Goal: Book appointment/travel/reservation

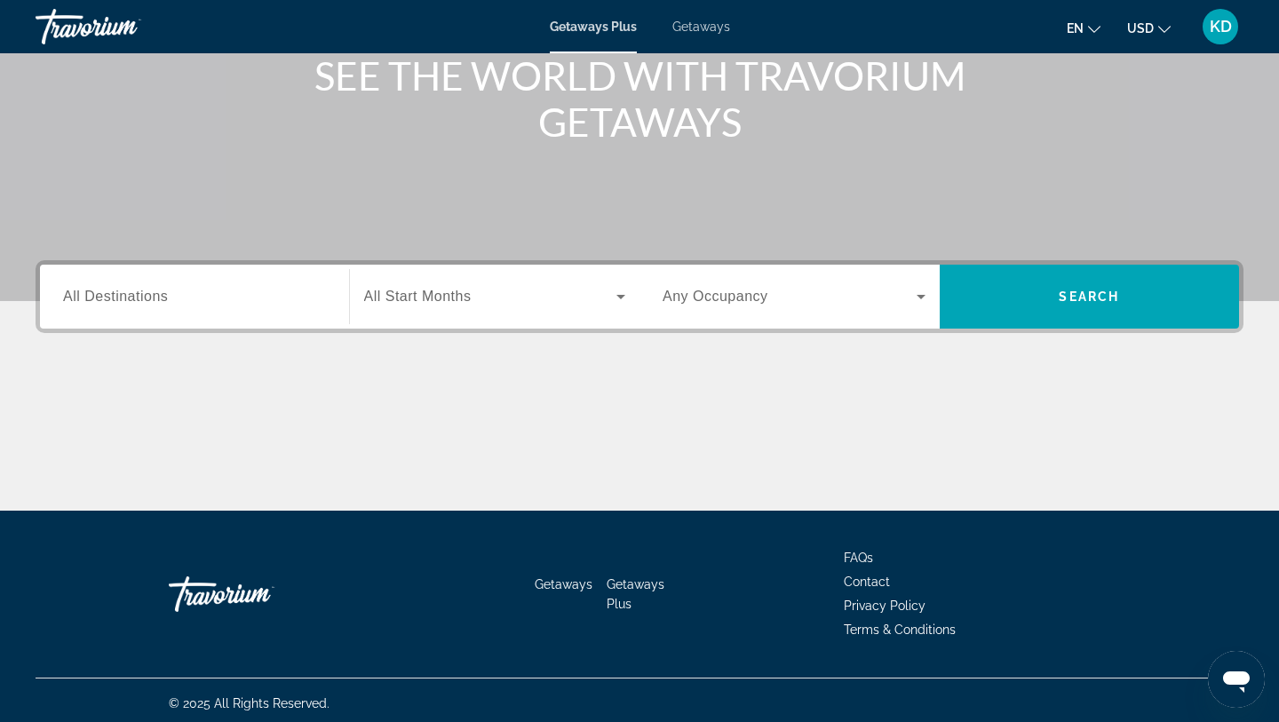
scroll to position [238, 0]
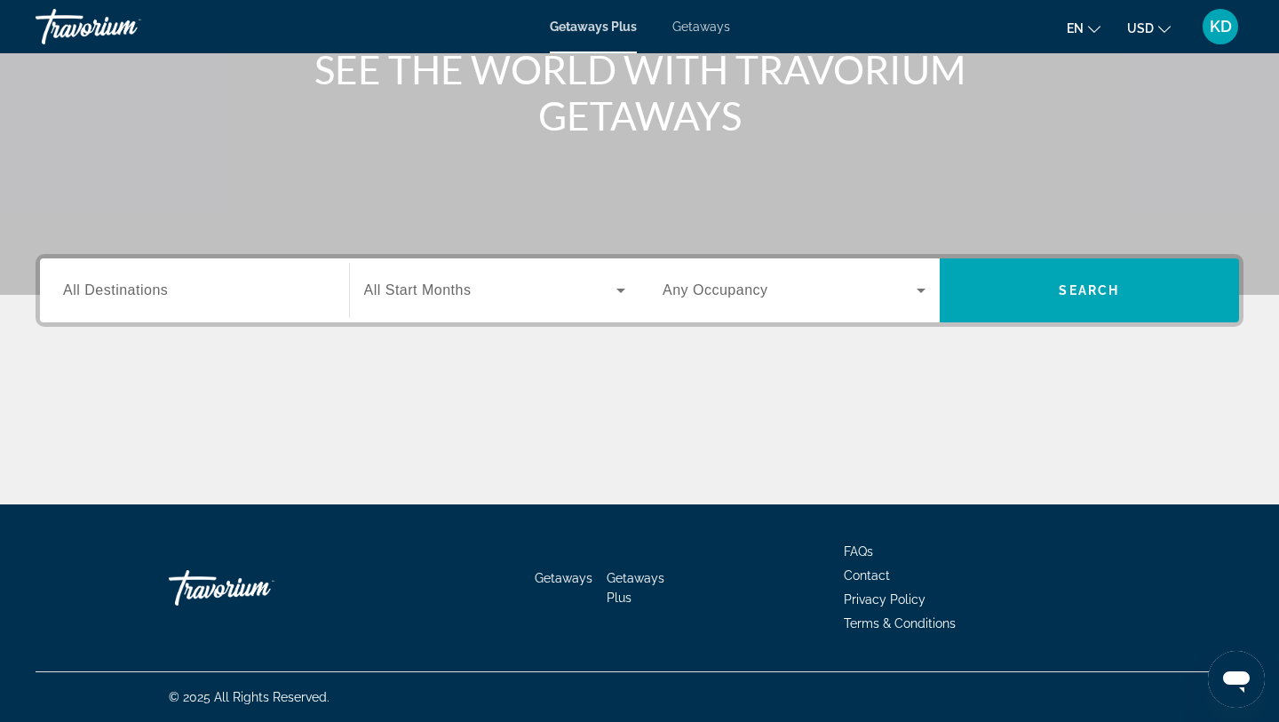
click at [169, 279] on div "Search widget" at bounding box center [194, 291] width 263 height 51
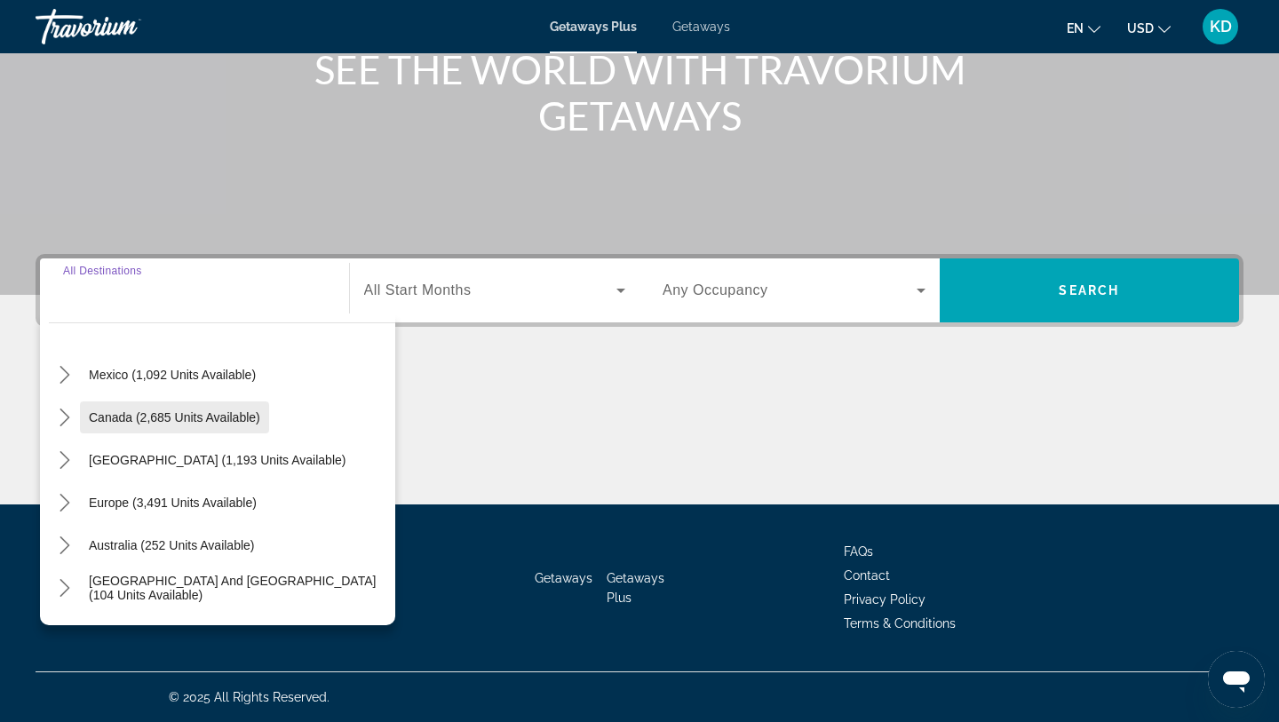
scroll to position [0, 0]
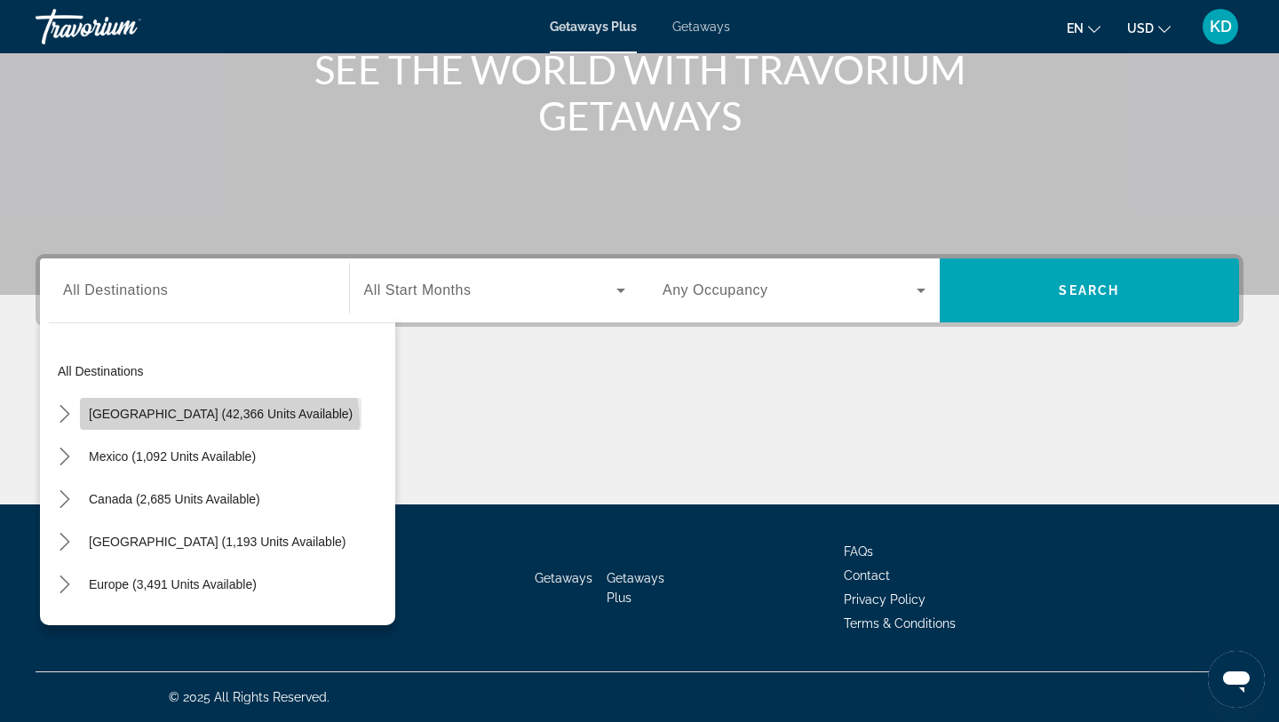
click at [218, 424] on span "Select destination: United States (42,366 units available)" at bounding box center [221, 414] width 282 height 43
type input "**********"
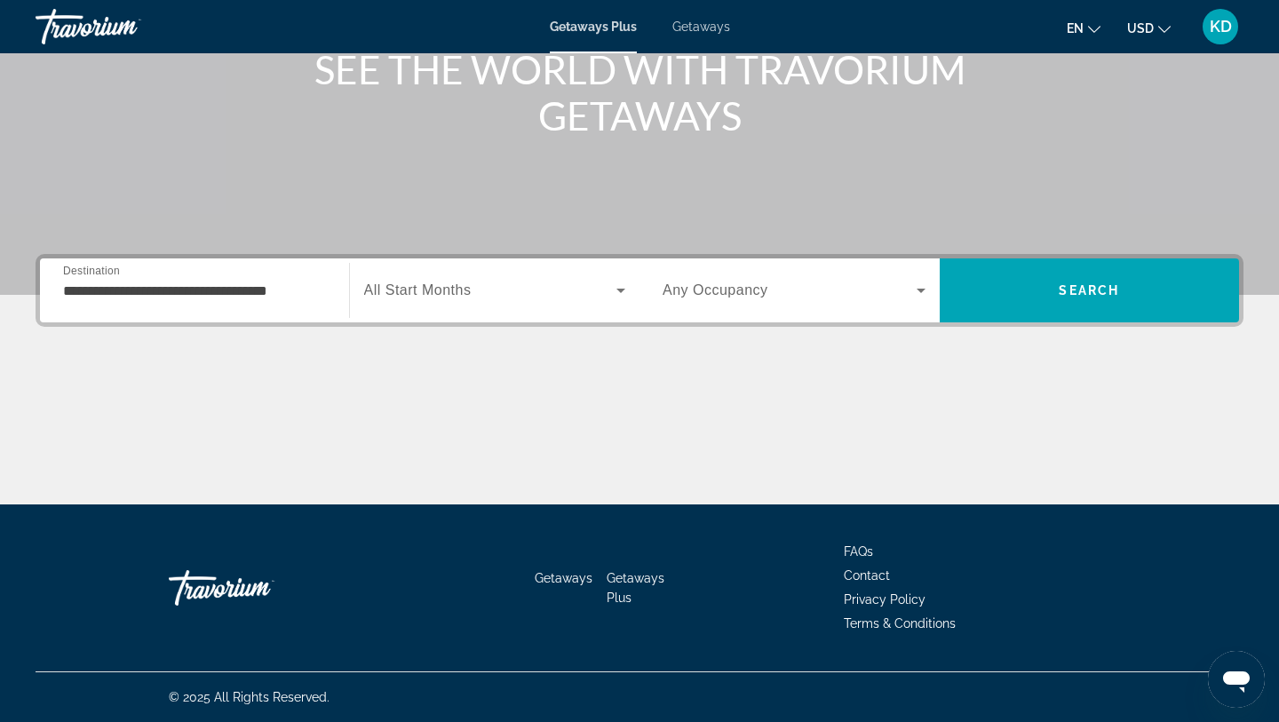
click at [399, 305] on div "Search widget" at bounding box center [495, 291] width 262 height 50
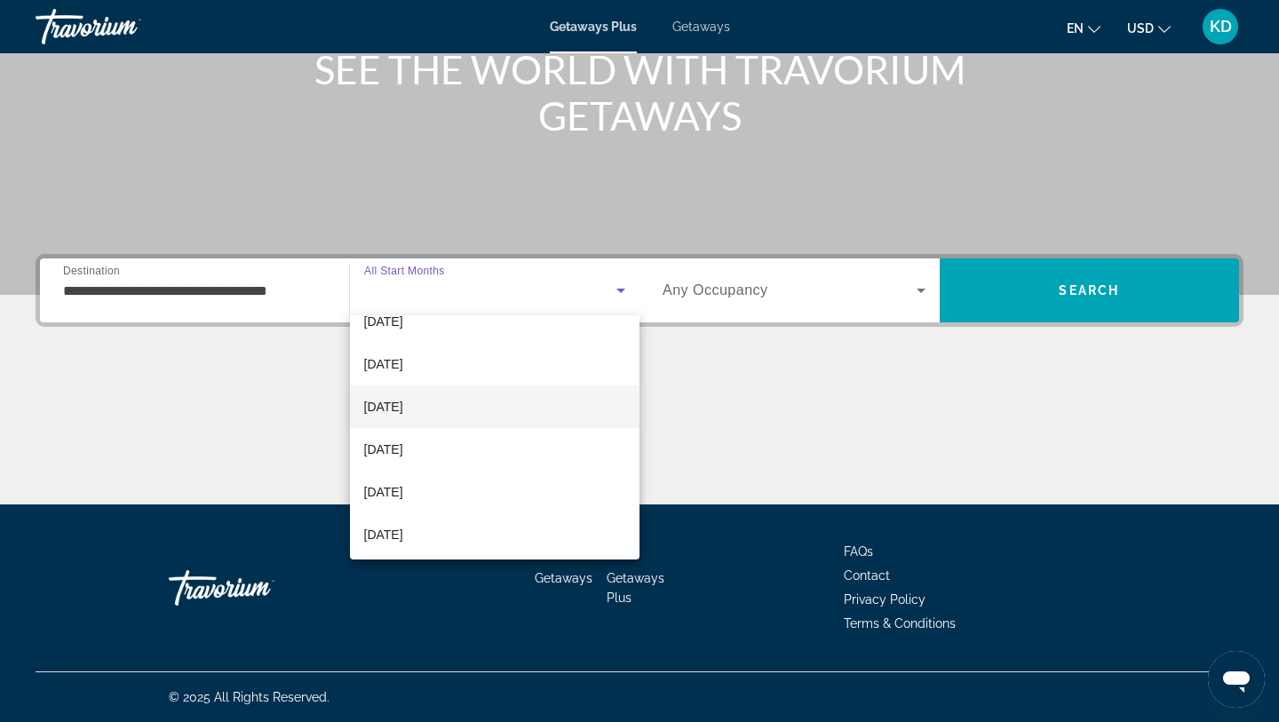
scroll to position [59, 0]
click at [400, 427] on mat-option "[DATE]" at bounding box center [495, 412] width 290 height 43
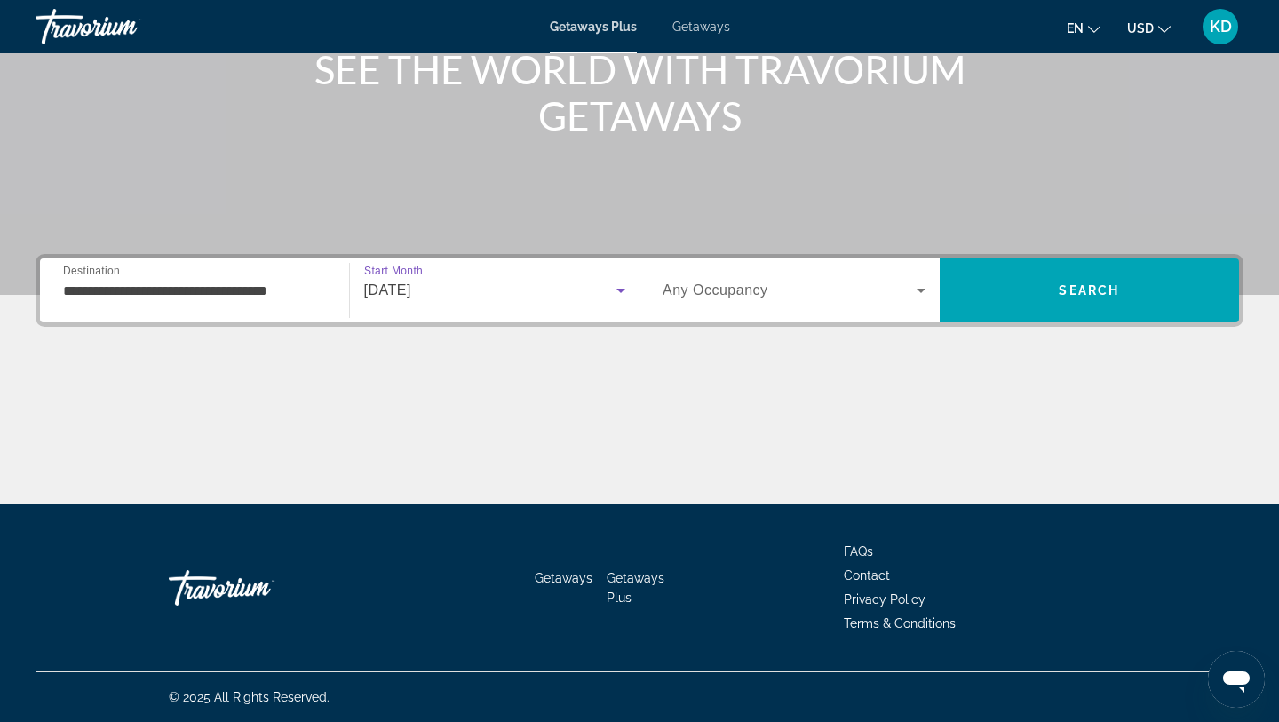
click at [583, 307] on div "[DATE]" at bounding box center [495, 291] width 262 height 50
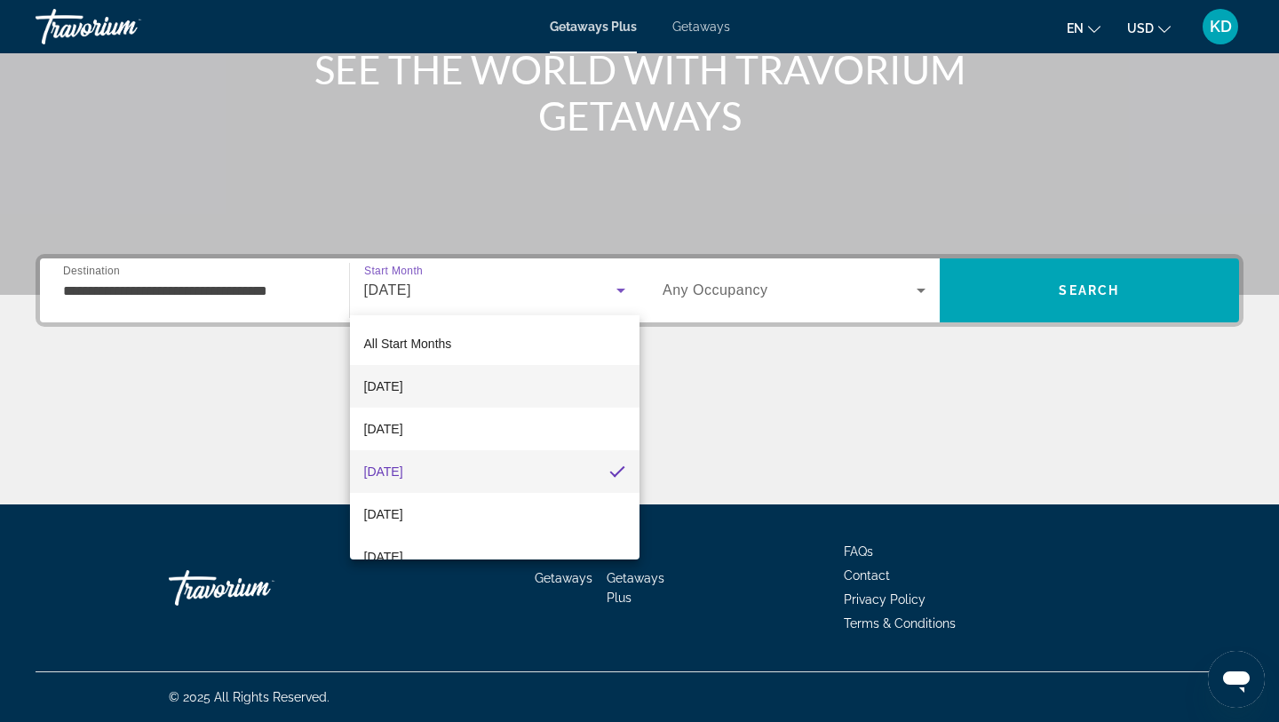
click at [403, 385] on span "[DATE]" at bounding box center [383, 386] width 39 height 21
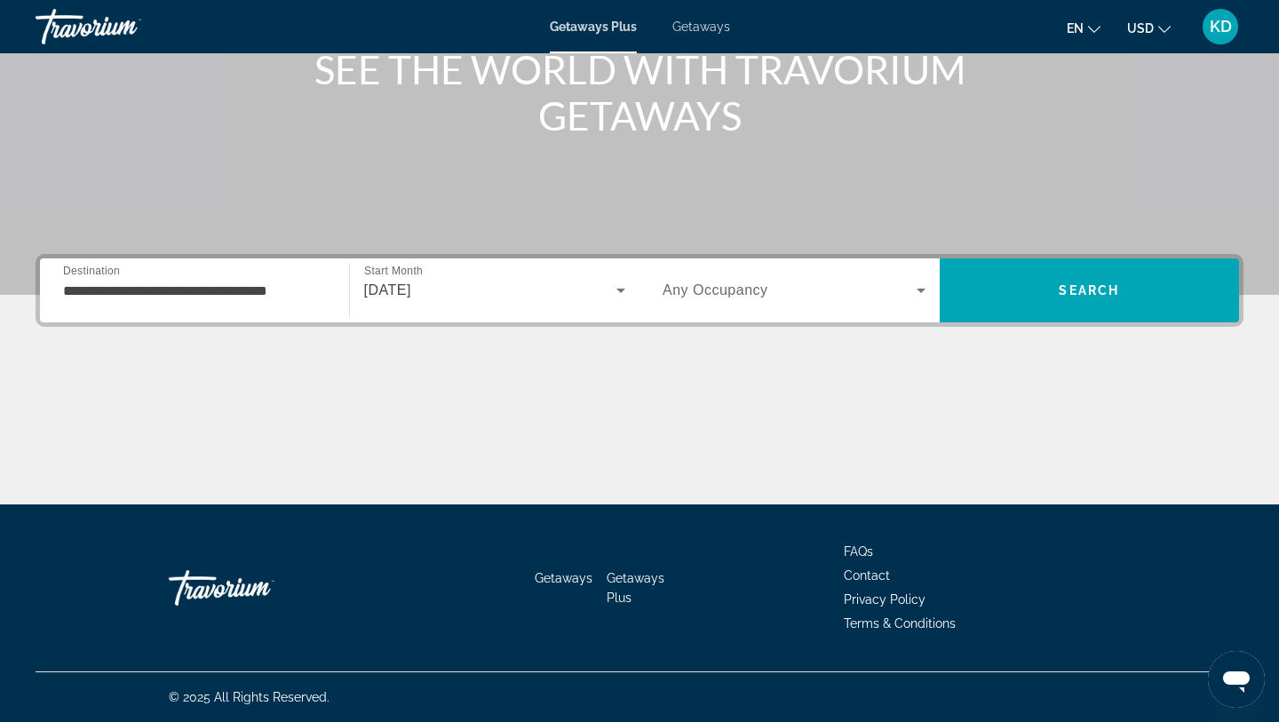
click at [712, 296] on span "Any Occupancy" at bounding box center [715, 289] width 106 height 15
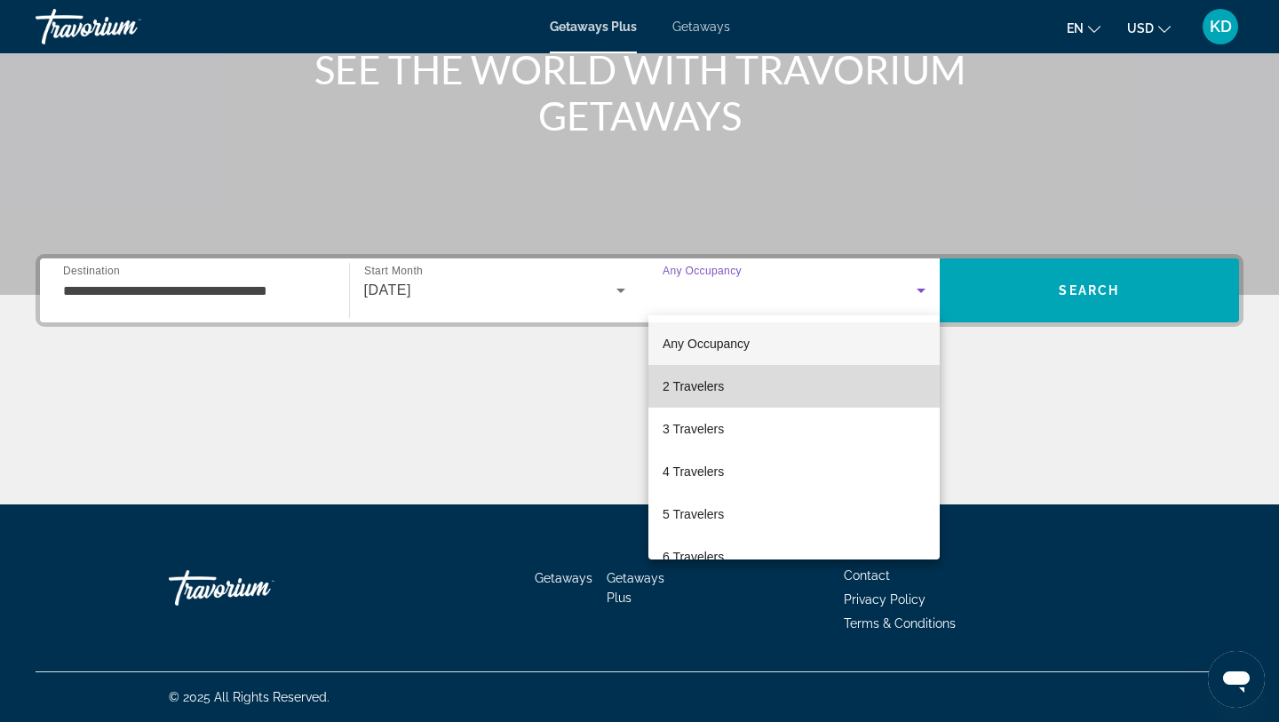
click at [718, 385] on span "2 Travelers" at bounding box center [692, 386] width 61 height 21
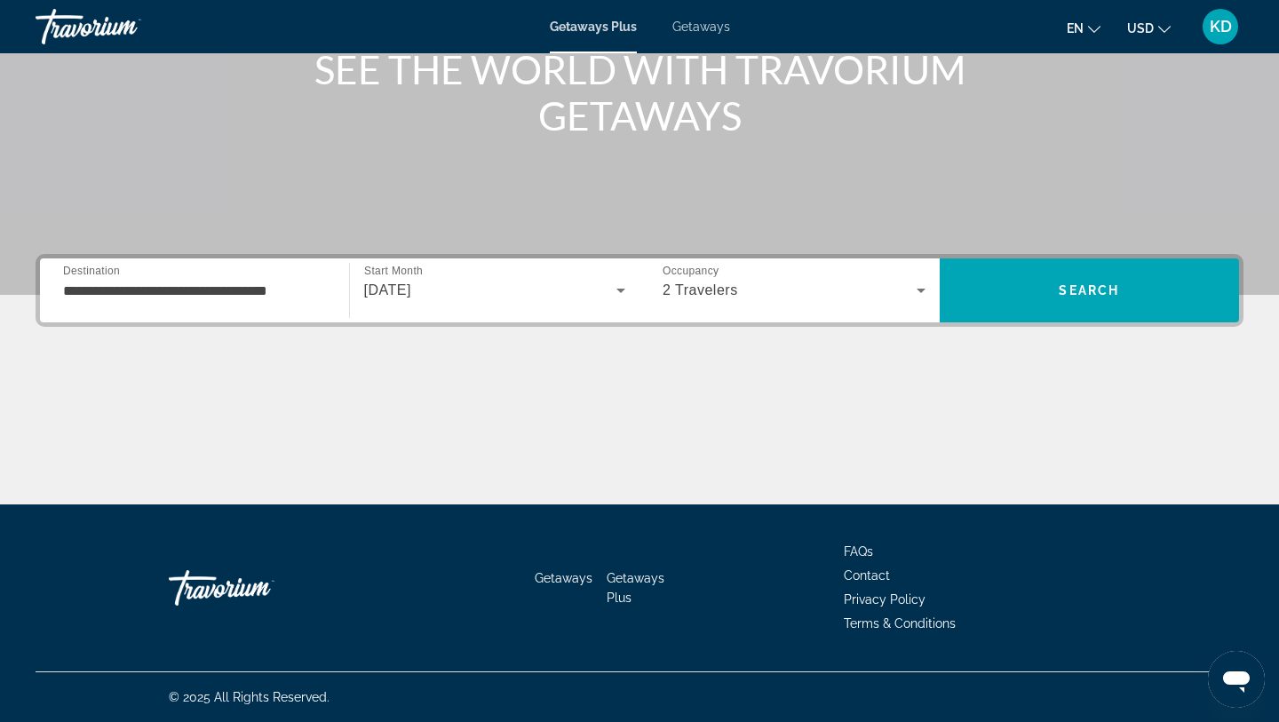
click at [204, 311] on div "**********" at bounding box center [194, 291] width 263 height 51
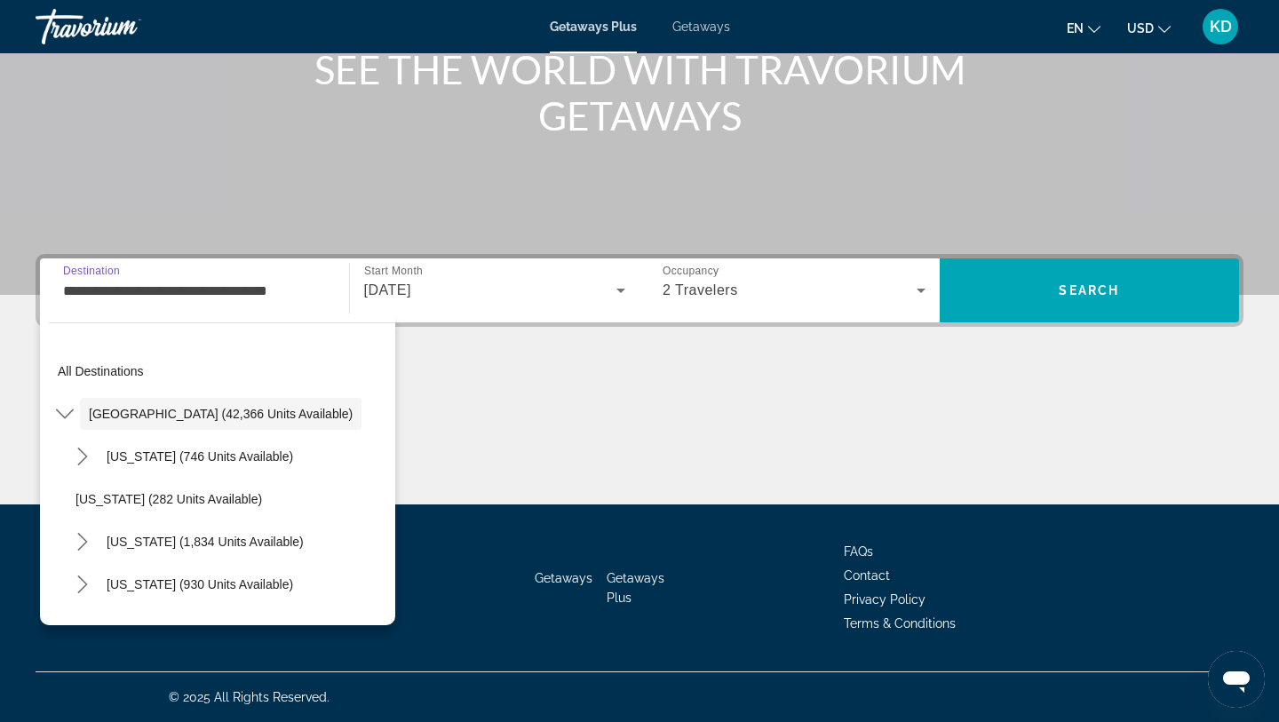
click at [513, 433] on div "Main content" at bounding box center [640, 437] width 1208 height 133
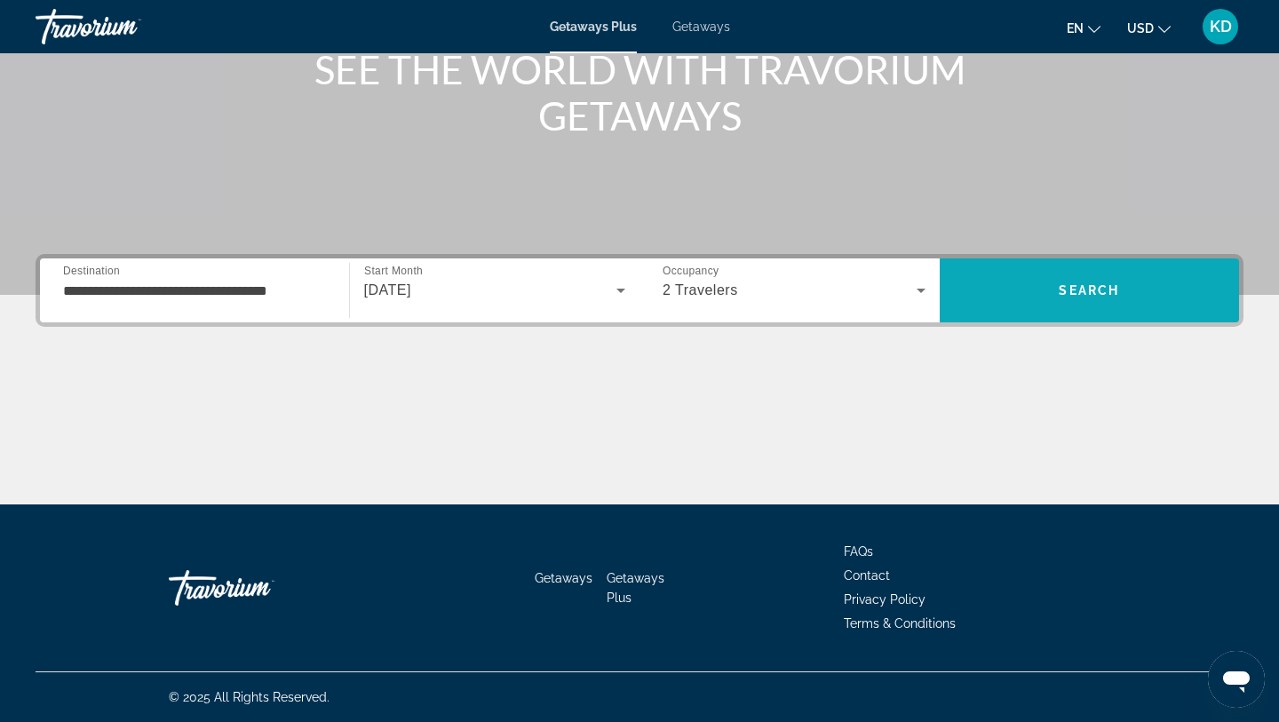
click at [1081, 310] on span "Search" at bounding box center [1090, 290] width 300 height 43
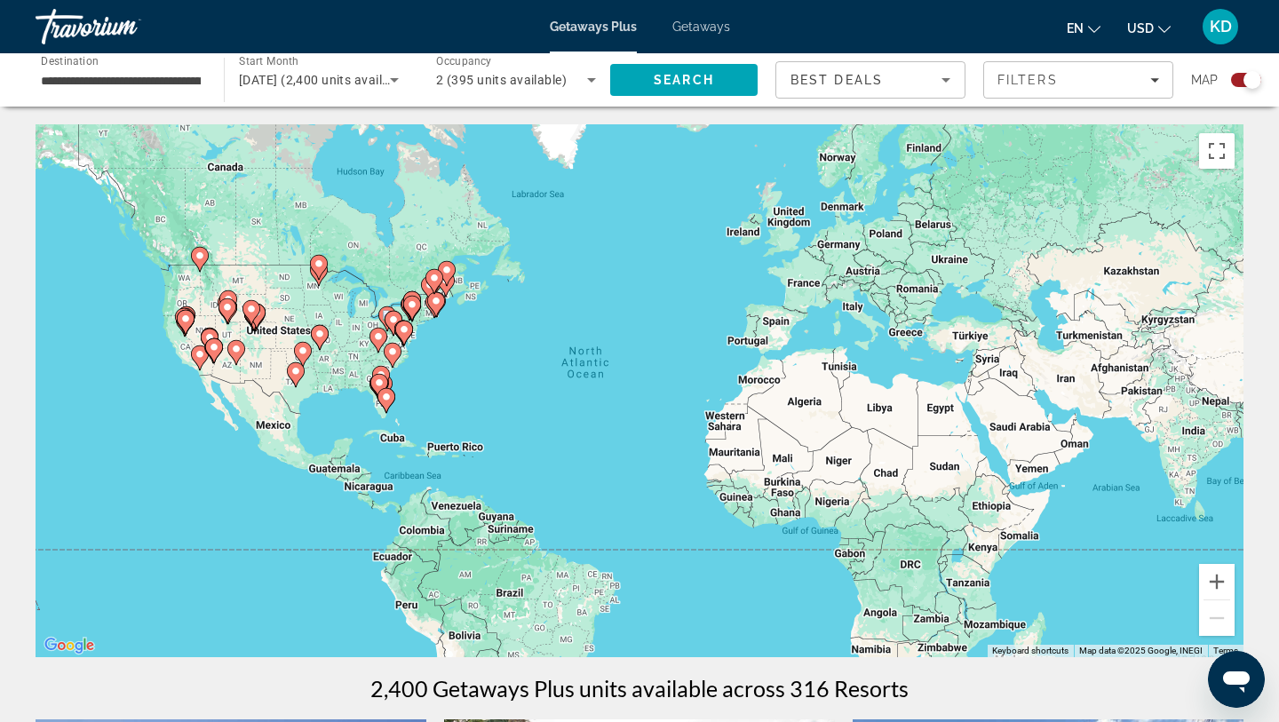
click at [913, 92] on div "Best Deals" at bounding box center [870, 87] width 160 height 50
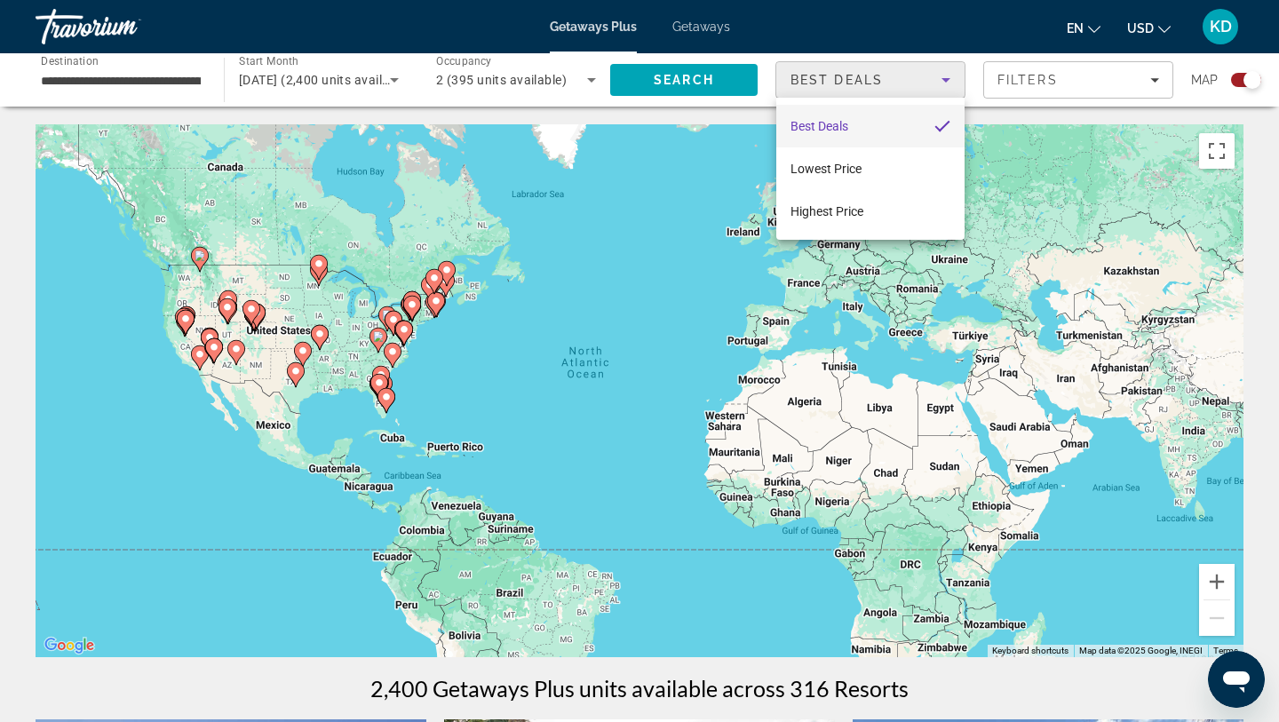
click at [1053, 91] on div at bounding box center [639, 361] width 1279 height 722
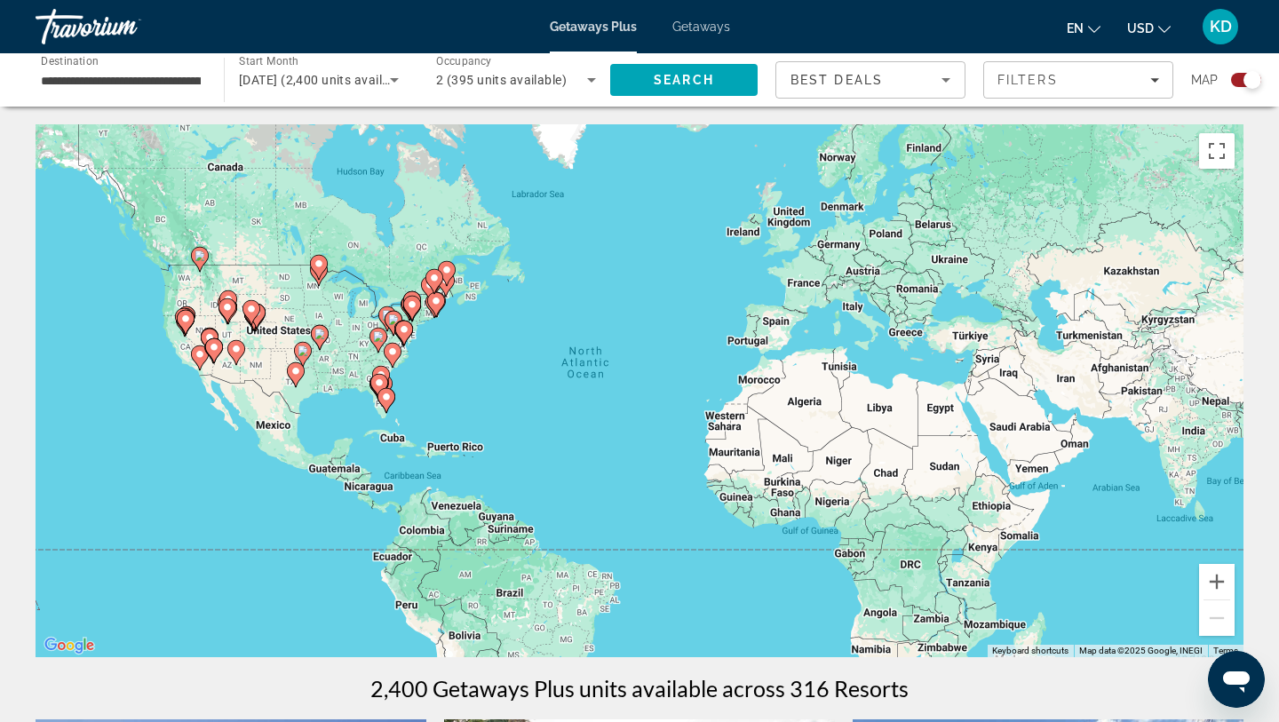
click at [1053, 91] on span "Filters" at bounding box center [1078, 80] width 188 height 43
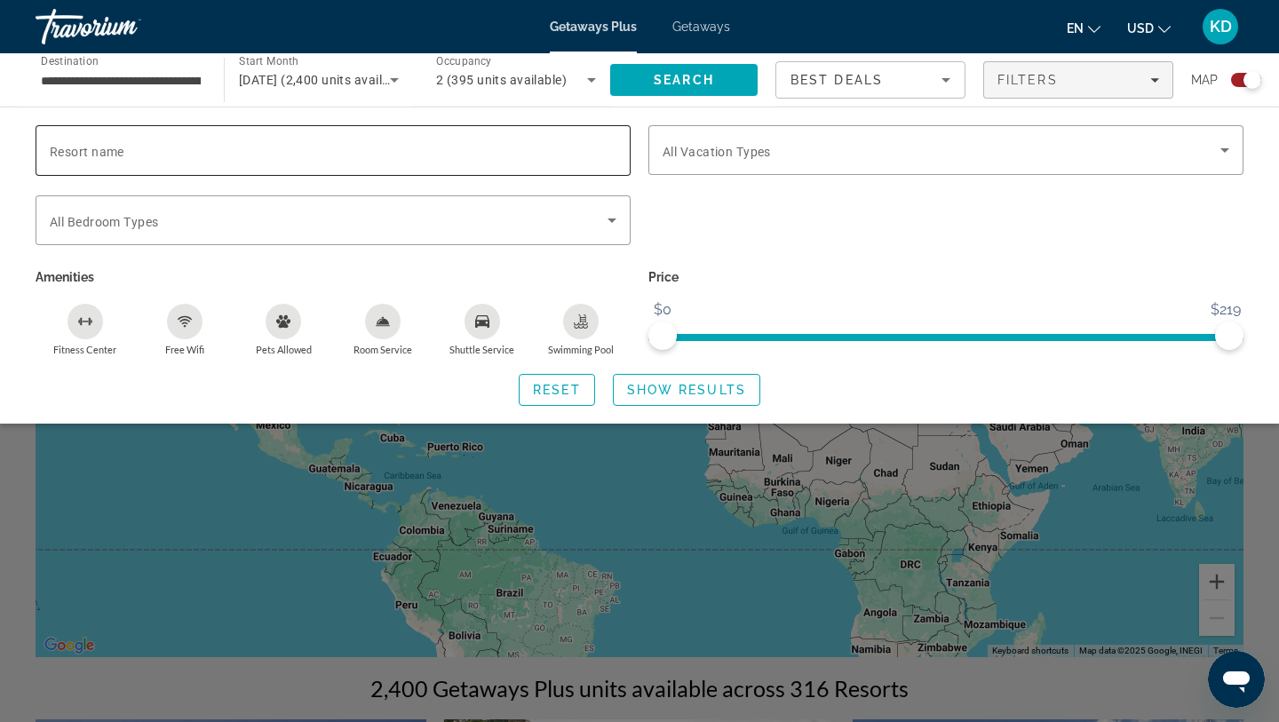
click at [181, 172] on div "Search widget" at bounding box center [333, 150] width 567 height 51
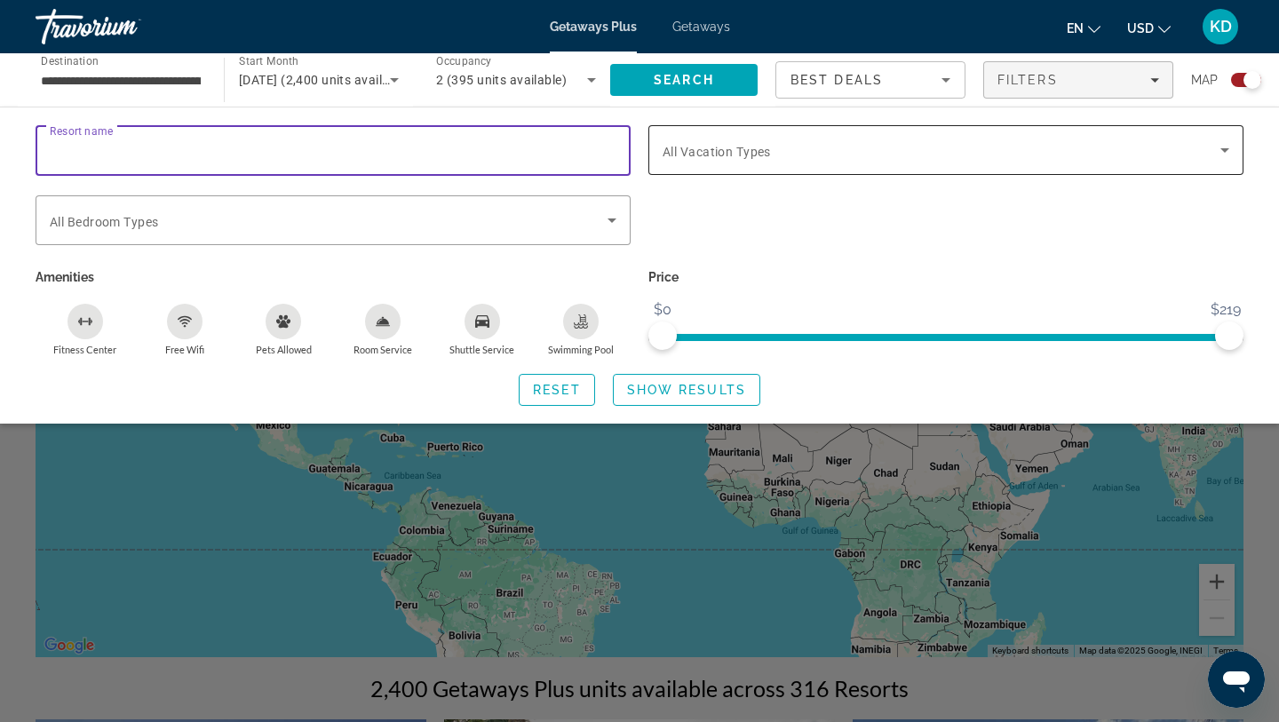
click at [670, 170] on div "Search widget" at bounding box center [945, 150] width 567 height 50
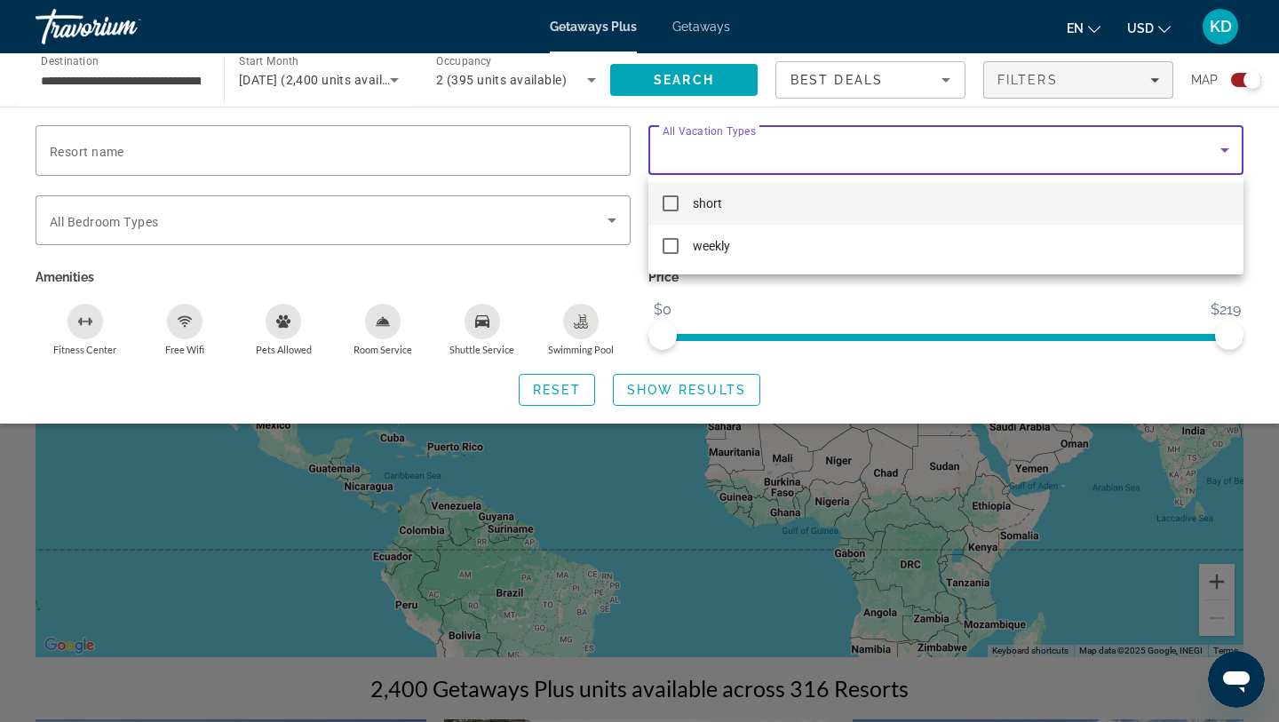
click at [407, 129] on div at bounding box center [639, 361] width 1279 height 722
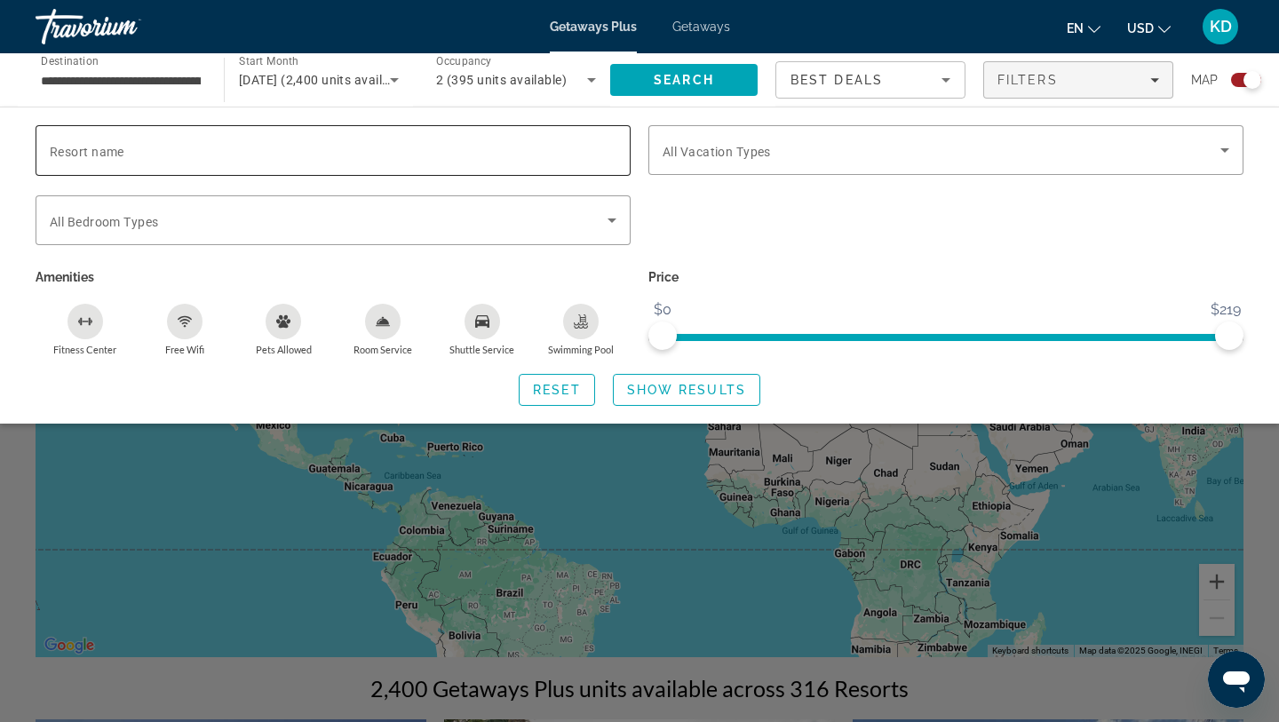
click at [142, 156] on input "Resort name" at bounding box center [333, 150] width 567 height 21
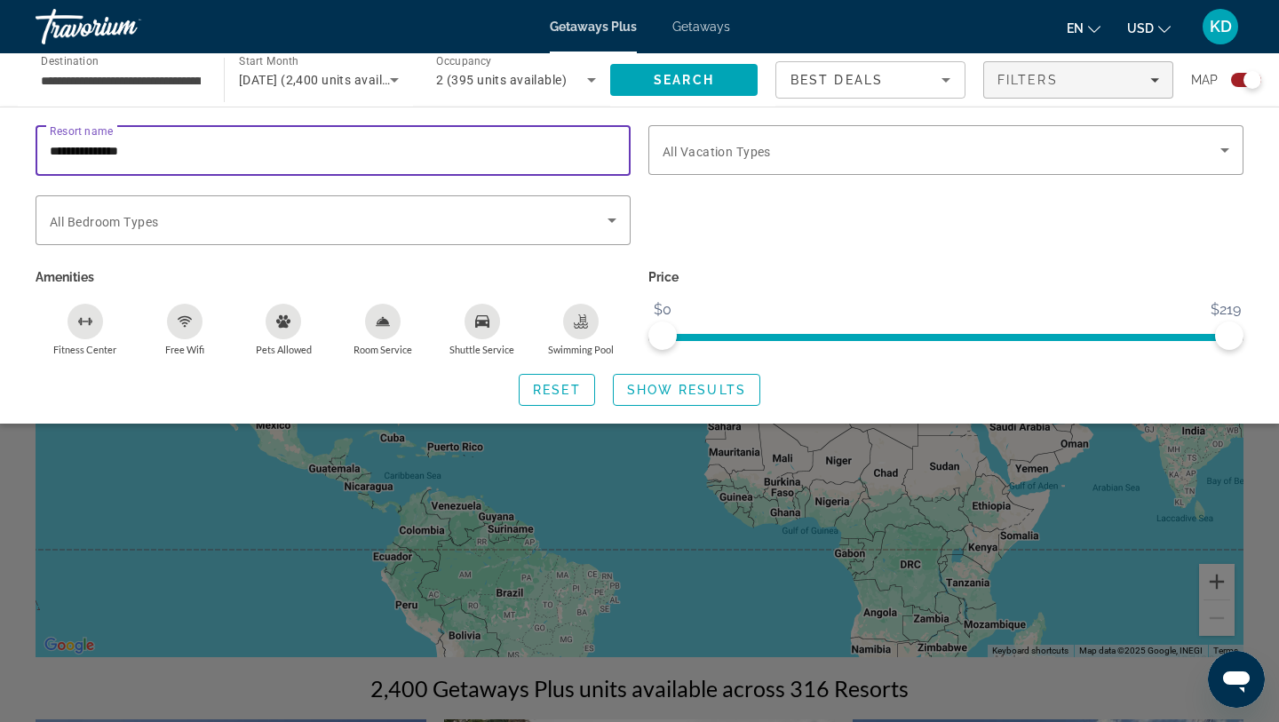
type input "**********"
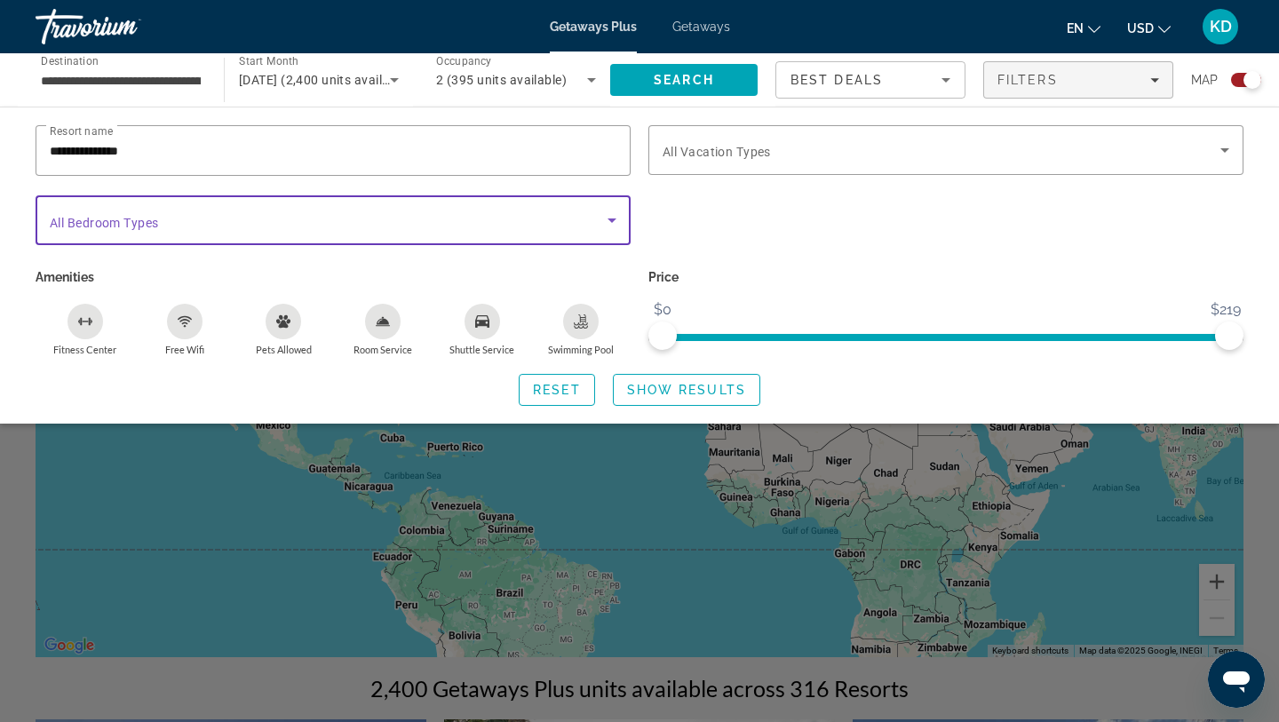
click at [167, 222] on span "Search widget" at bounding box center [329, 220] width 558 height 21
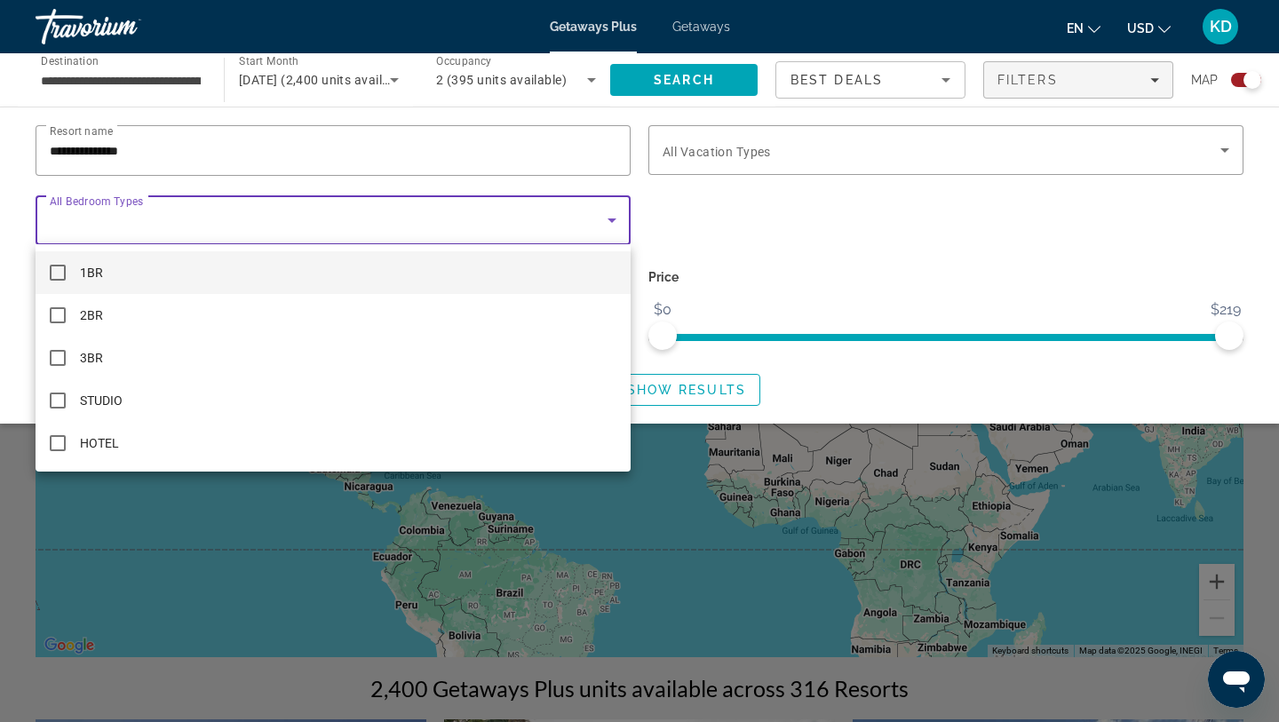
click at [113, 268] on mat-option "1BR" at bounding box center [333, 272] width 595 height 43
click at [710, 75] on div at bounding box center [639, 361] width 1279 height 722
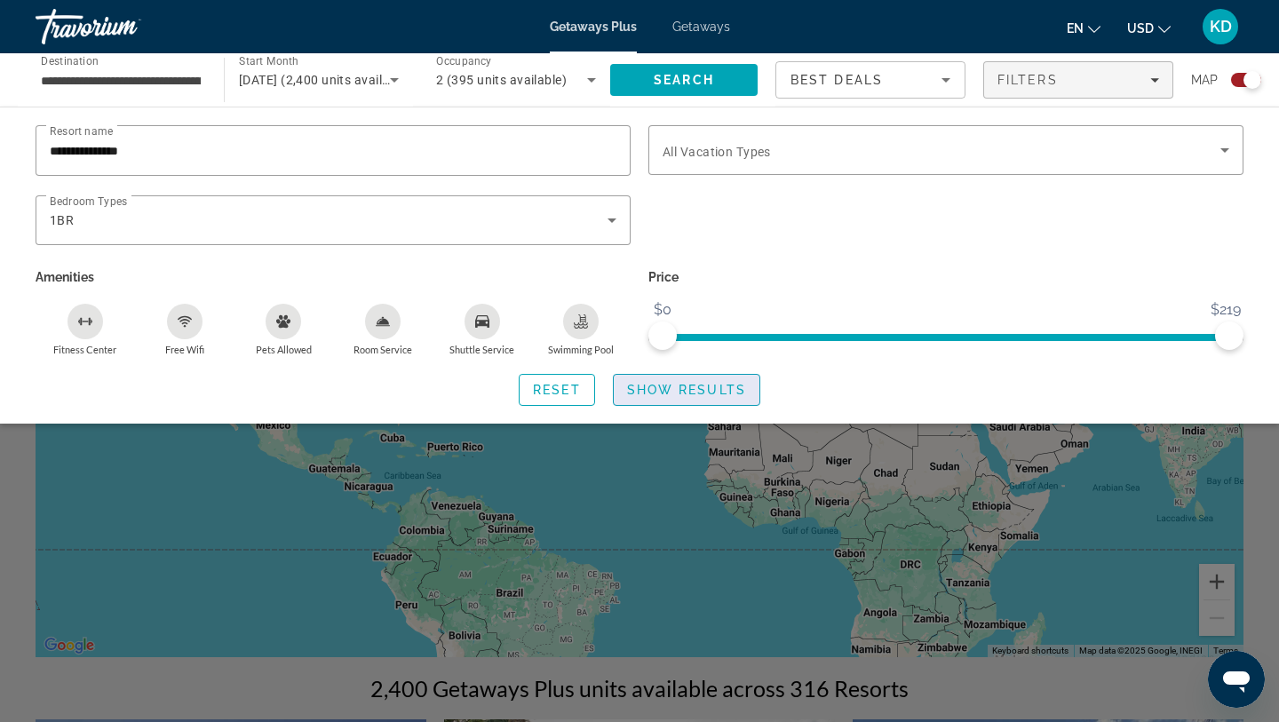
click at [693, 402] on span "Search widget" at bounding box center [687, 390] width 146 height 43
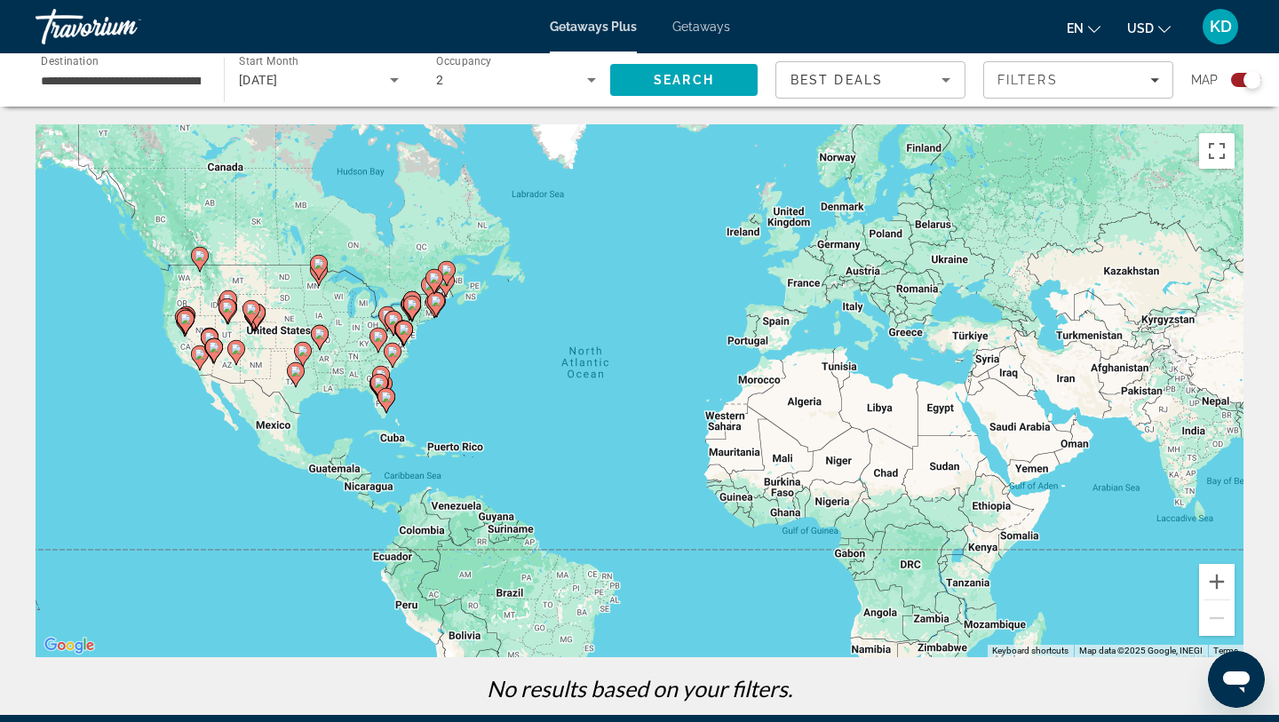
click at [139, 95] on div "**********" at bounding box center [121, 80] width 160 height 51
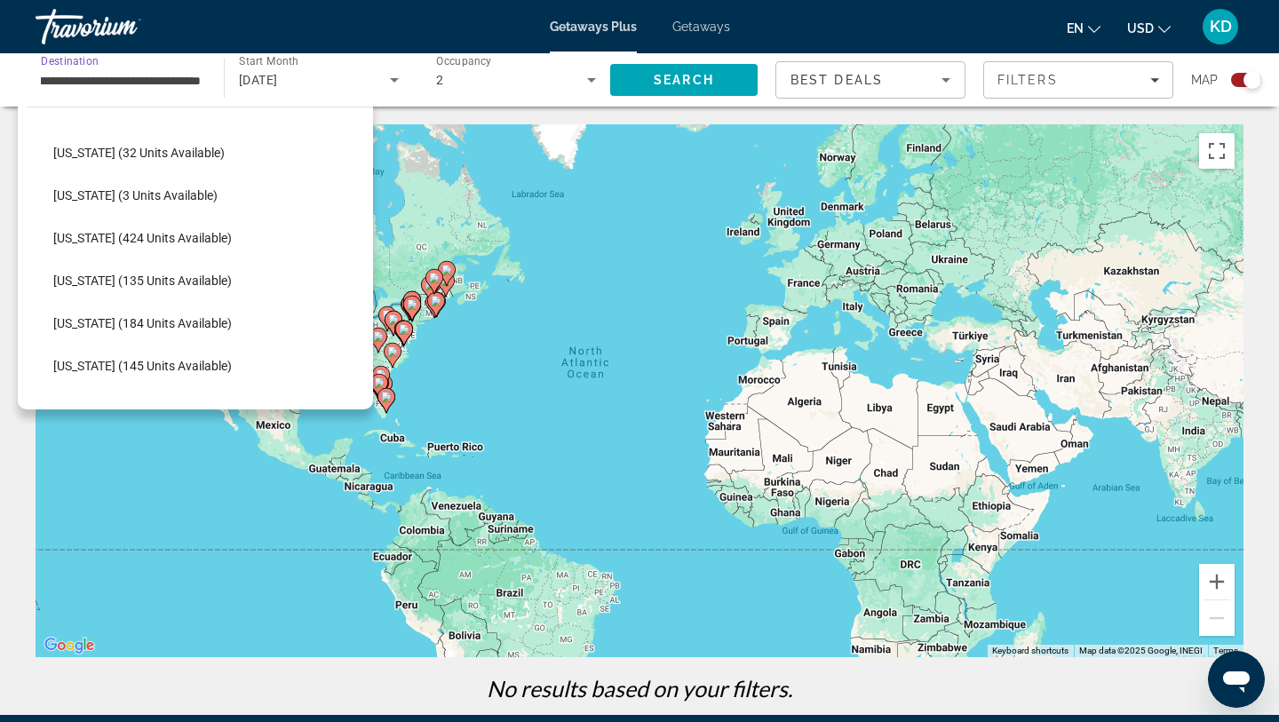
scroll to position [380, 0]
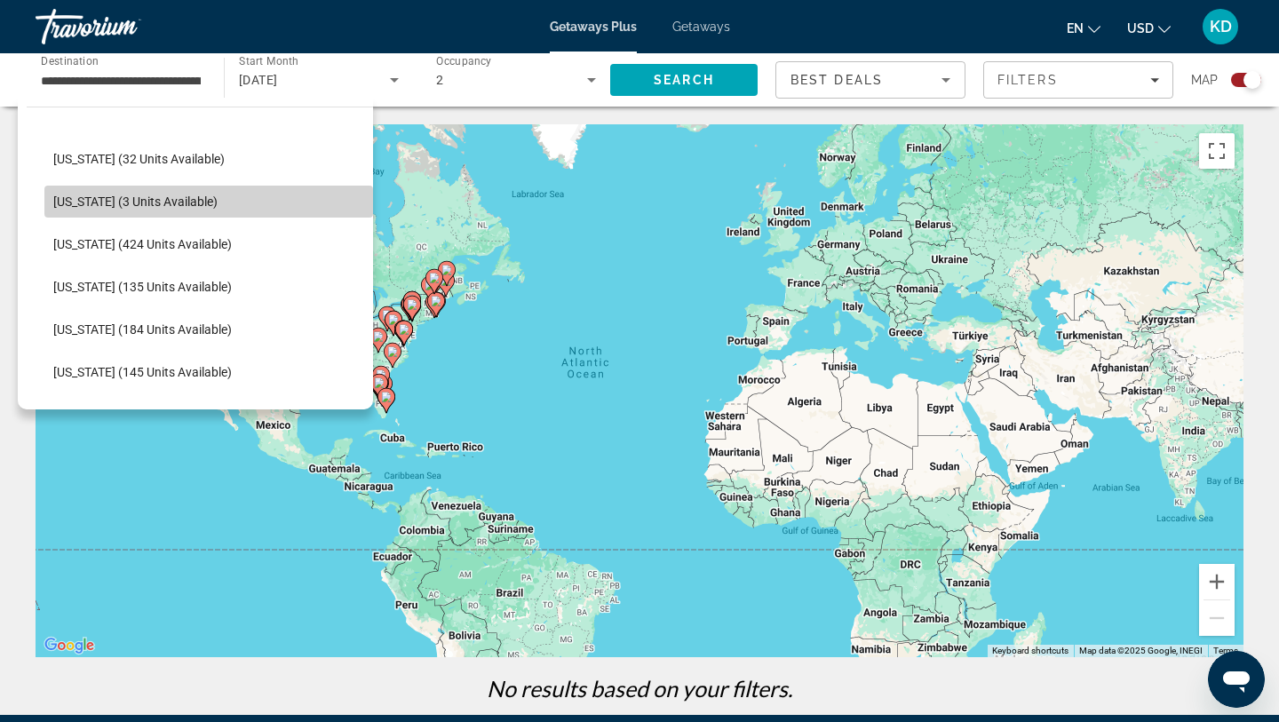
click at [148, 202] on span "[US_STATE] (3 units available)" at bounding box center [135, 201] width 164 height 14
type input "**********"
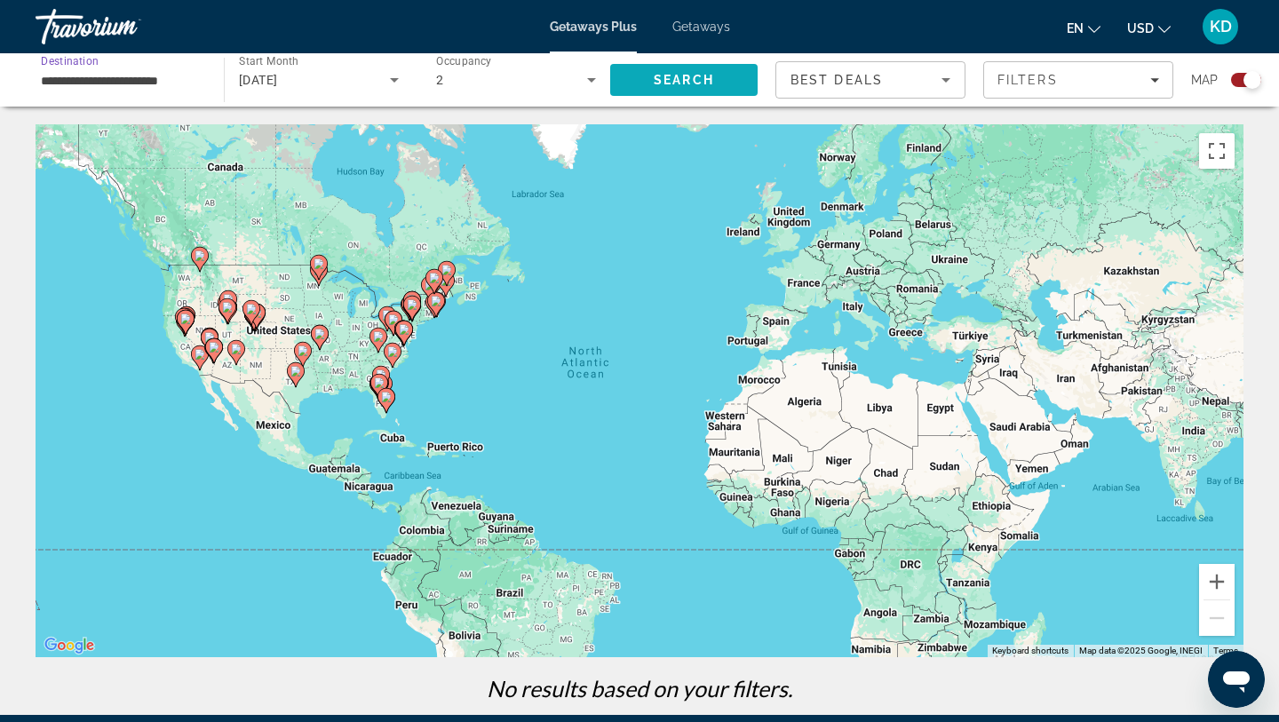
click at [667, 84] on span "Search" at bounding box center [684, 80] width 60 height 14
click at [700, 75] on span "Search" at bounding box center [684, 80] width 60 height 14
click at [1032, 88] on span "Filters" at bounding box center [1078, 80] width 188 height 43
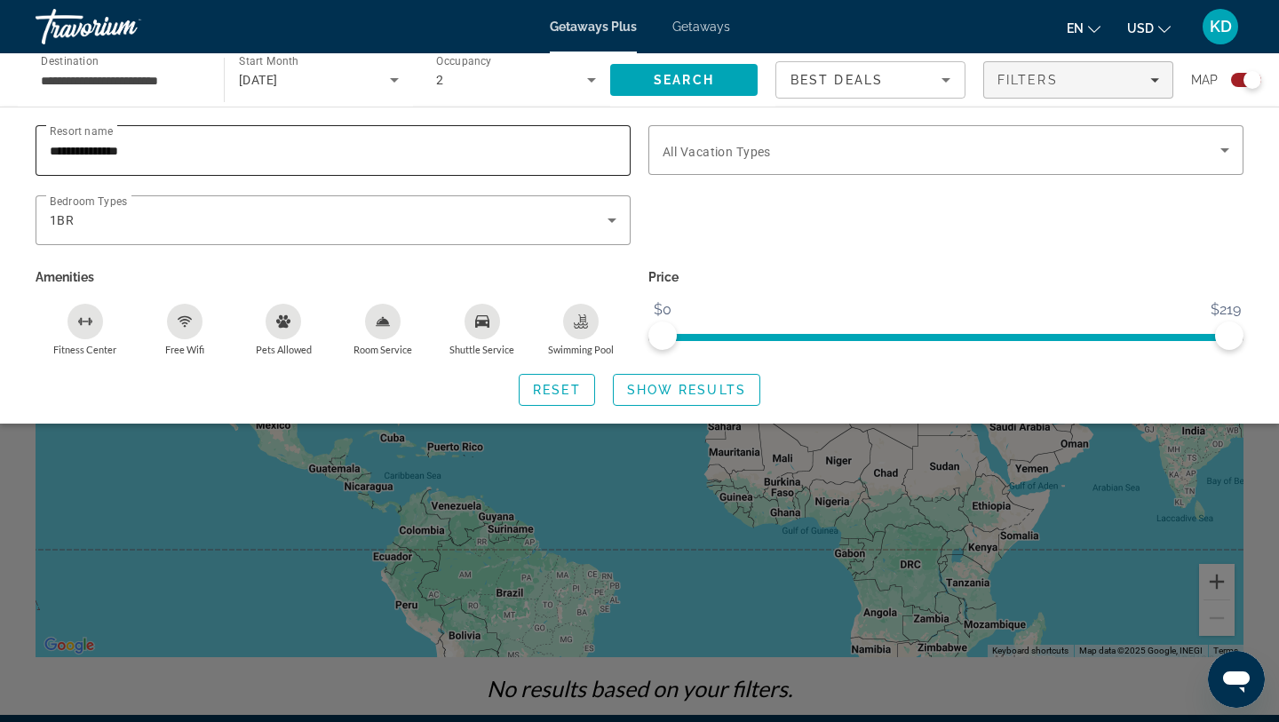
click at [139, 141] on input "**********" at bounding box center [333, 150] width 567 height 21
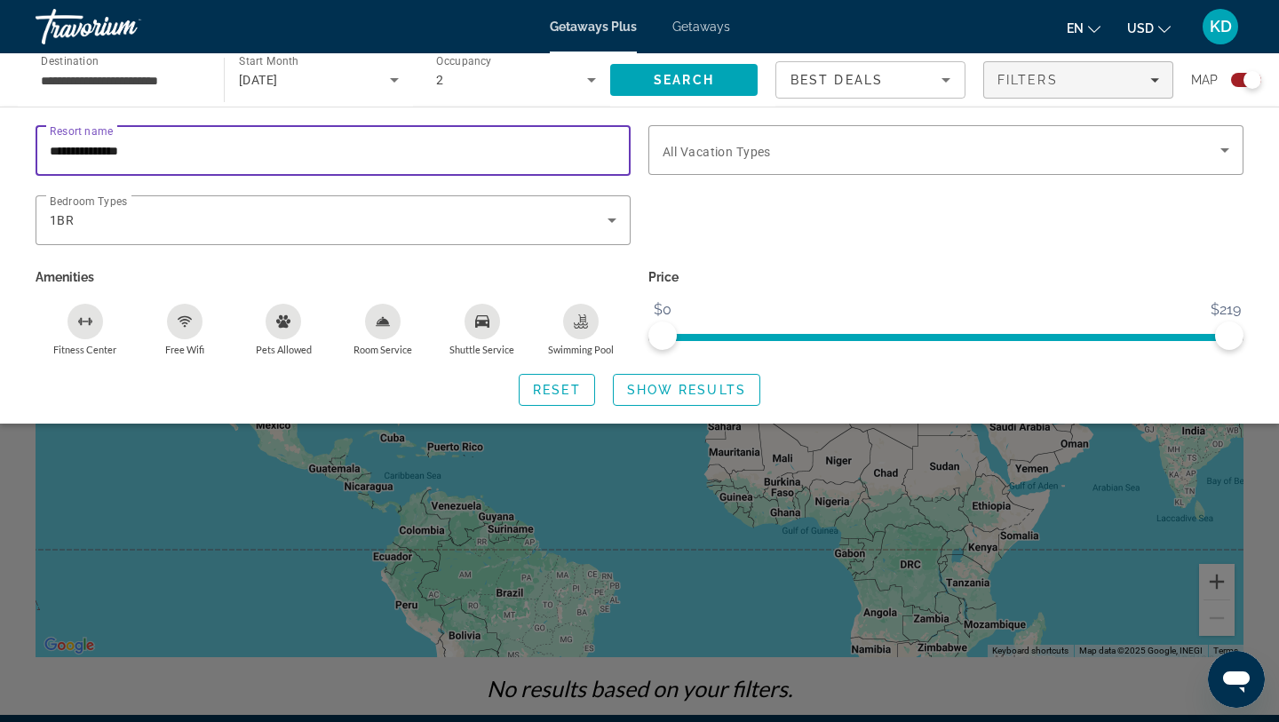
click at [139, 141] on input "**********" at bounding box center [333, 150] width 567 height 21
click at [654, 89] on span "Search" at bounding box center [683, 80] width 147 height 43
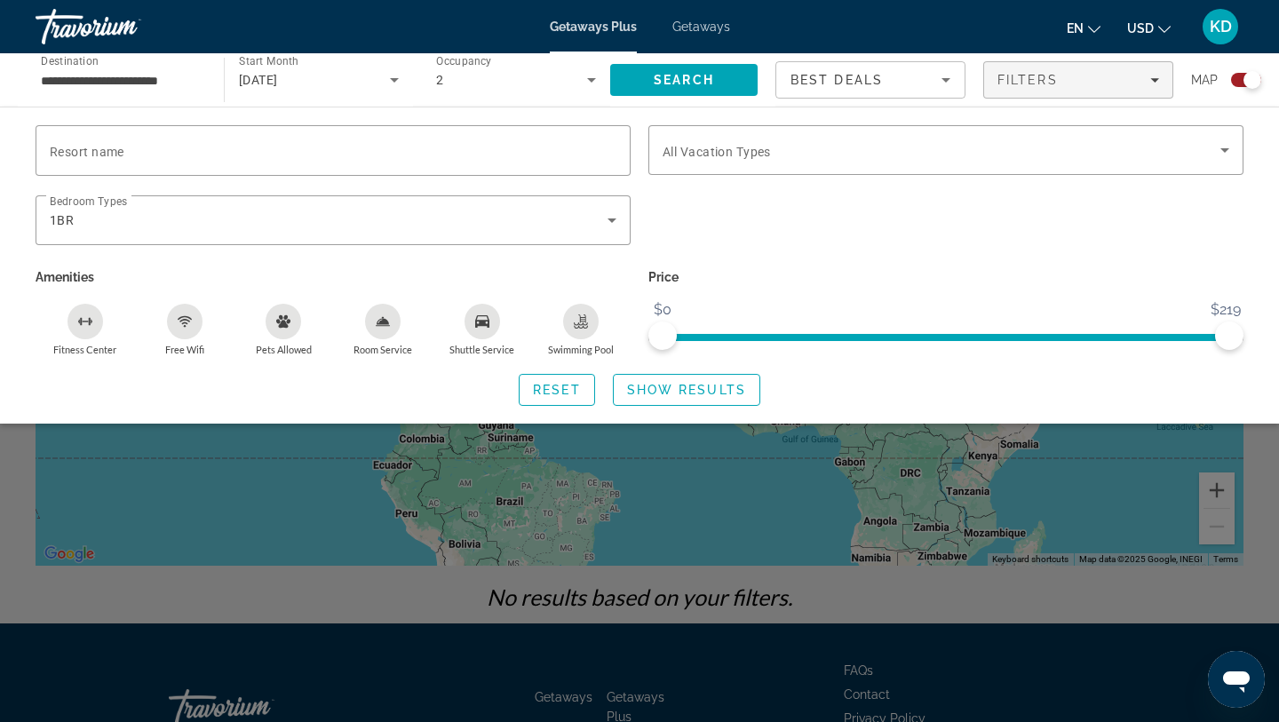
scroll to position [210, 0]
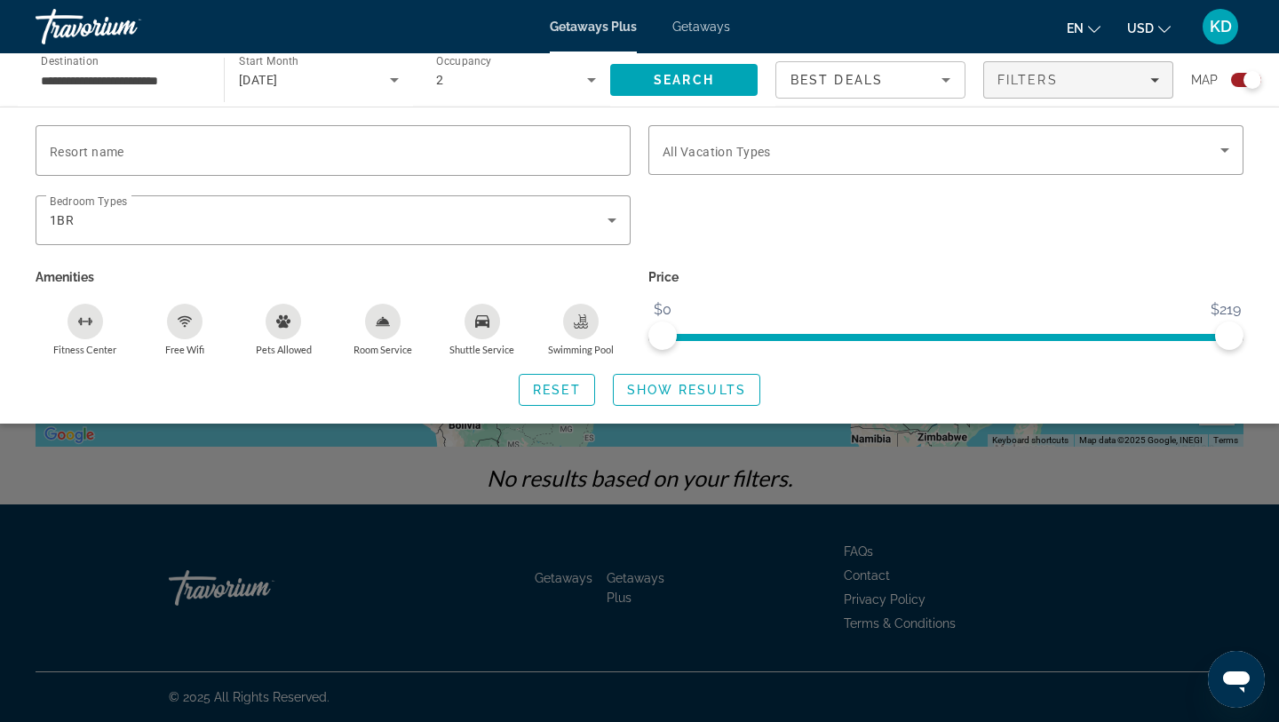
click at [122, 76] on input "**********" at bounding box center [121, 80] width 160 height 21
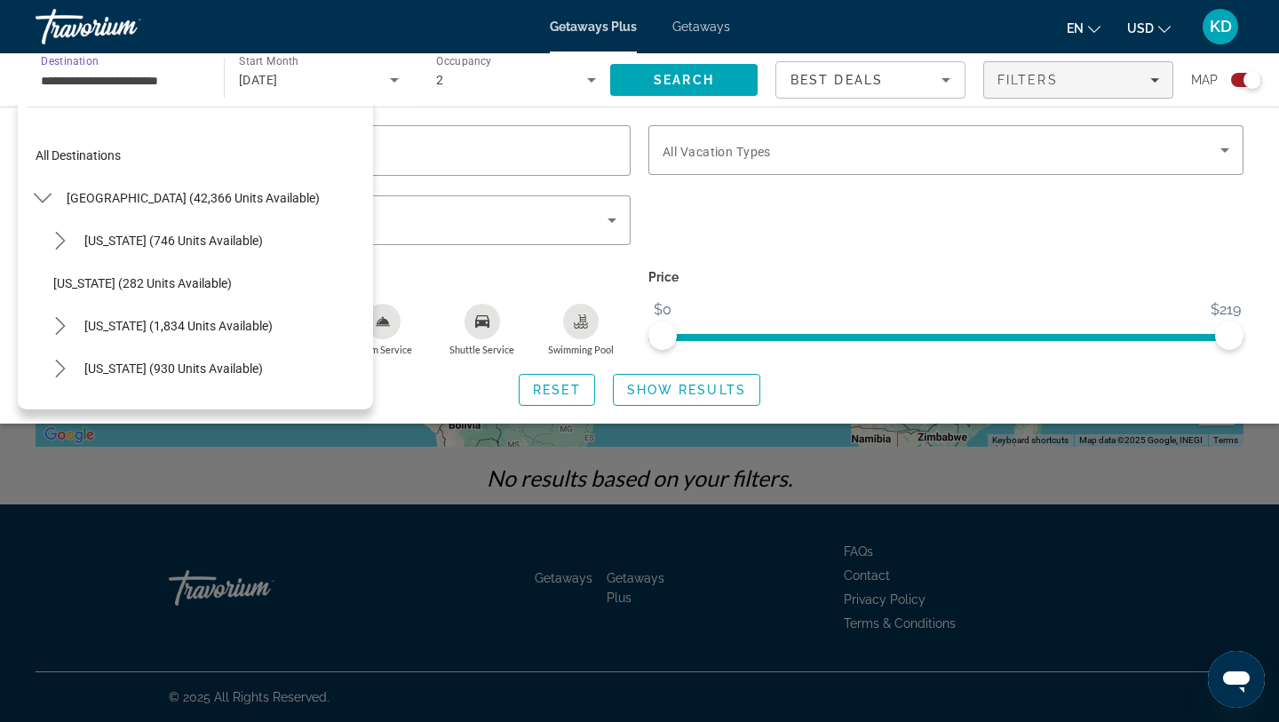
scroll to position [319, 0]
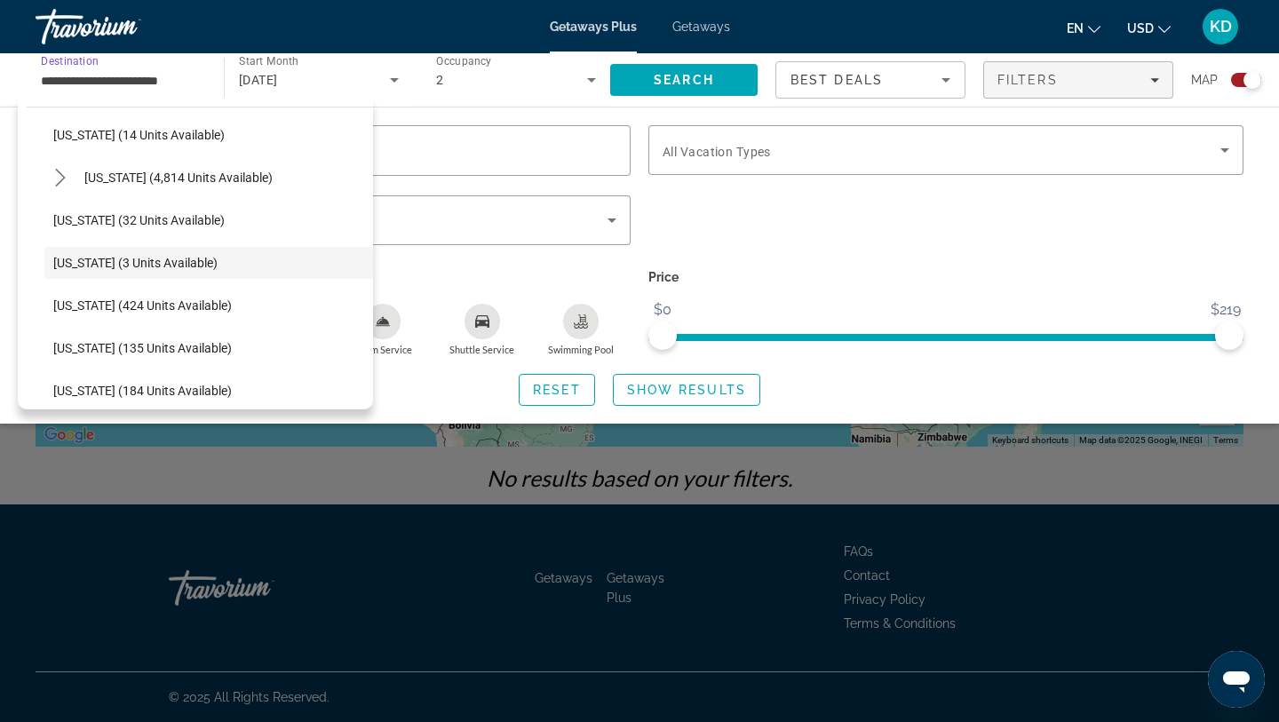
click at [122, 76] on input "**********" at bounding box center [121, 80] width 160 height 21
click at [99, 190] on span "Select destination: Florida (4,814 units available)" at bounding box center [178, 177] width 206 height 43
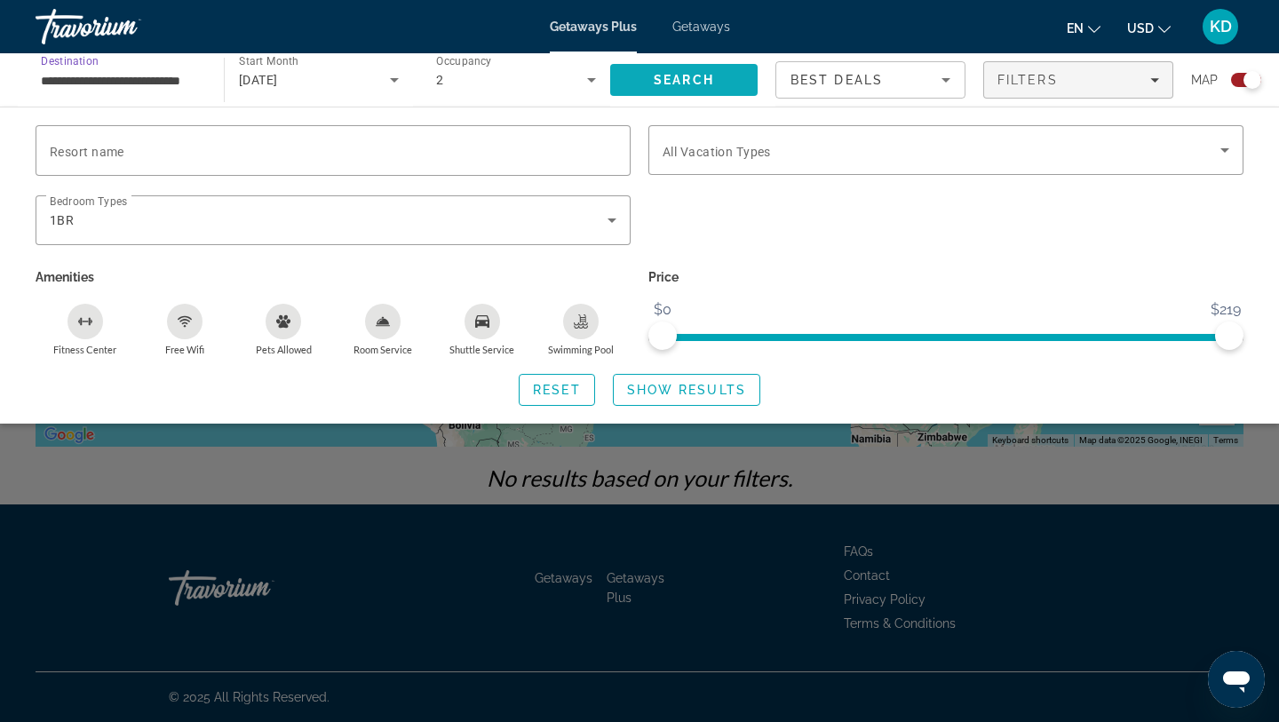
click at [724, 89] on span "Search" at bounding box center [683, 80] width 147 height 43
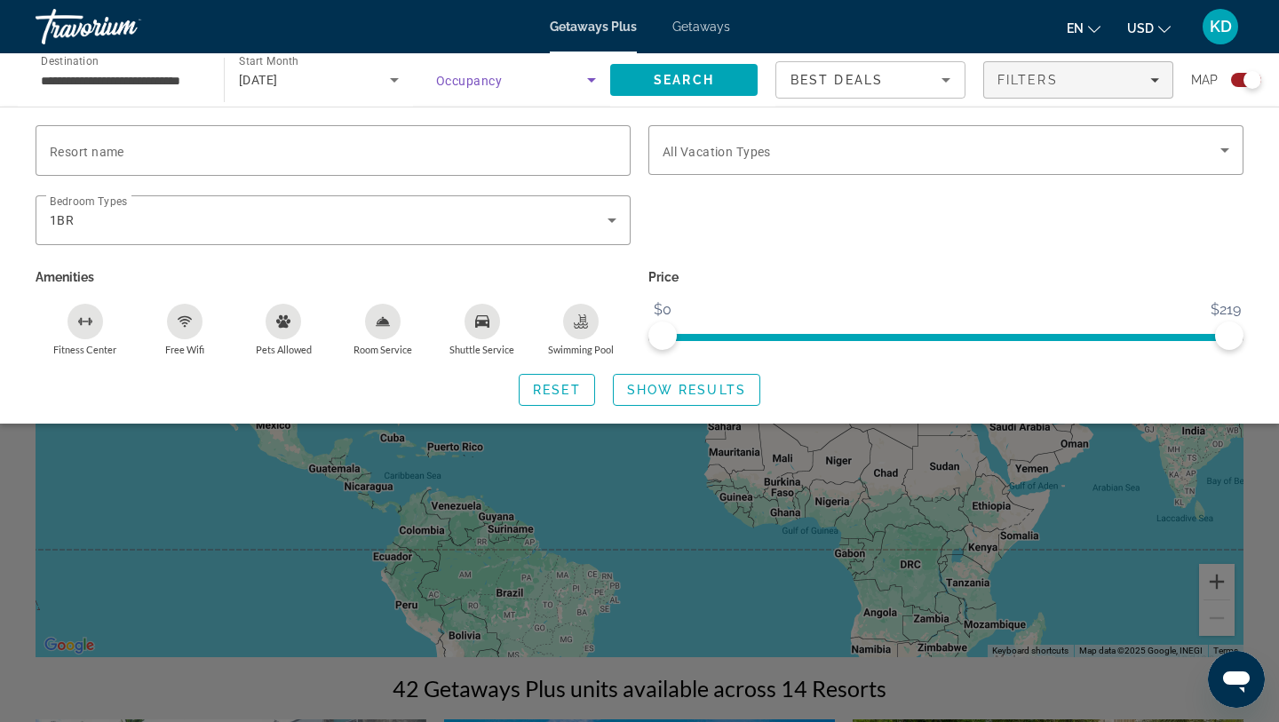
click at [528, 82] on span "Search widget" at bounding box center [511, 79] width 151 height 21
click at [497, 142] on span "Any Occupancy" at bounding box center [479, 133] width 86 height 21
click at [136, 85] on input "**********" at bounding box center [121, 80] width 160 height 21
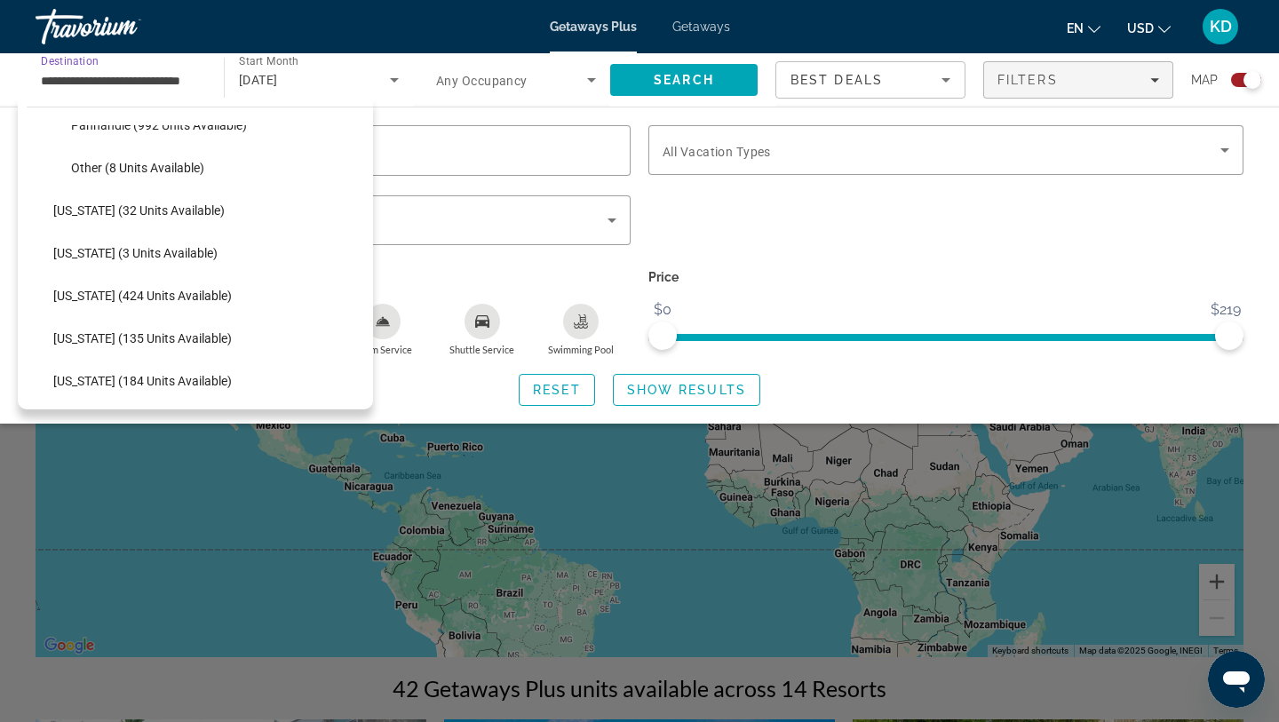
scroll to position [566, 0]
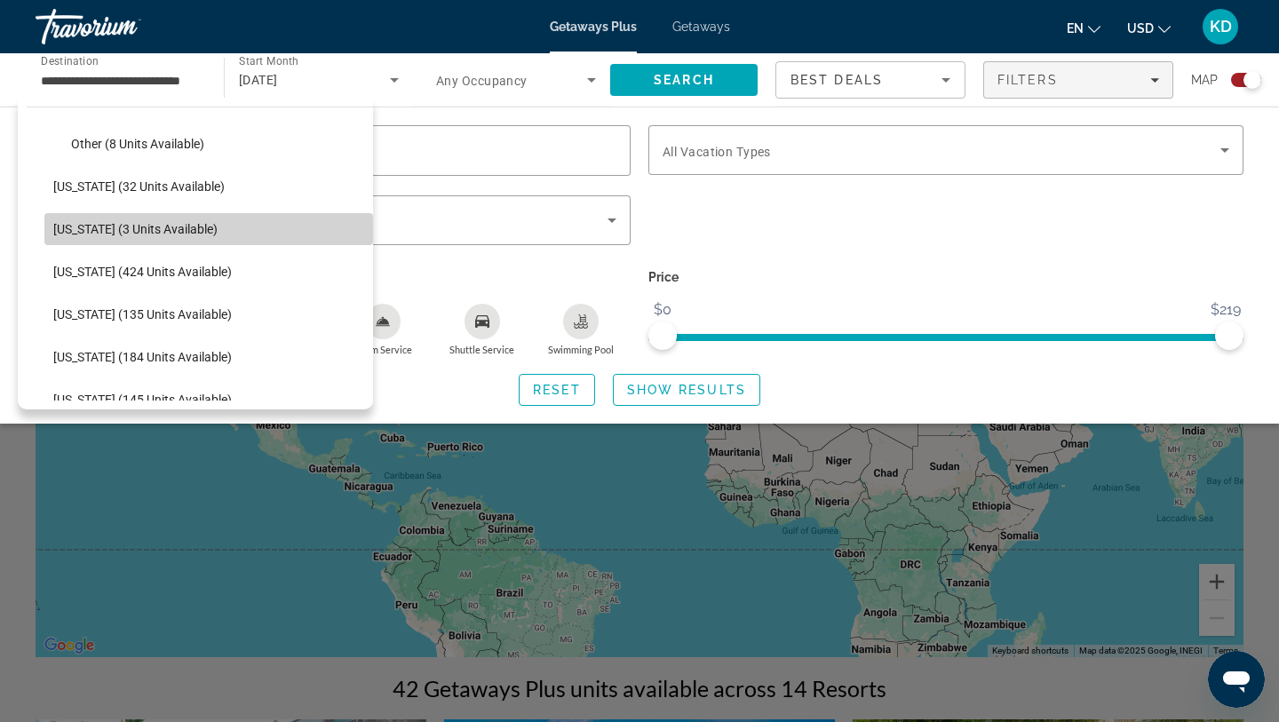
click at [83, 233] on span "[US_STATE] (3 units available)" at bounding box center [135, 229] width 164 height 14
type input "**********"
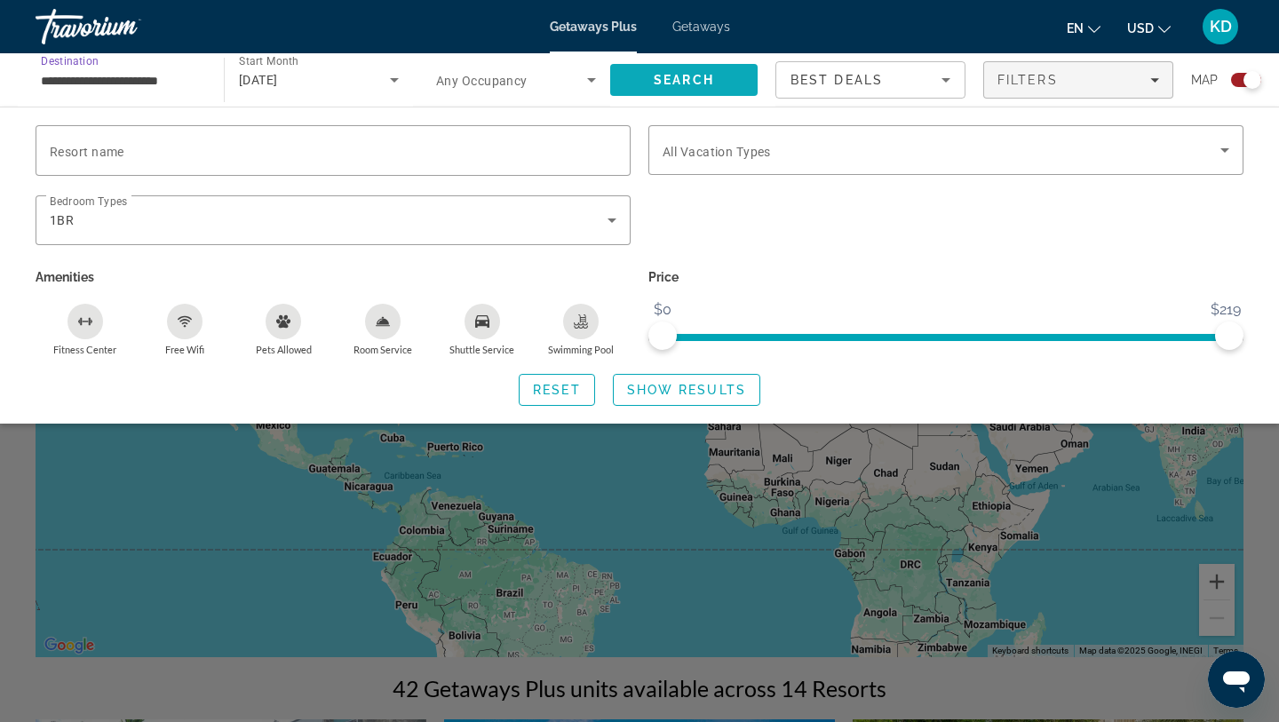
click at [695, 73] on span "Search" at bounding box center [684, 80] width 60 height 14
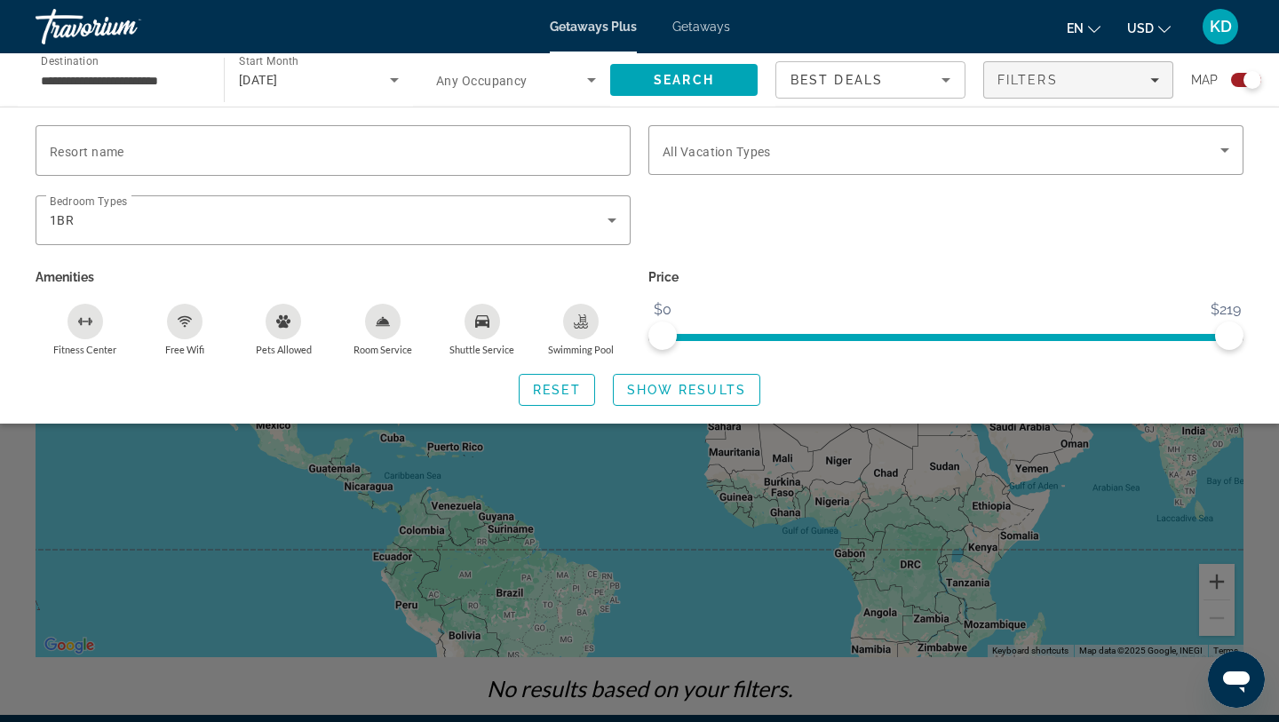
scroll to position [210, 0]
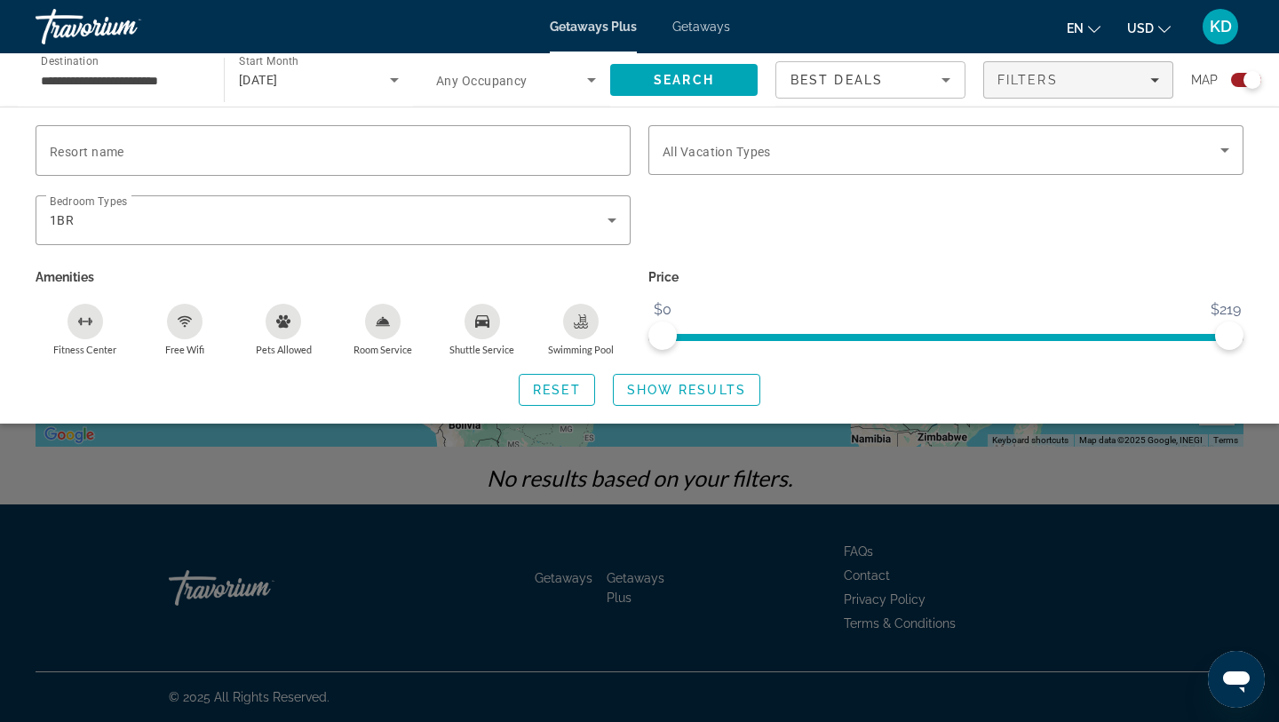
click at [624, 28] on span "Getaways Plus" at bounding box center [593, 27] width 87 height 14
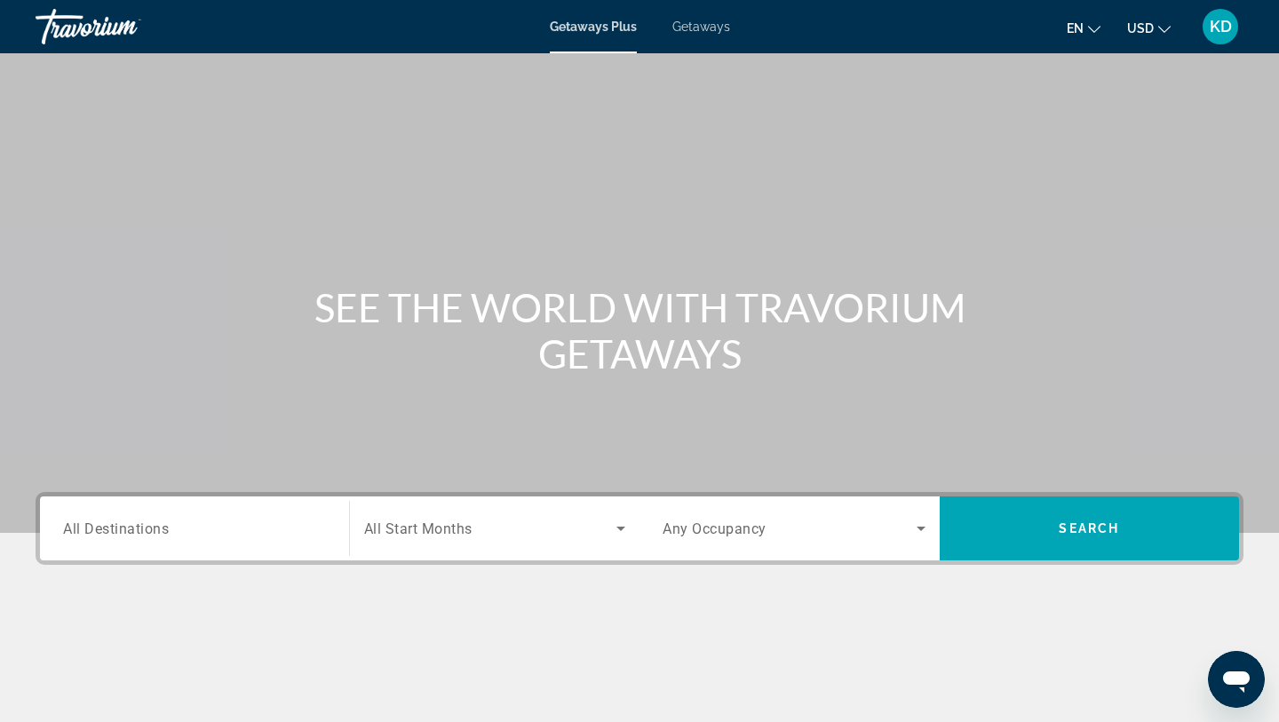
click at [720, 40] on div "Getaways Plus Getaways en English Español Français Italiano Português русский U…" at bounding box center [639, 27] width 1279 height 46
click at [715, 39] on div "Getaways Plus Getaways en English Español Français Italiano Português русский U…" at bounding box center [639, 27] width 1279 height 46
click at [700, 22] on span "Getaways" at bounding box center [701, 27] width 58 height 14
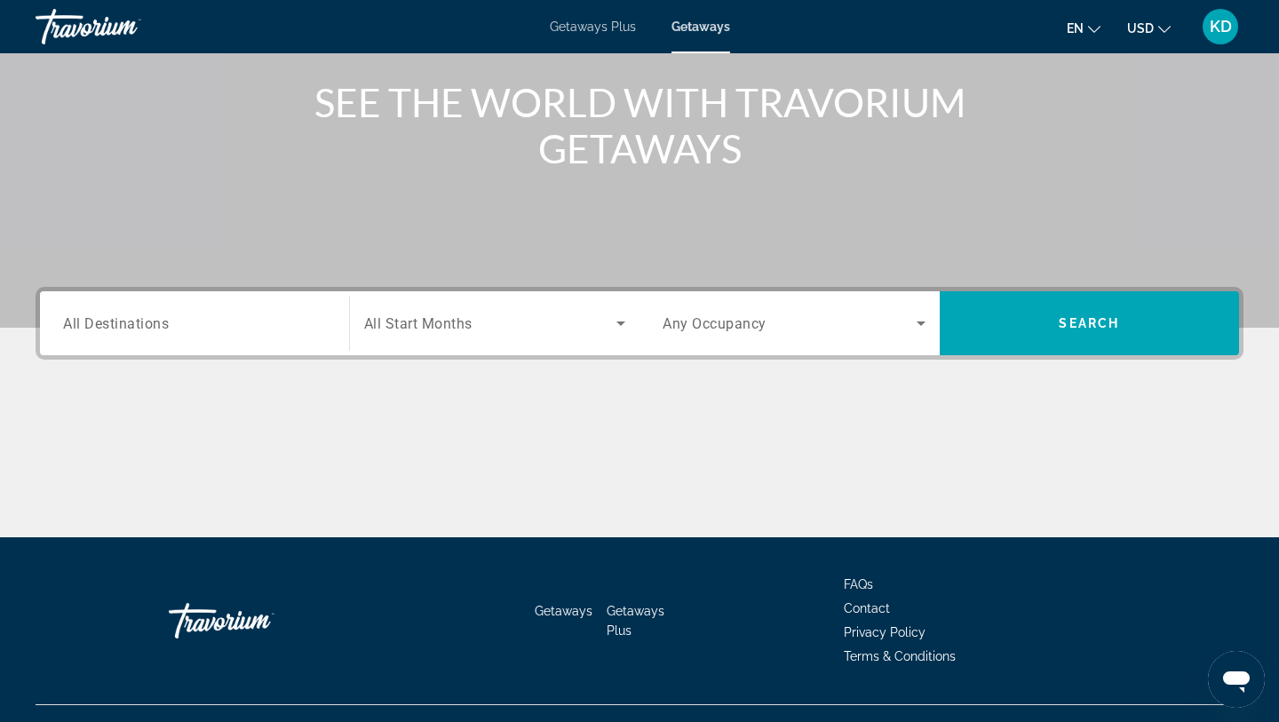
scroll to position [215, 0]
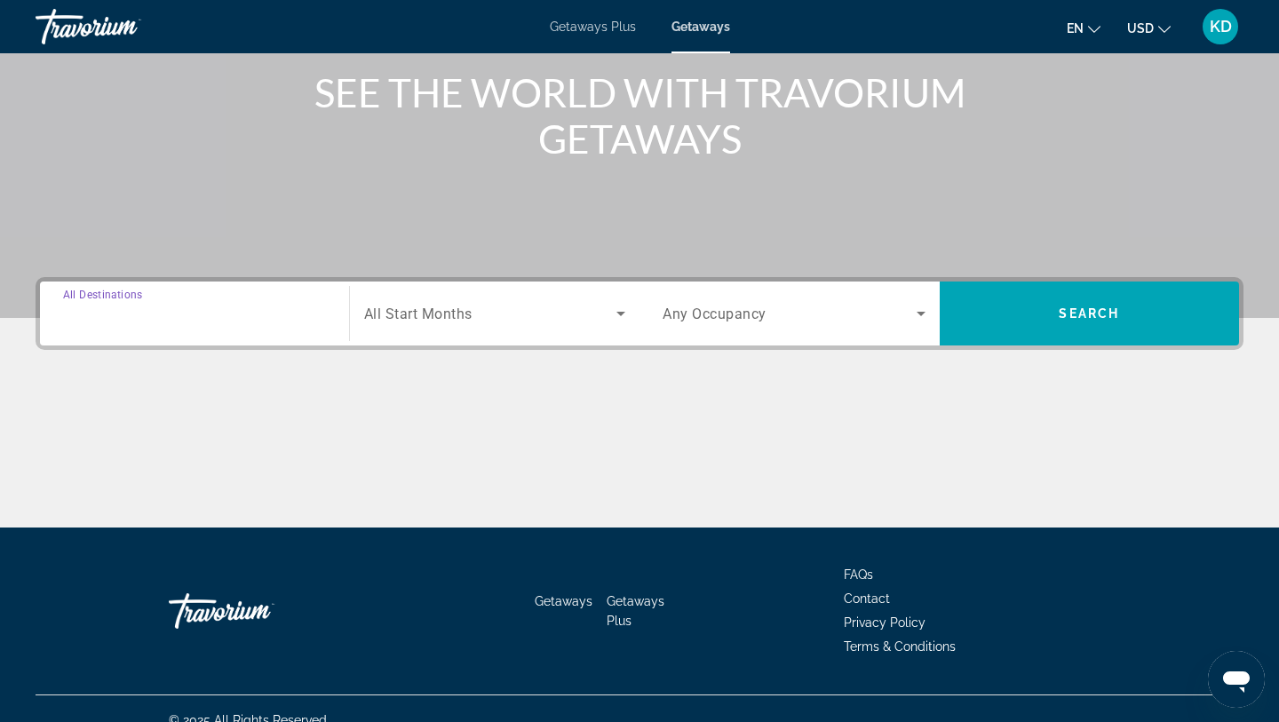
click at [178, 321] on input "Destination All Destinations" at bounding box center [194, 314] width 263 height 21
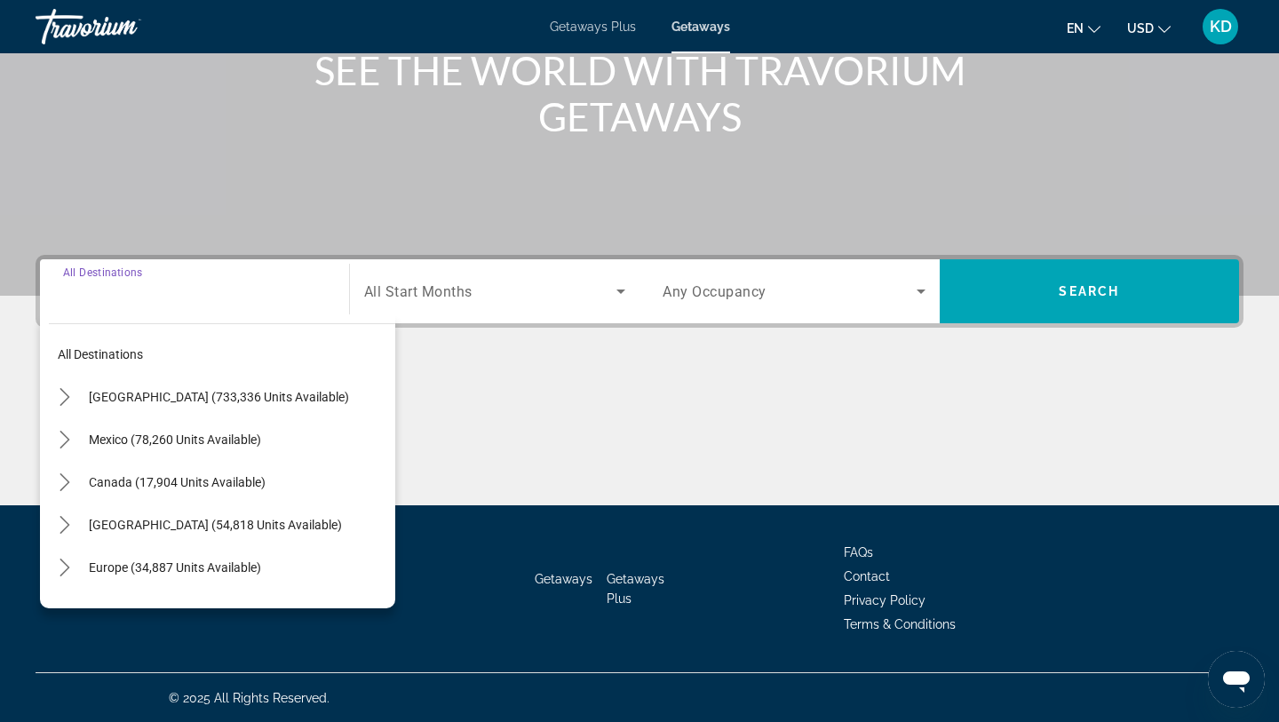
scroll to position [238, 0]
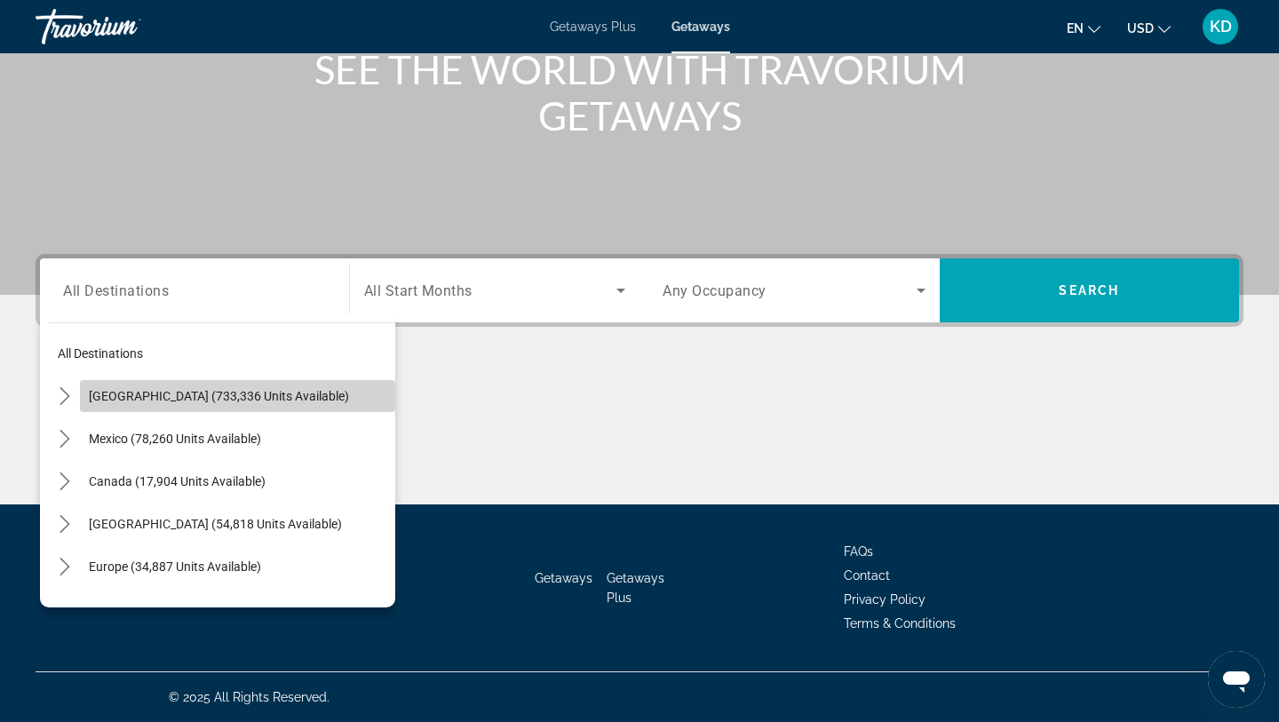
click at [179, 399] on span "[GEOGRAPHIC_DATA] (733,336 units available)" at bounding box center [219, 396] width 260 height 14
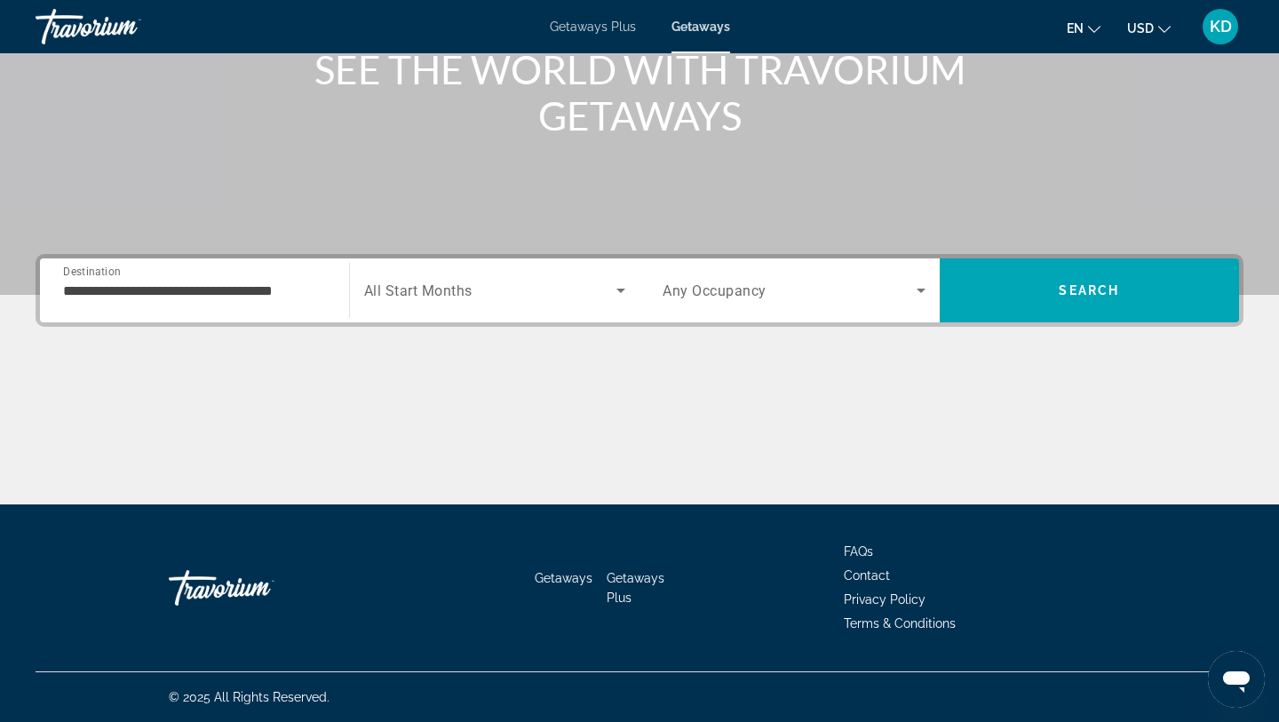
click at [197, 306] on div "**********" at bounding box center [194, 291] width 263 height 51
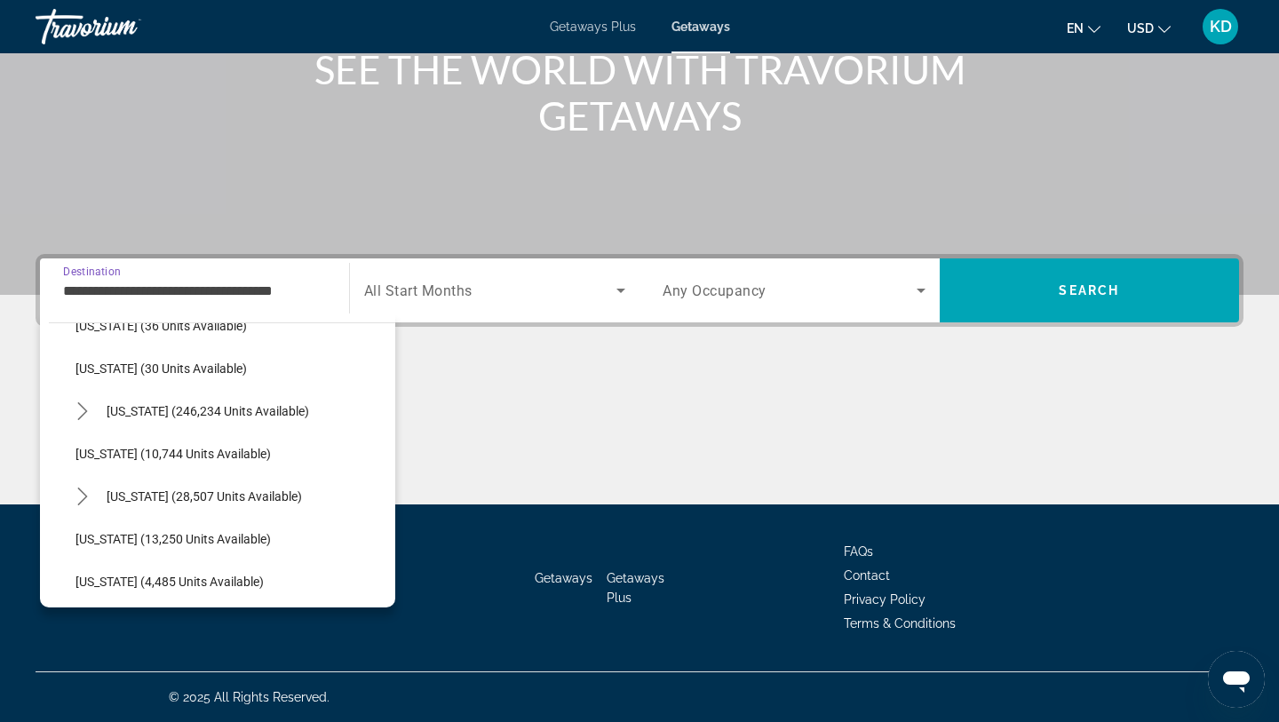
scroll to position [292, 0]
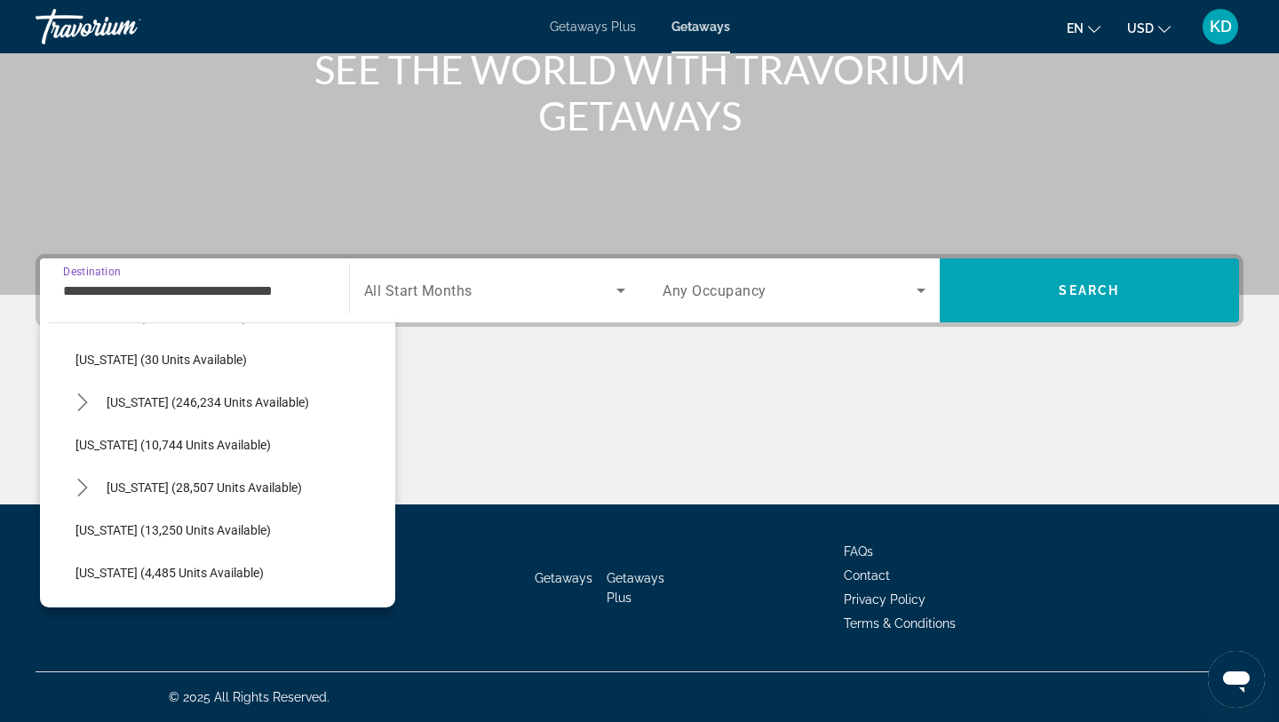
click at [115, 481] on span "[US_STATE] (28,507 units available)" at bounding box center [204, 487] width 195 height 14
type input "**********"
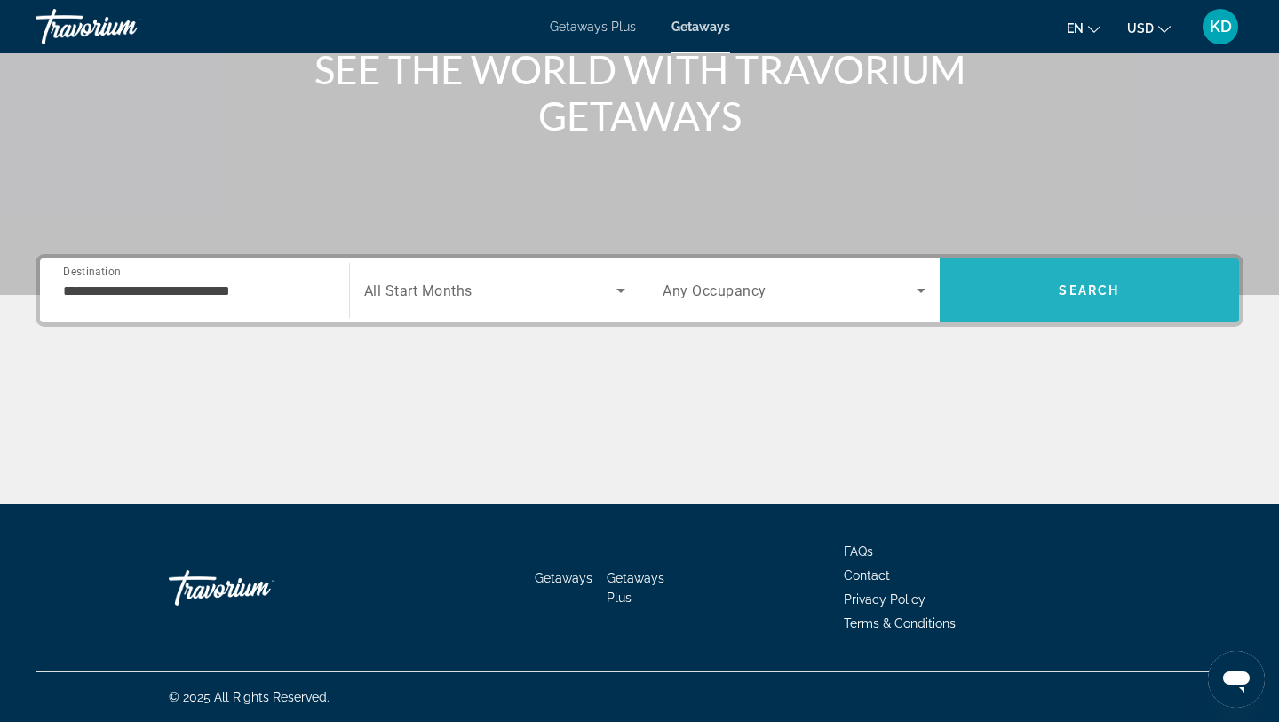
click at [1053, 304] on span "Search" at bounding box center [1090, 290] width 300 height 43
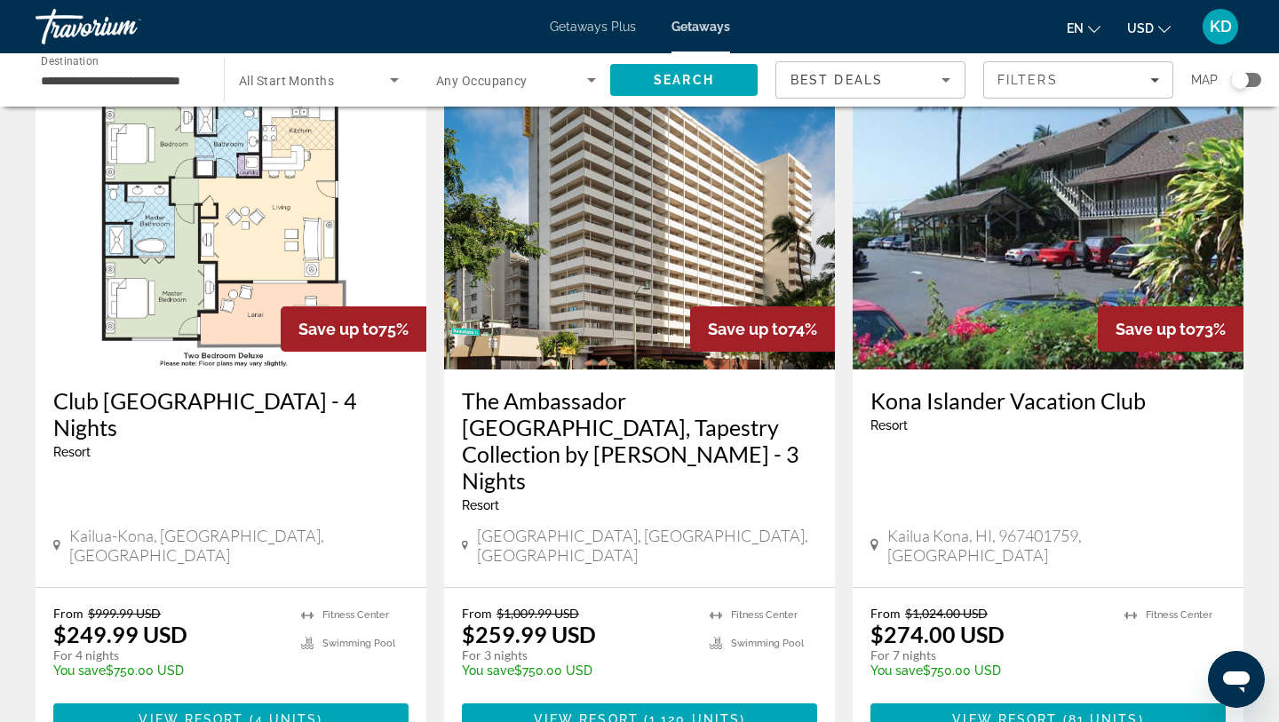
scroll to position [710, 0]
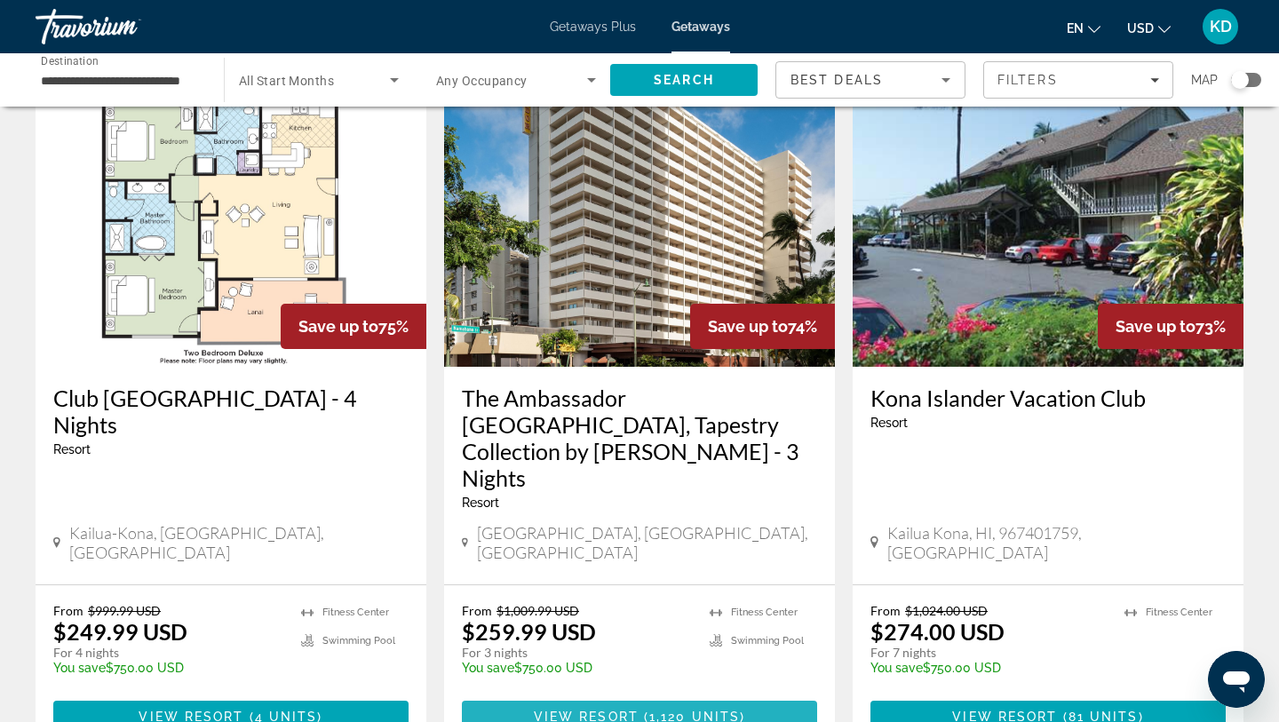
click at [640, 710] on span "Main content" at bounding box center [641, 717] width 5 height 14
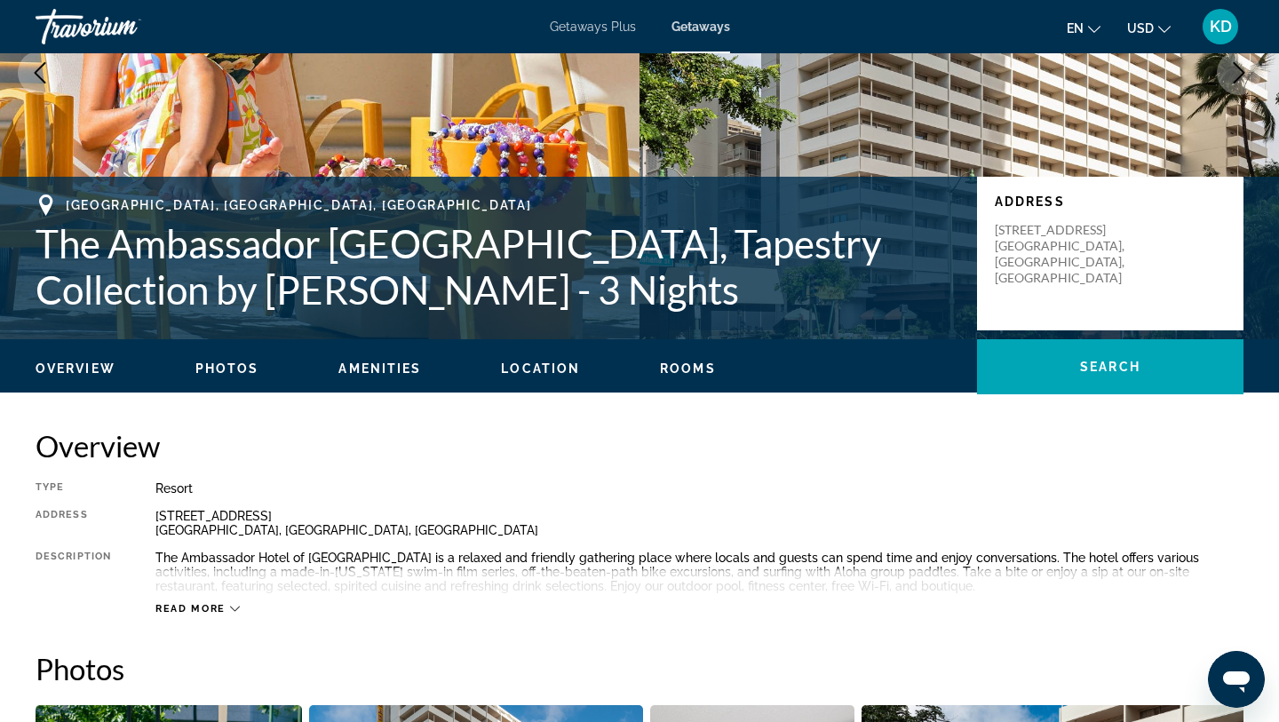
scroll to position [262, 0]
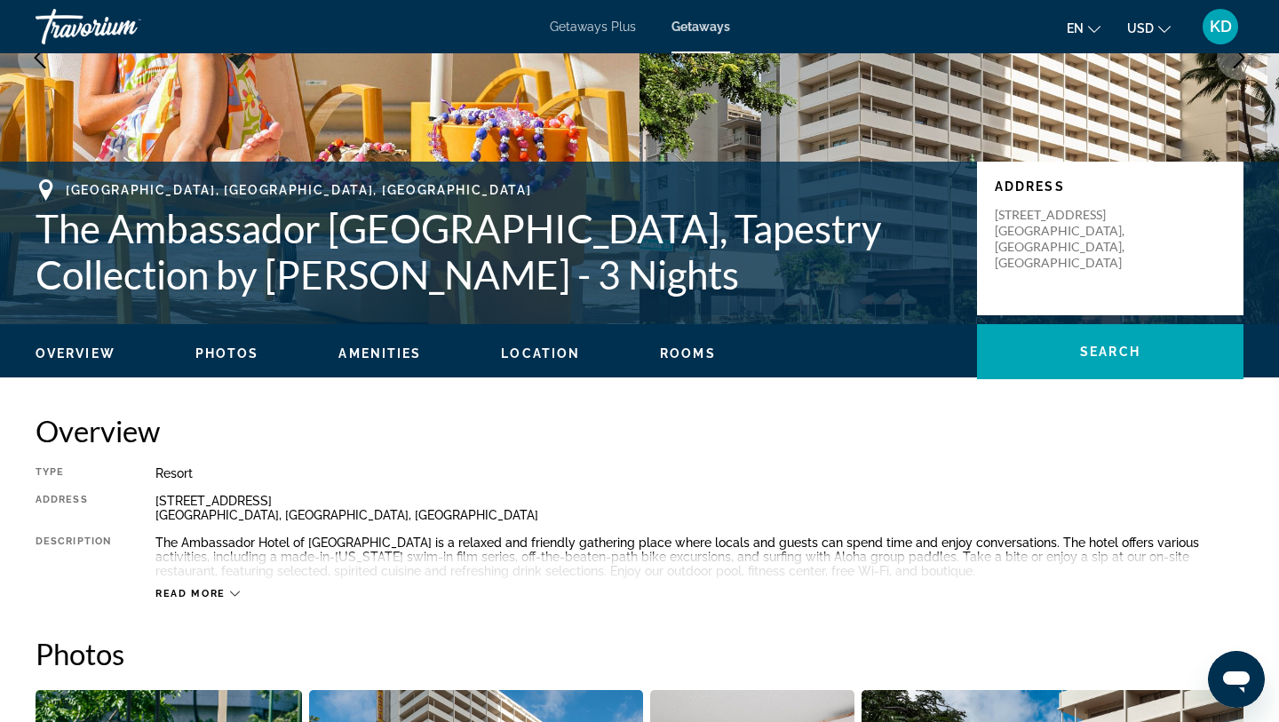
click at [238, 597] on icon "Main content" at bounding box center [235, 594] width 10 height 10
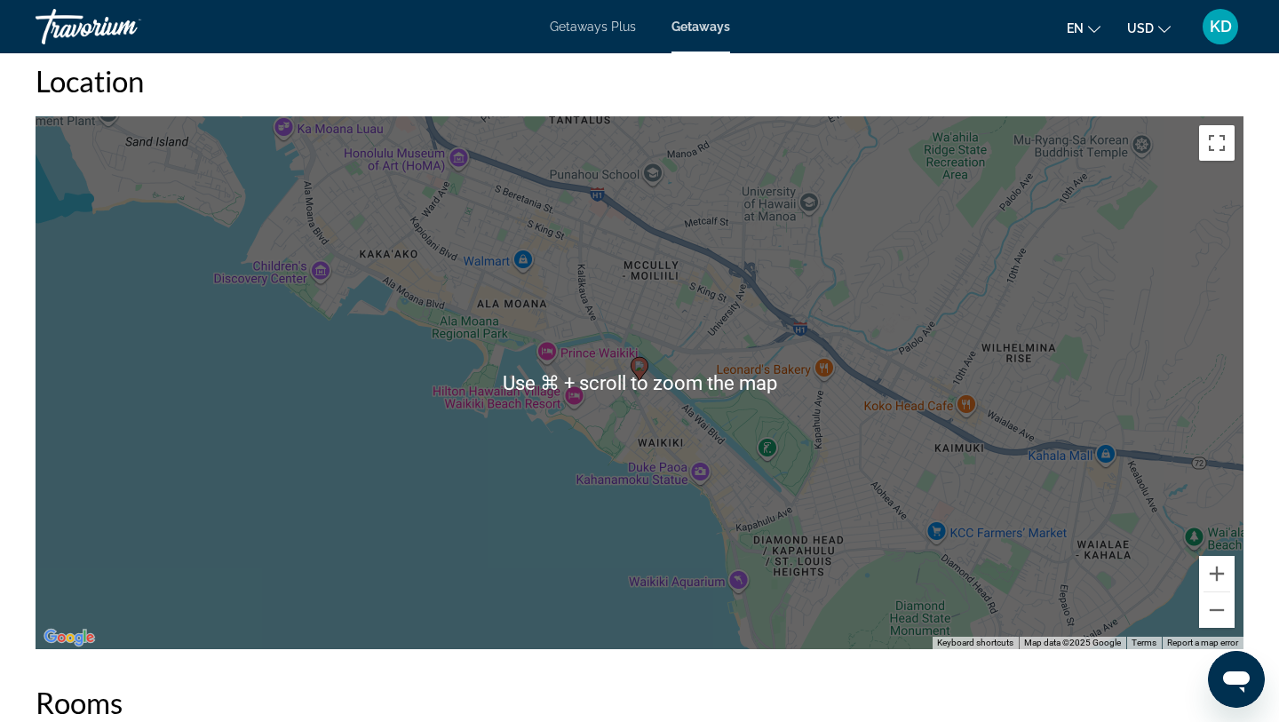
scroll to position [2025, 0]
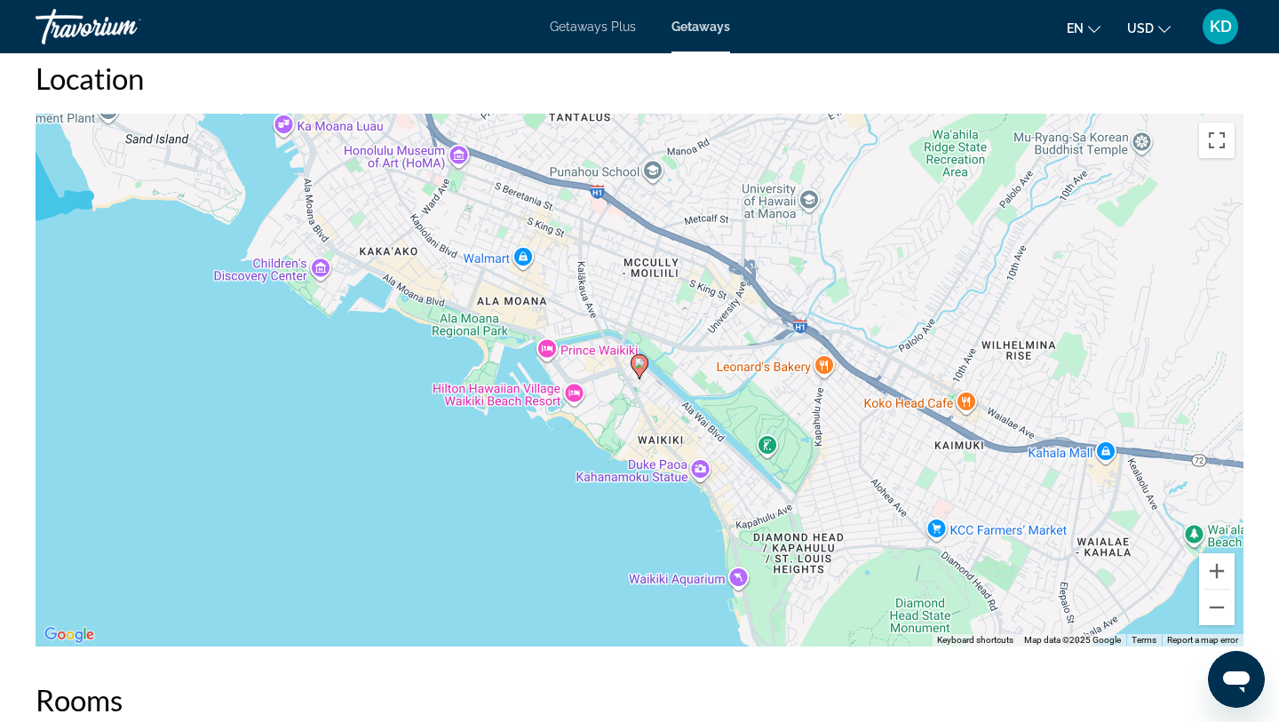
click at [356, 528] on div "To activate drag with keyboard, press Alt + Enter. Once in keyboard drag state,…" at bounding box center [640, 380] width 1208 height 533
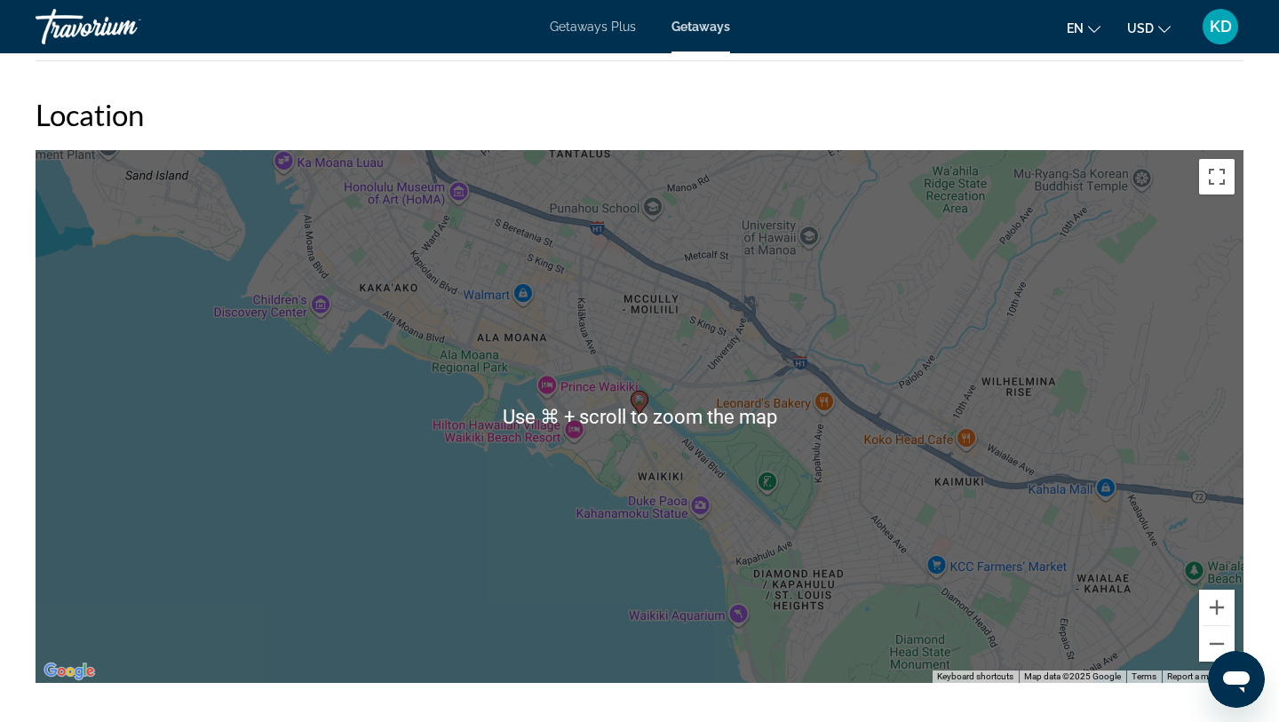
scroll to position [1991, 0]
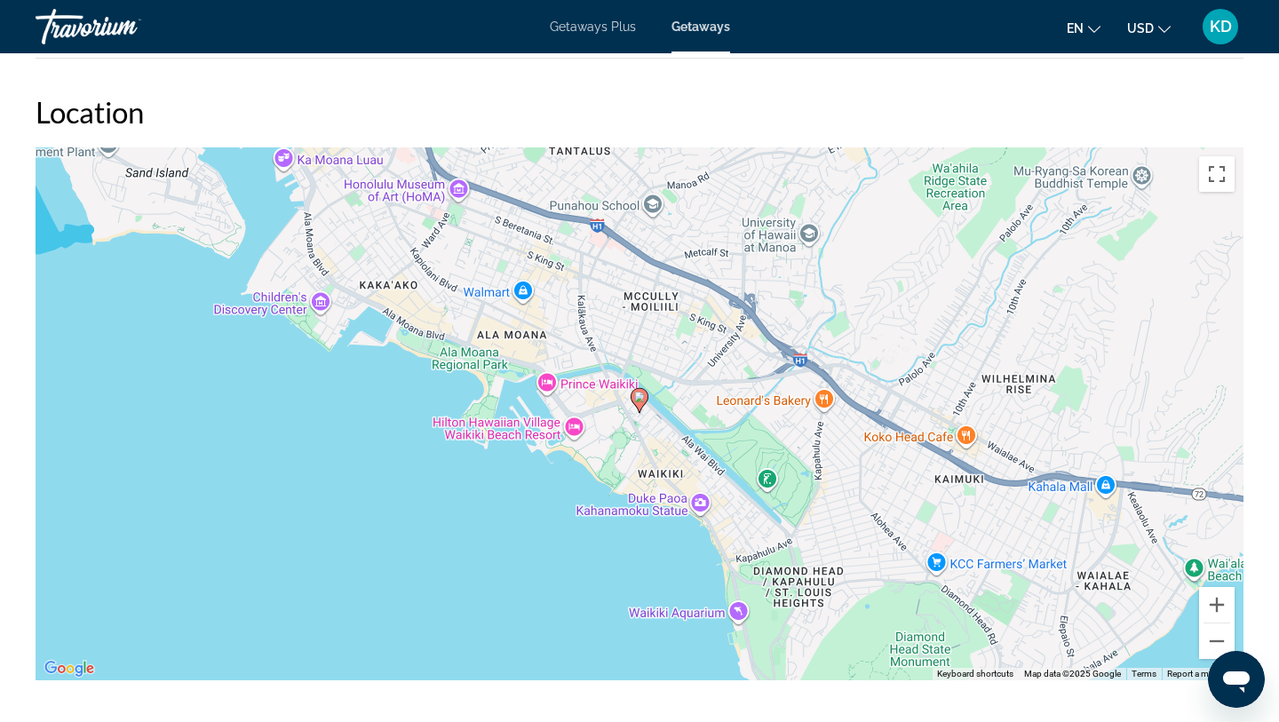
click at [722, 430] on div "To activate drag with keyboard, press Alt + Enter. Once in keyboard drag state,…" at bounding box center [640, 413] width 1208 height 533
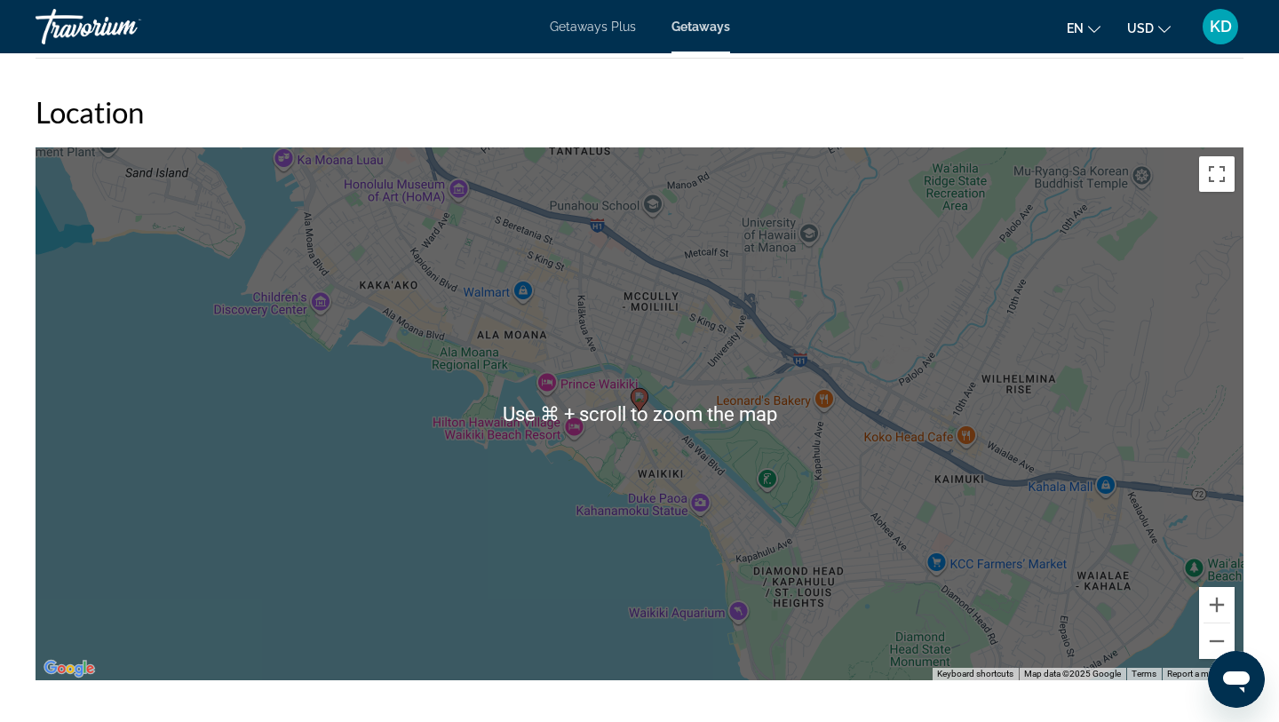
scroll to position [2020, 0]
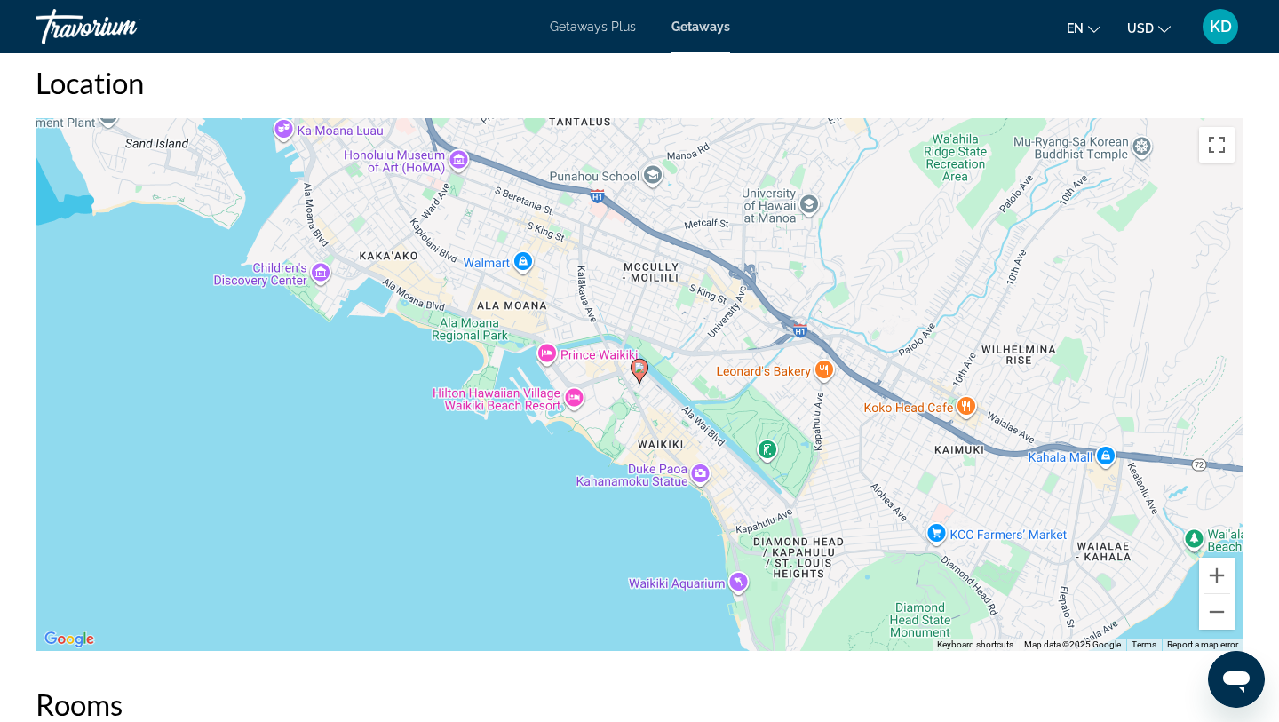
click at [488, 557] on div "To activate drag with keyboard, press Alt + Enter. Once in keyboard drag state,…" at bounding box center [640, 384] width 1208 height 533
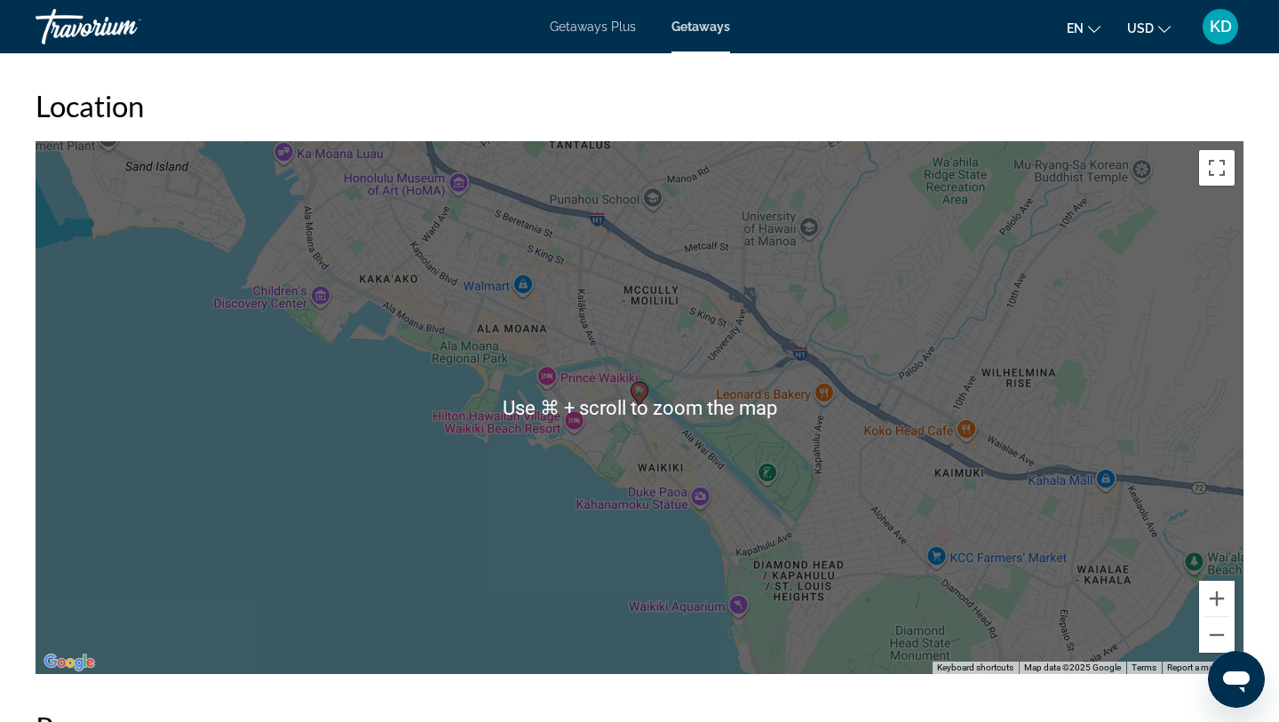
scroll to position [1996, 0]
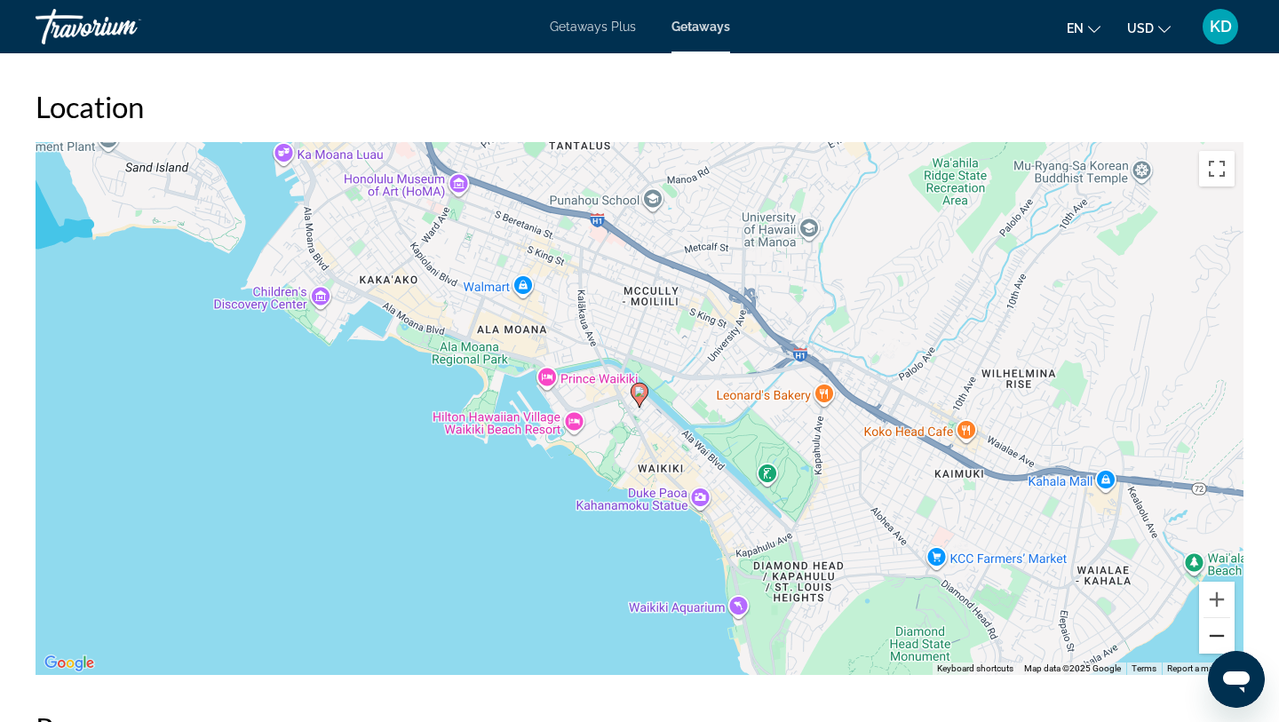
click at [1202, 646] on button "Zoom out" at bounding box center [1217, 636] width 36 height 36
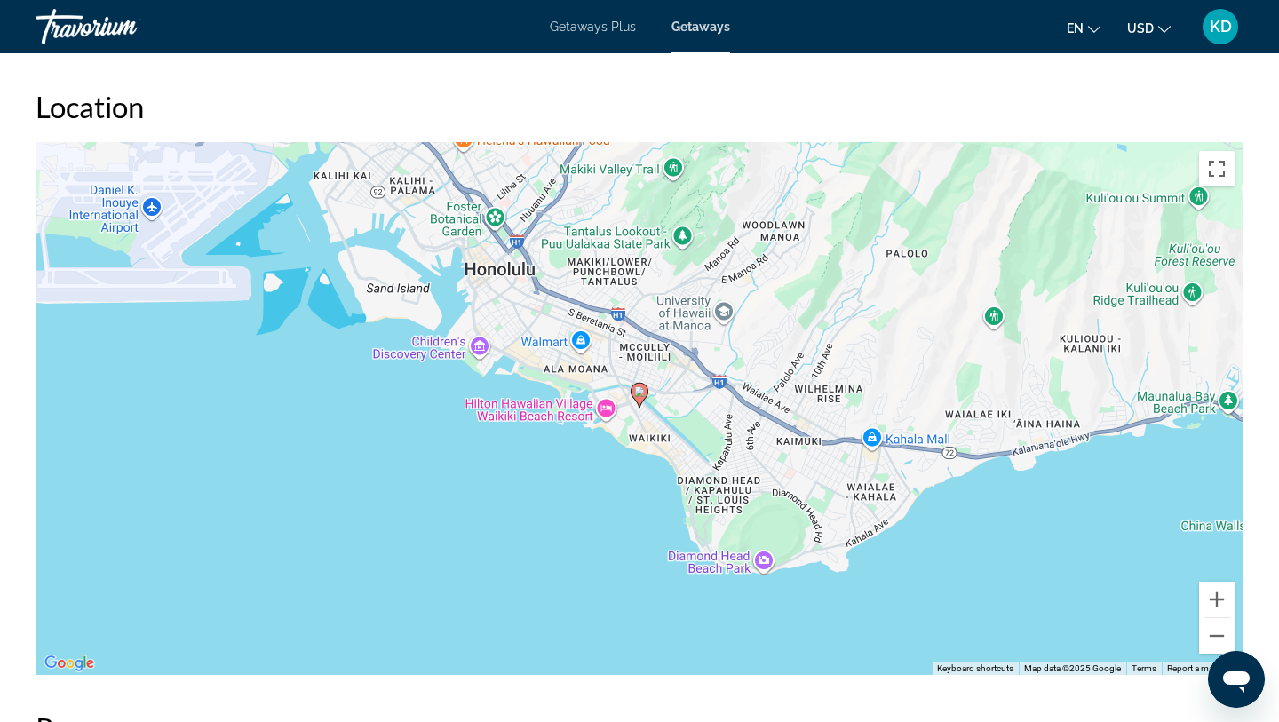
click at [637, 389] on image "Main content" at bounding box center [639, 391] width 11 height 11
click at [639, 398] on icon "Main content" at bounding box center [639, 395] width 16 height 23
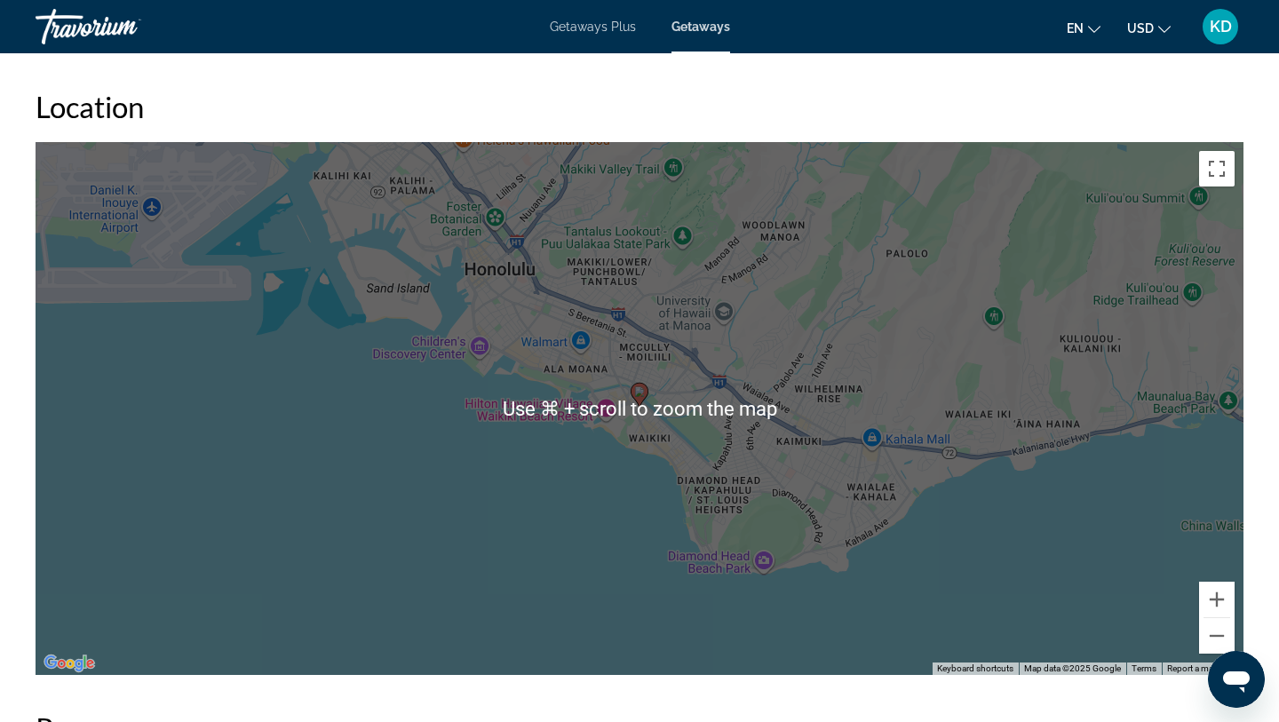
click at [644, 404] on gmp-advanced-marker "Main content" at bounding box center [640, 395] width 18 height 27
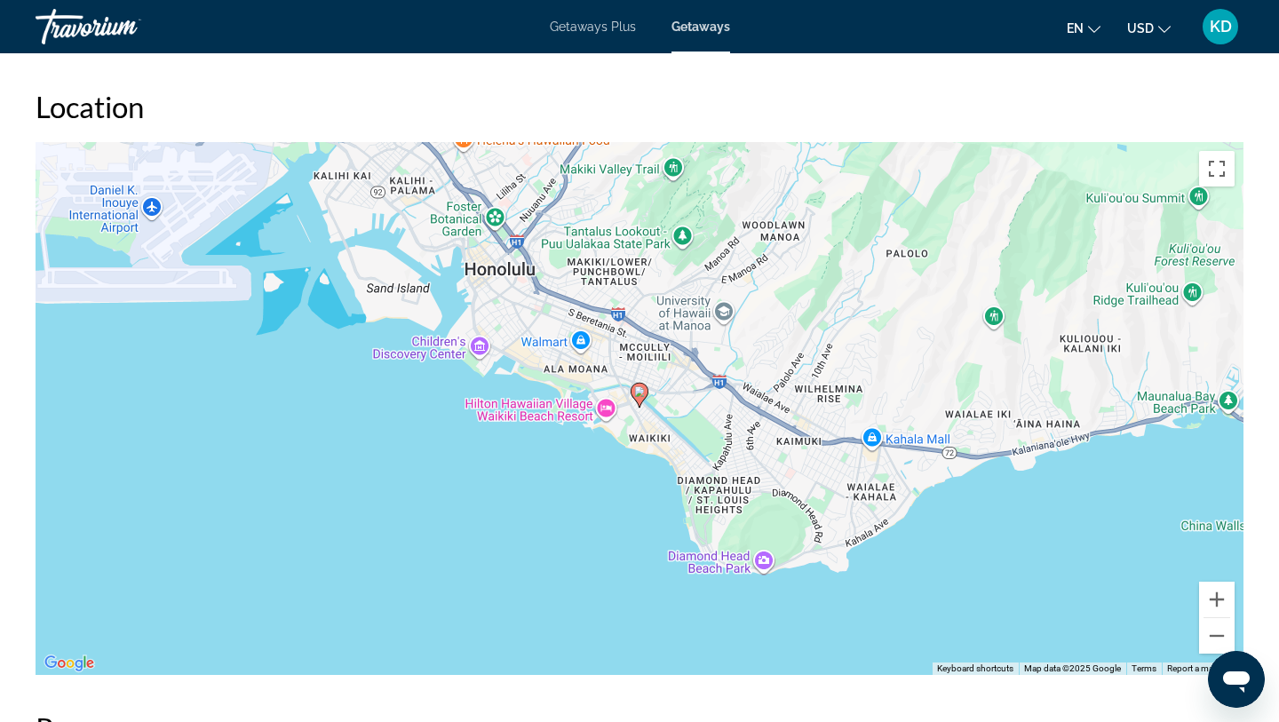
click at [644, 404] on gmp-advanced-marker "Main content" at bounding box center [640, 395] width 18 height 27
click at [644, 395] on icon "Main content" at bounding box center [639, 395] width 16 height 23
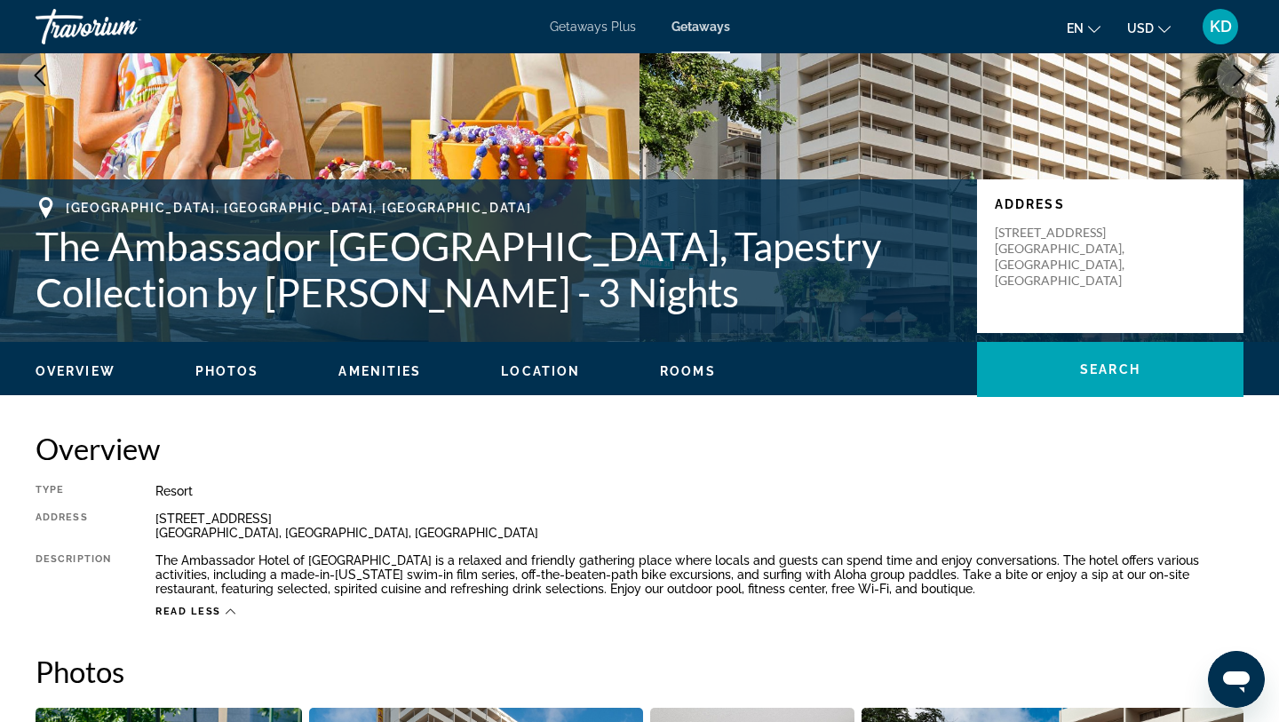
scroll to position [248, 0]
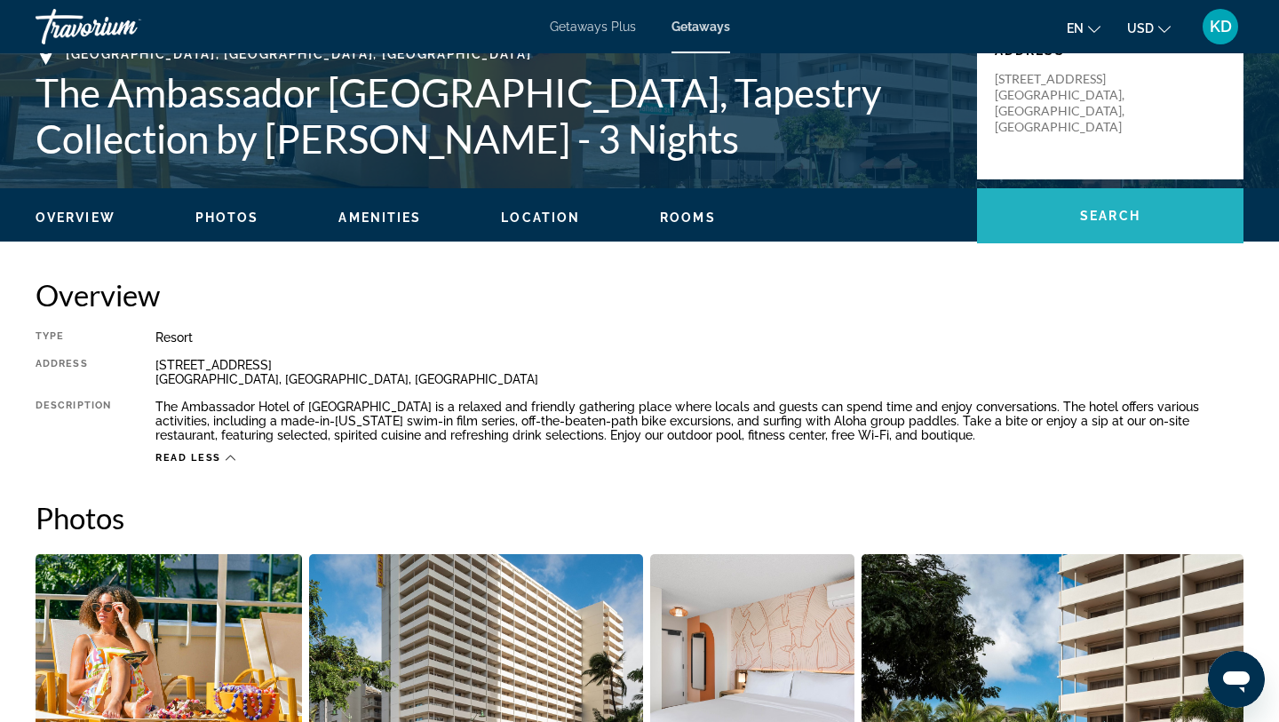
click at [1129, 225] on span "Main content" at bounding box center [1110, 215] width 266 height 43
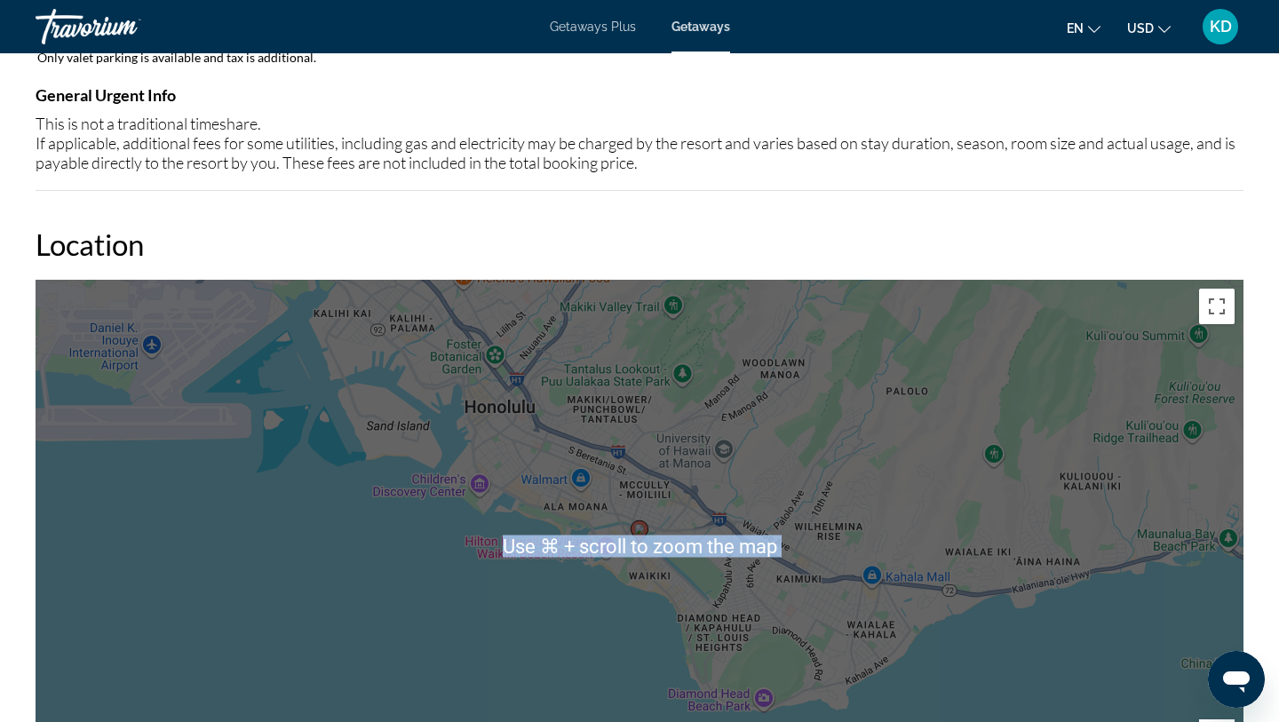
scroll to position [1864, 0]
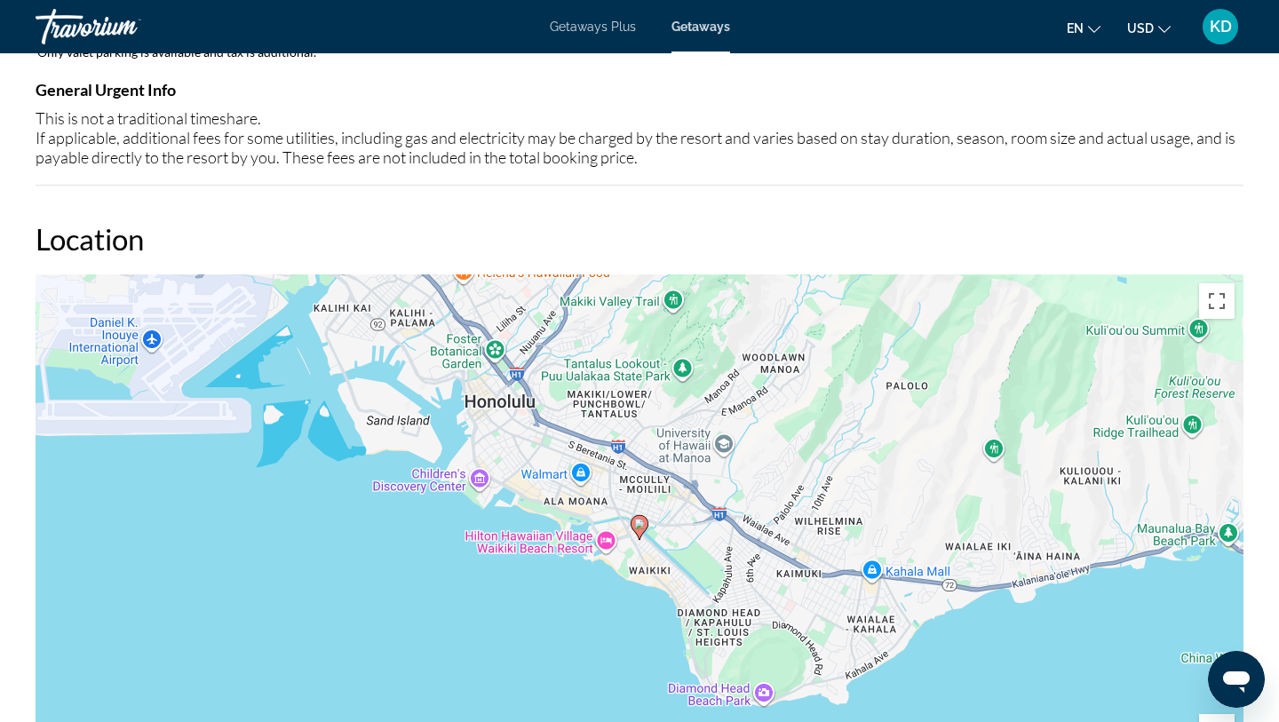
click at [1082, 633] on div "To activate drag with keyboard, press Alt + Enter. Once in keyboard drag state,…" at bounding box center [640, 540] width 1208 height 533
click at [821, 551] on div "To activate drag with keyboard, press Alt + Enter. Once in keyboard drag state,…" at bounding box center [640, 540] width 1208 height 533
click at [646, 541] on div "To activate drag with keyboard, press Alt + Enter. Once in keyboard drag state,…" at bounding box center [640, 540] width 1208 height 533
click at [646, 540] on gmp-advanced-marker "Main content" at bounding box center [640, 527] width 18 height 27
click at [641, 537] on gmp-advanced-marker "Main content" at bounding box center [640, 527] width 18 height 27
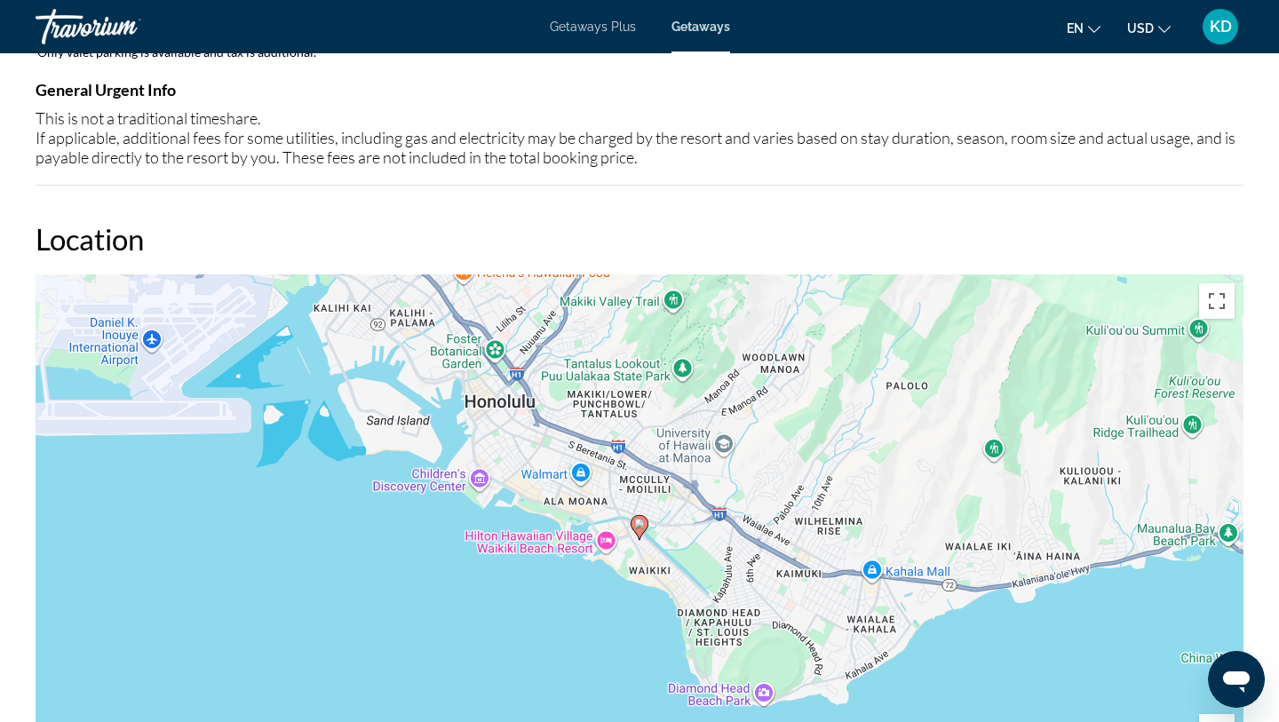
click at [641, 537] on gmp-advanced-marker "Main content" at bounding box center [640, 527] width 18 height 27
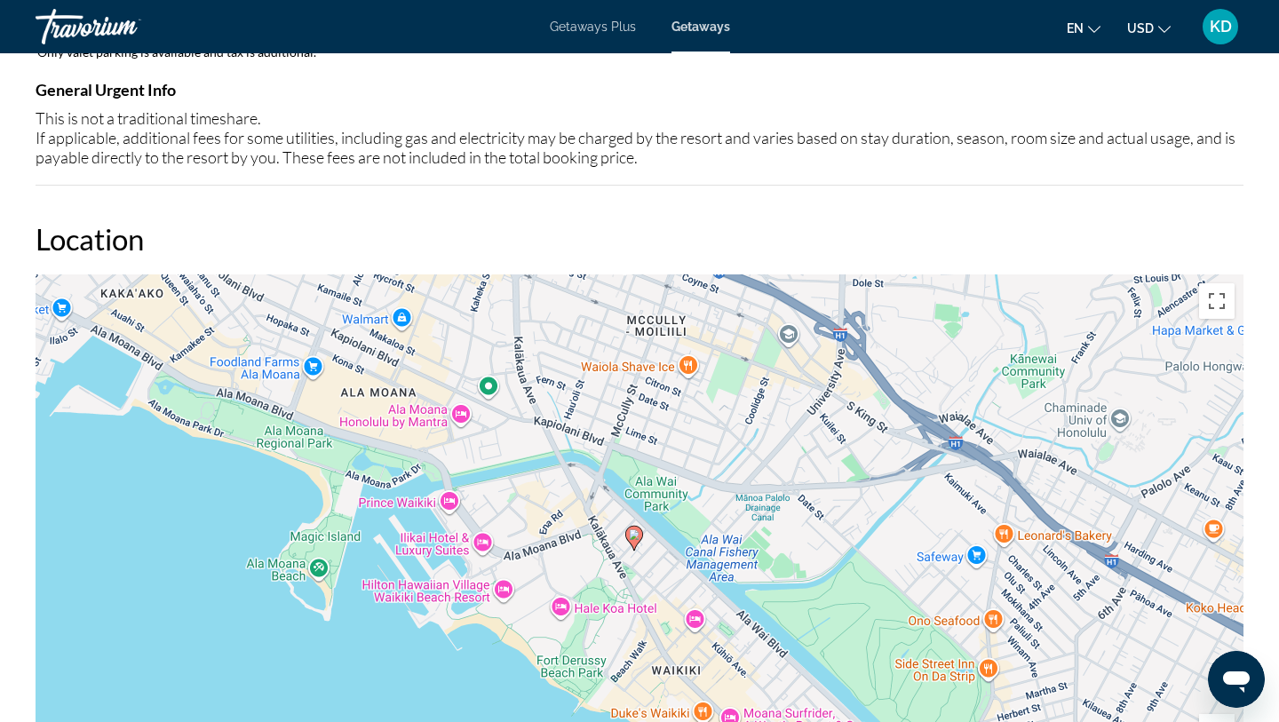
click at [627, 544] on gmp-advanced-marker "Main content" at bounding box center [634, 538] width 18 height 27
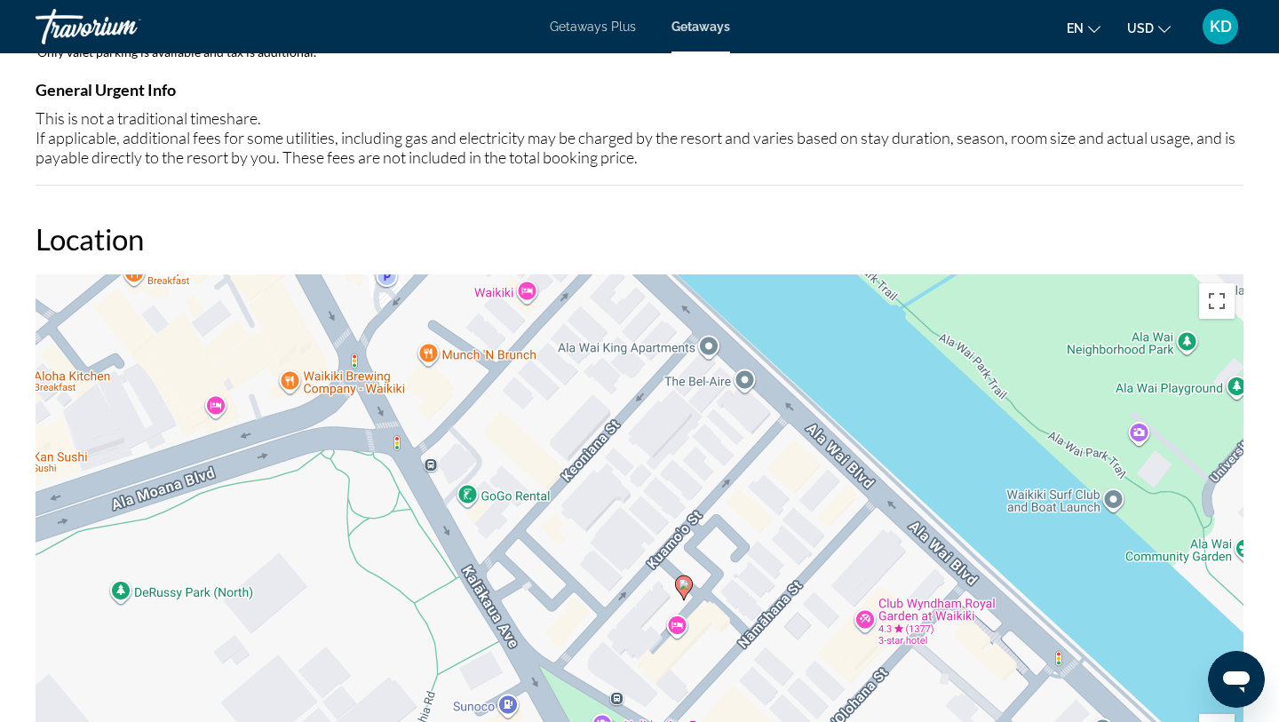
click at [681, 628] on div "To navigate, press the arrow keys. To activate drag with keyboard, press Alt + …" at bounding box center [640, 540] width 1208 height 533
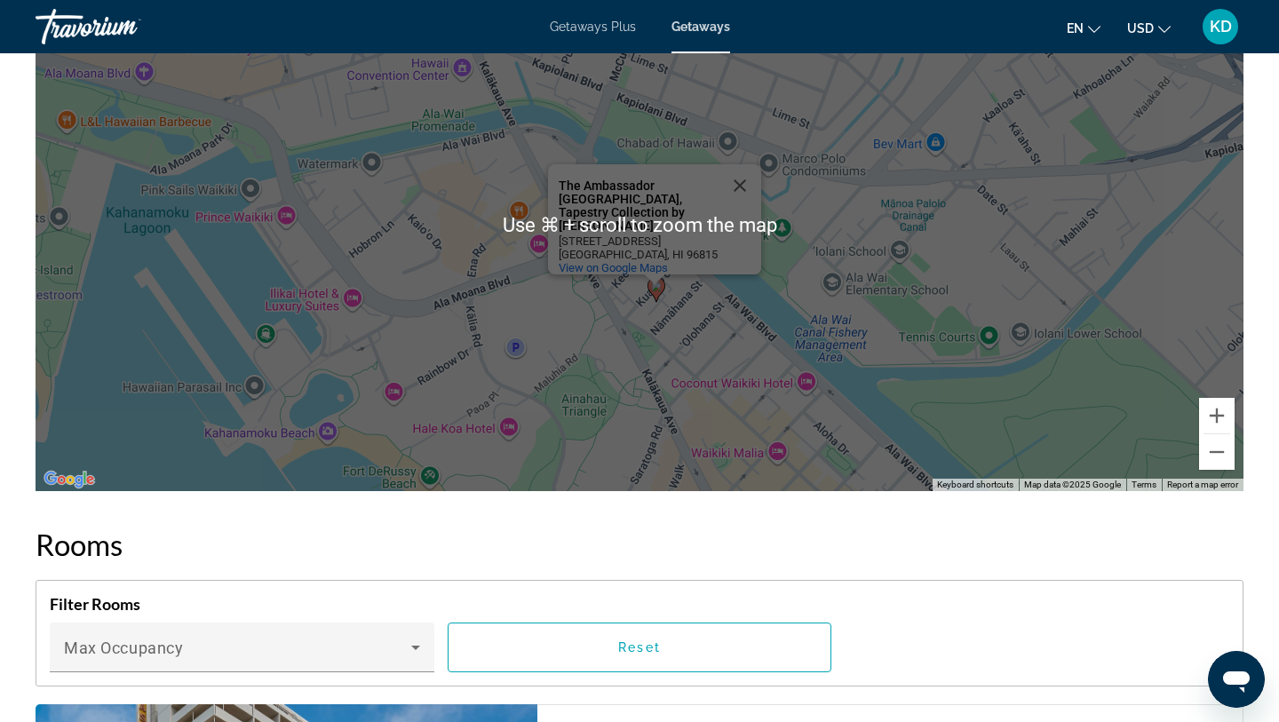
scroll to position [2182, 0]
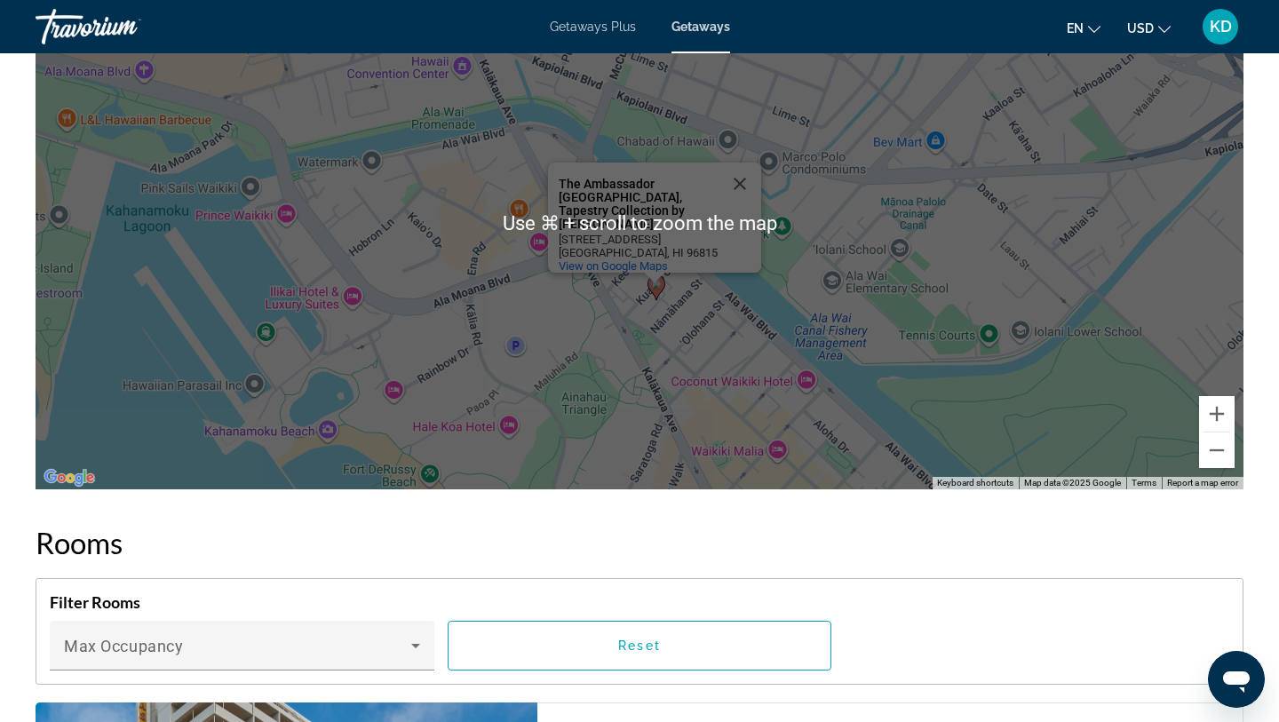
click at [722, 402] on div "To activate drag with keyboard, press Alt + Enter. Once in keyboard drag state,…" at bounding box center [640, 222] width 1208 height 533
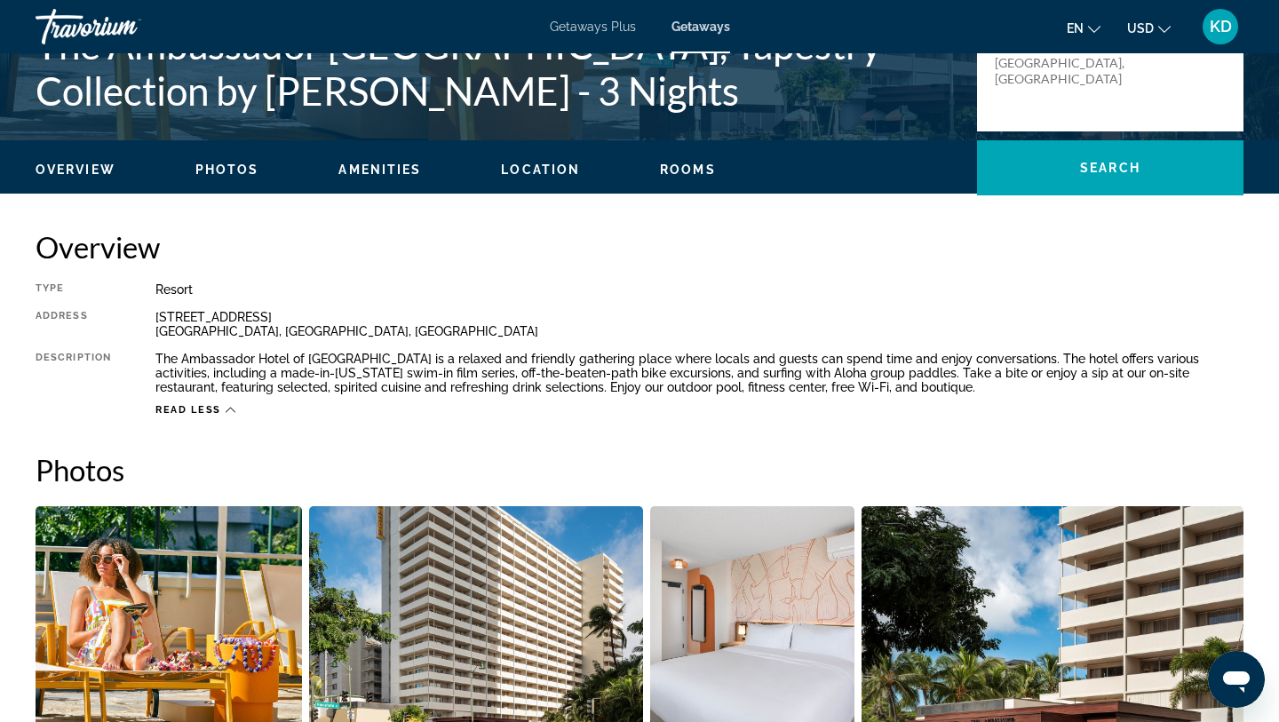
scroll to position [196, 0]
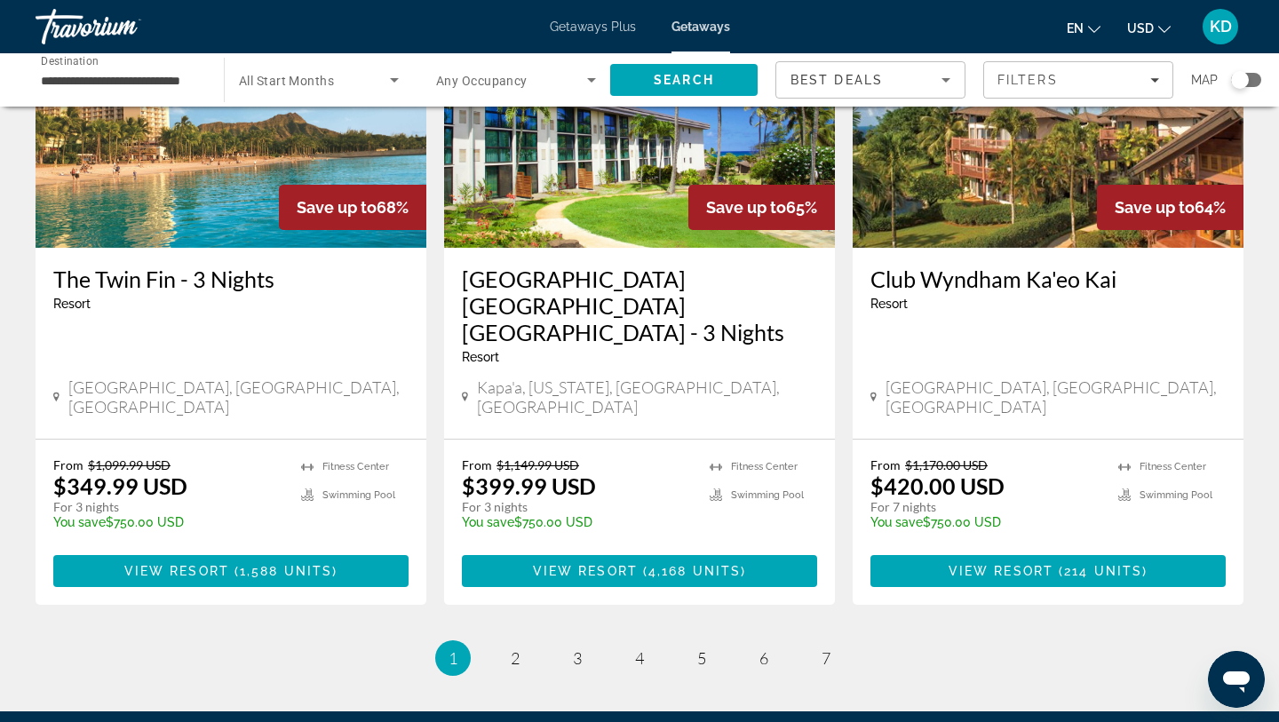
scroll to position [2192, 0]
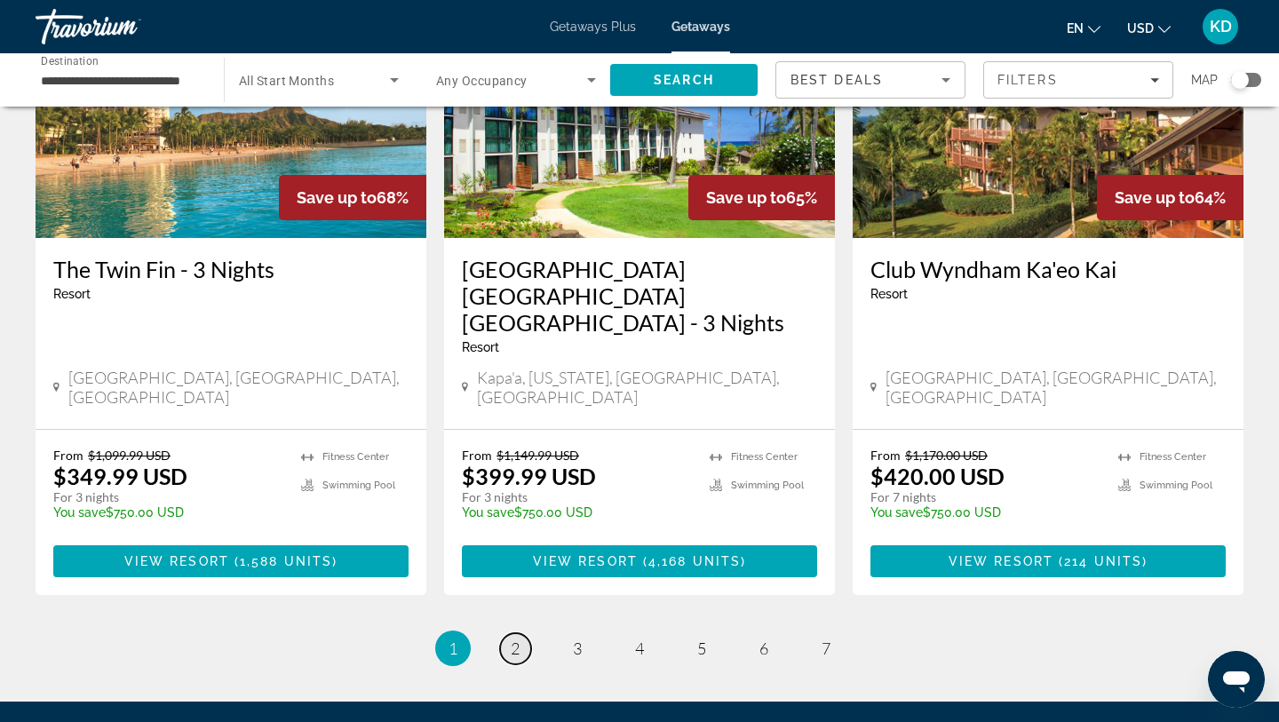
click at [509, 633] on link "page 2" at bounding box center [515, 648] width 31 height 31
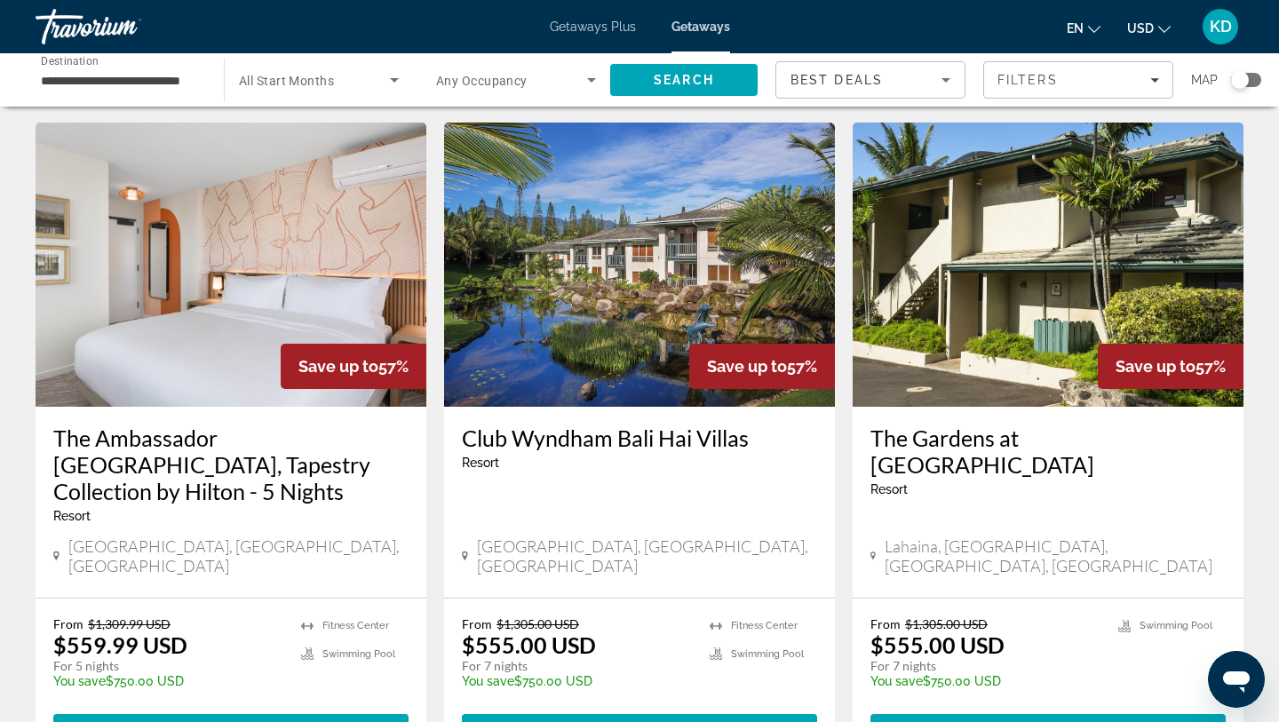
scroll to position [700, 0]
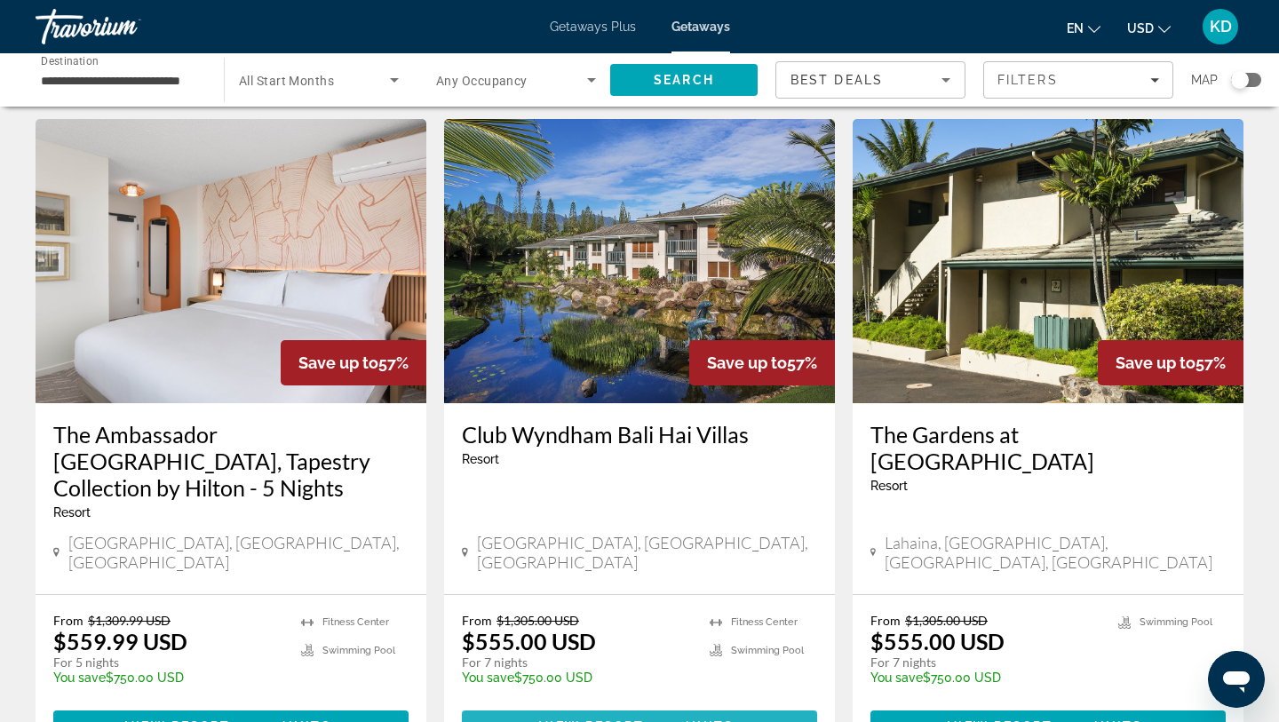
click at [639, 705] on span "Main content" at bounding box center [639, 726] width 355 height 43
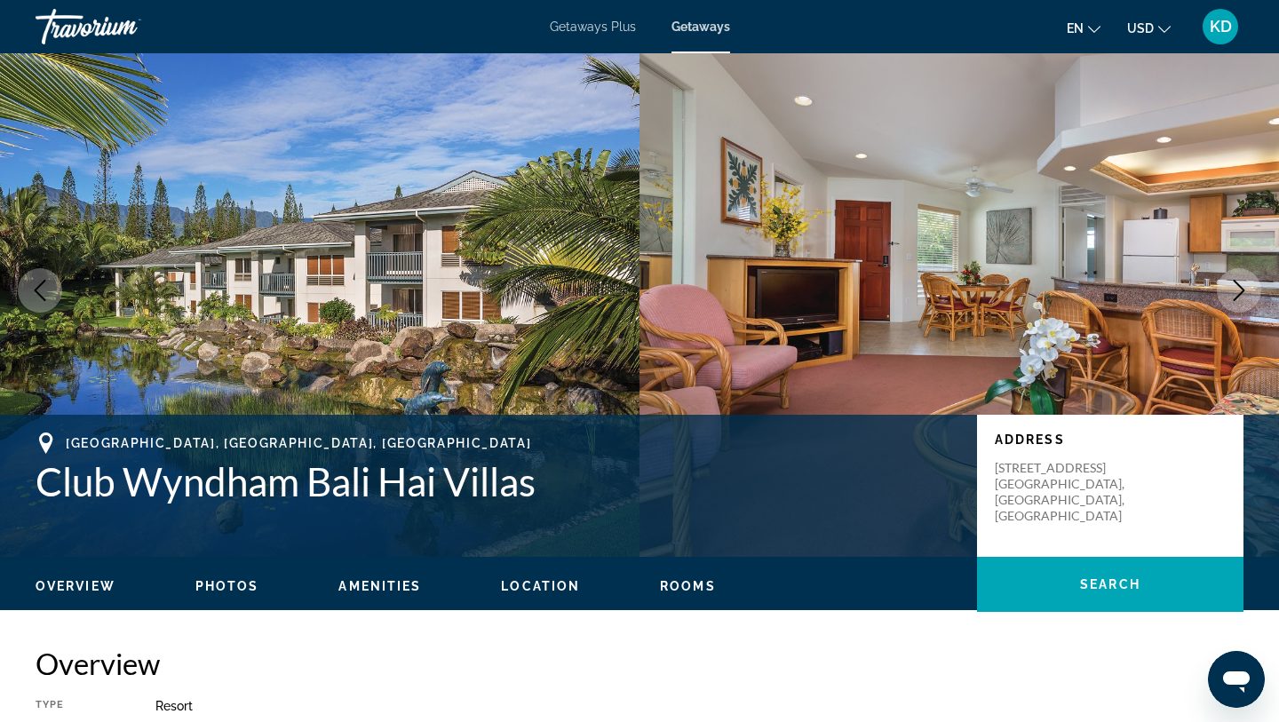
scroll to position [27, 0]
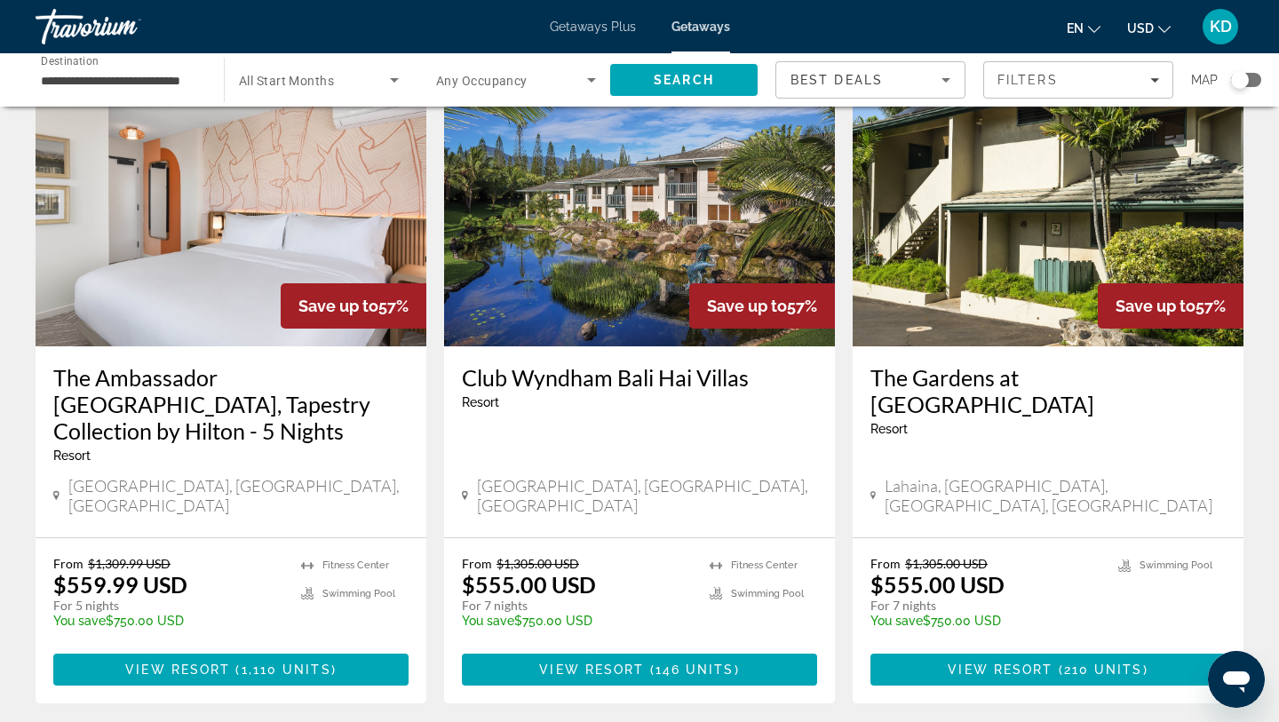
scroll to position [755, 0]
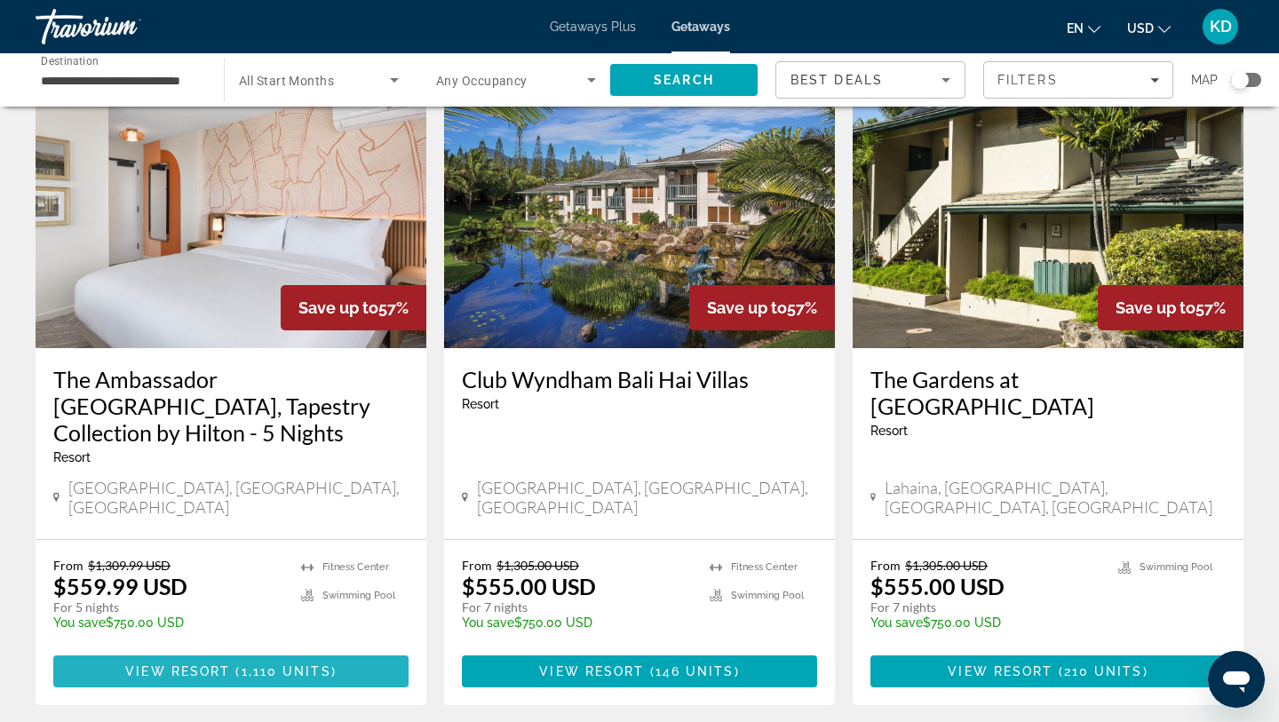
click at [173, 664] on span "View Resort" at bounding box center [177, 671] width 105 height 14
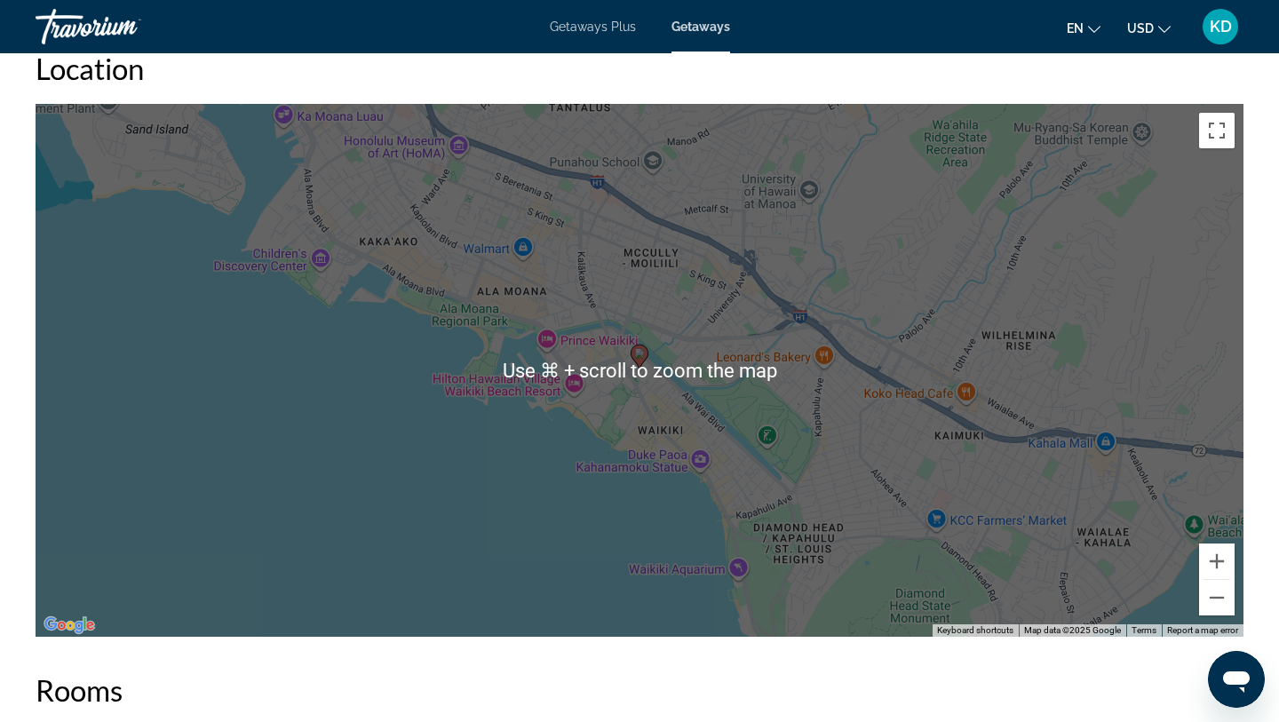
scroll to position [2035, 0]
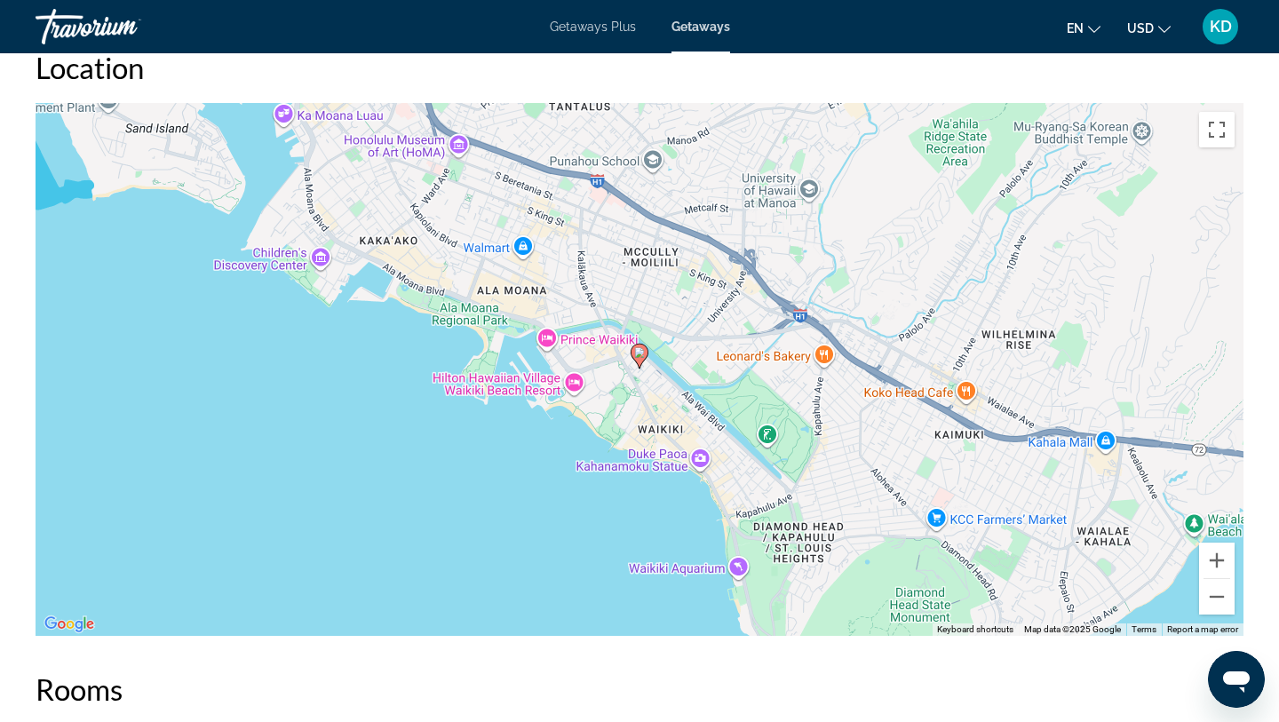
click at [532, 395] on div "To activate drag with keyboard, press Alt + Enter. Once in keyboard drag state,…" at bounding box center [640, 369] width 1208 height 533
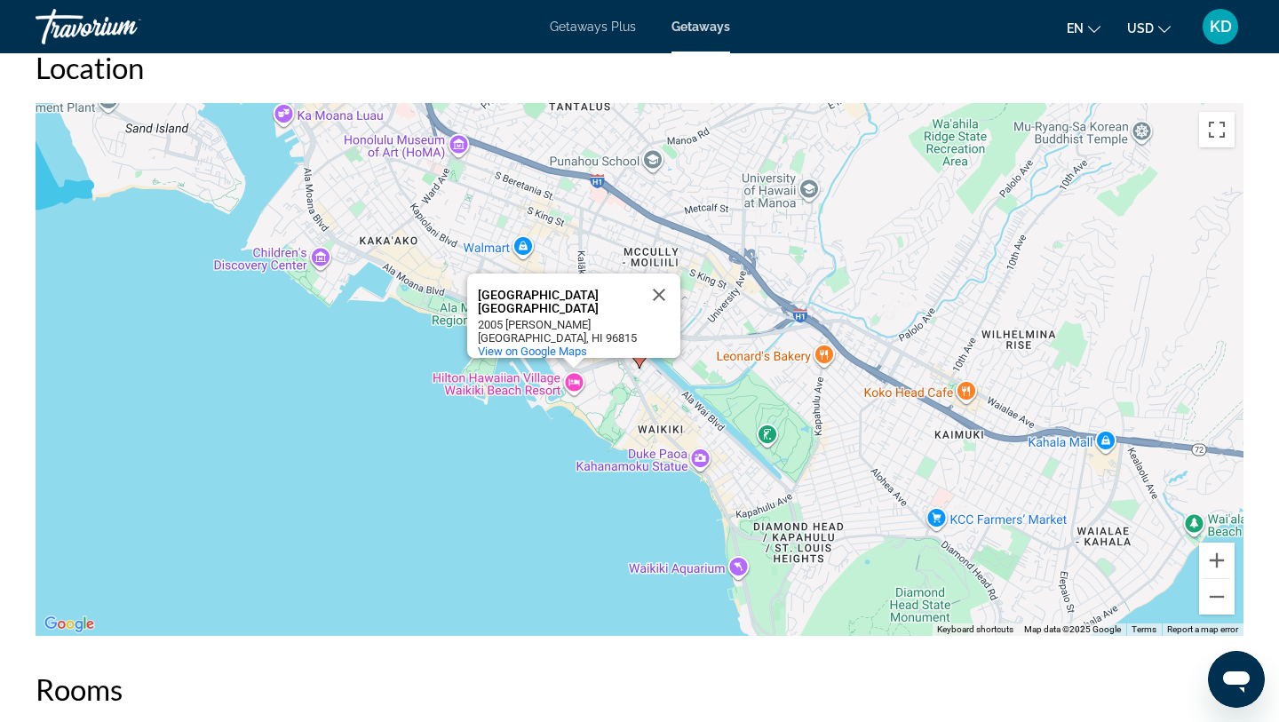
click at [559, 391] on div "To activate drag with keyboard, press Alt + Enter. Once in keyboard drag state,…" at bounding box center [640, 369] width 1208 height 533
click at [569, 385] on div "To activate drag with keyboard, press Alt + Enter. Once in keyboard drag state,…" at bounding box center [640, 369] width 1208 height 533
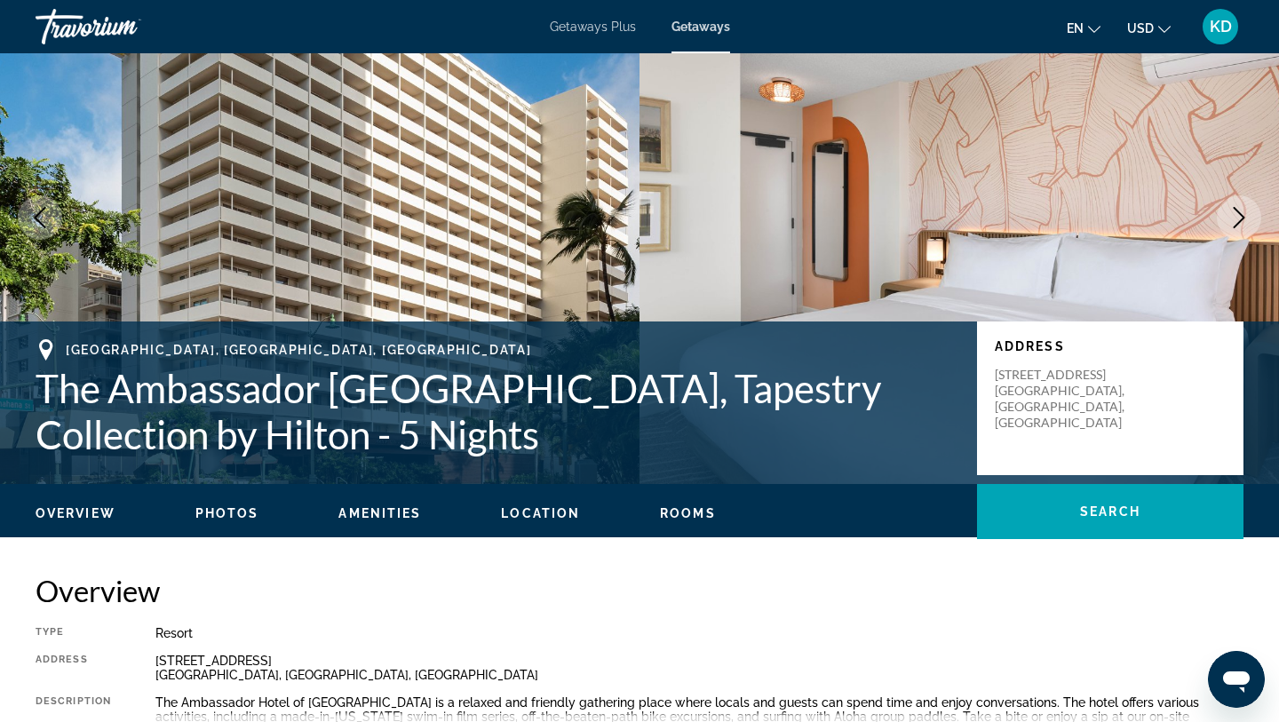
scroll to position [0, 0]
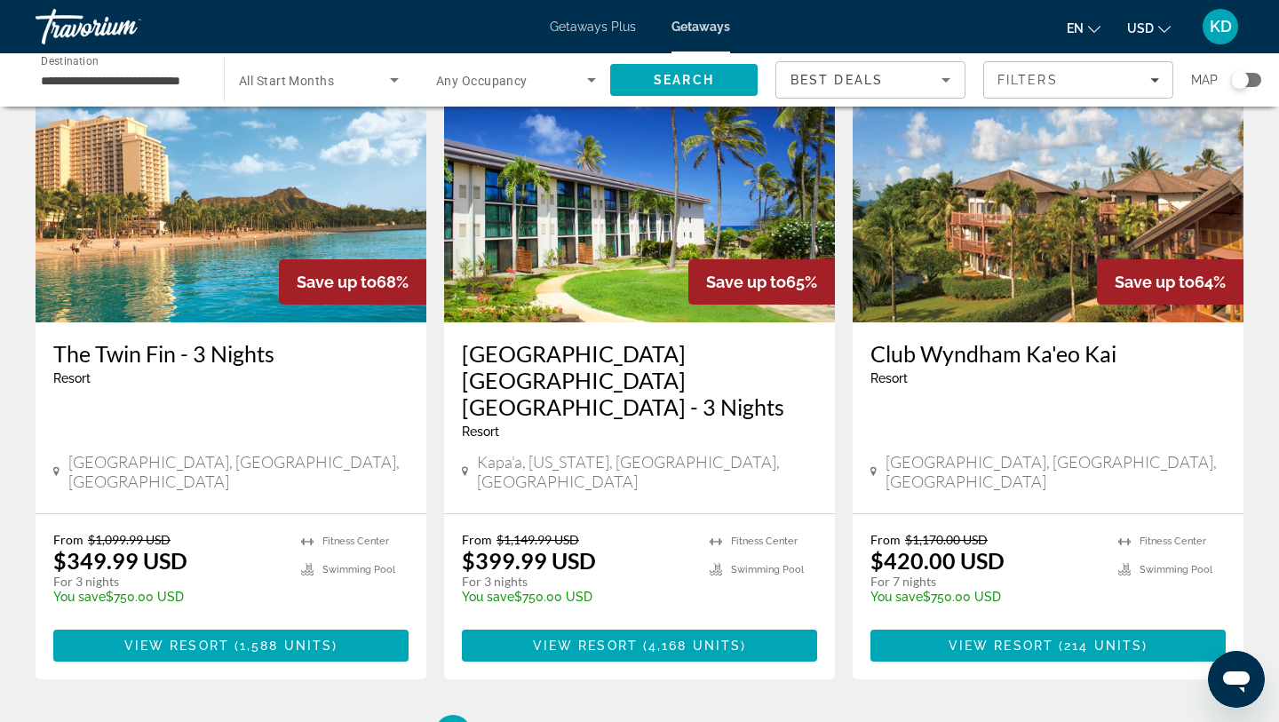
scroll to position [2257, 0]
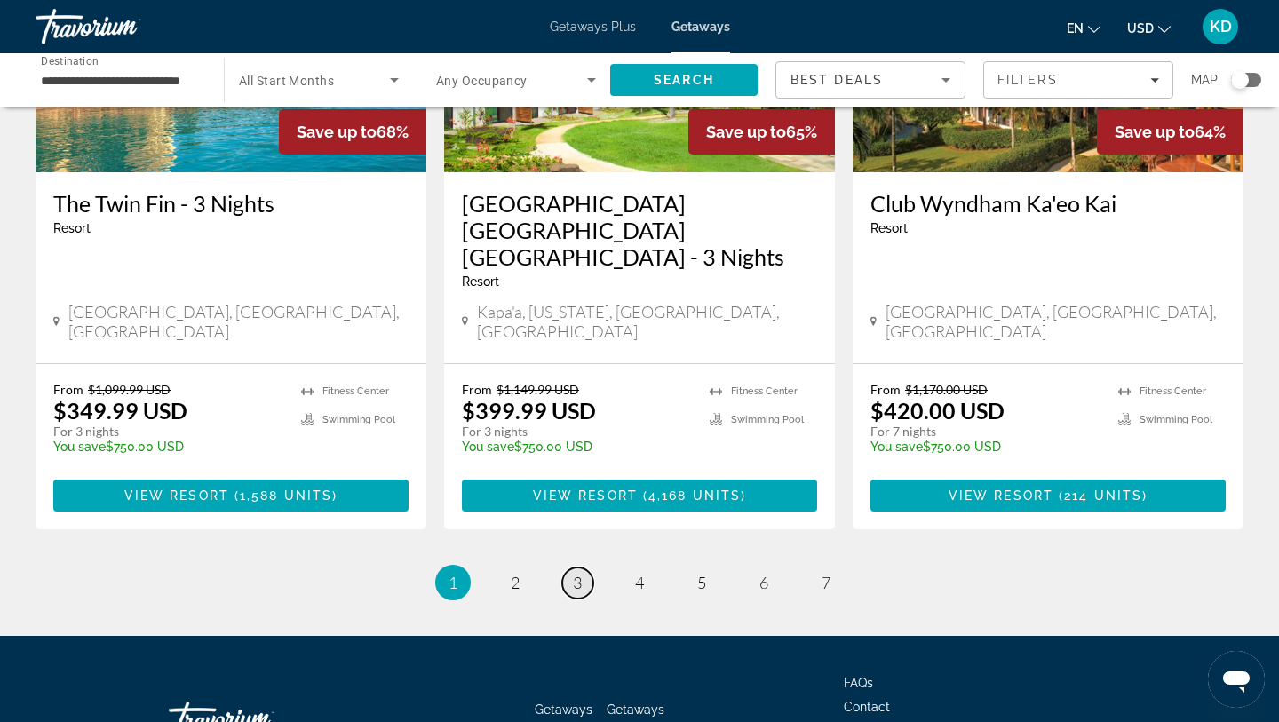
click at [583, 567] on link "page 3" at bounding box center [577, 582] width 31 height 31
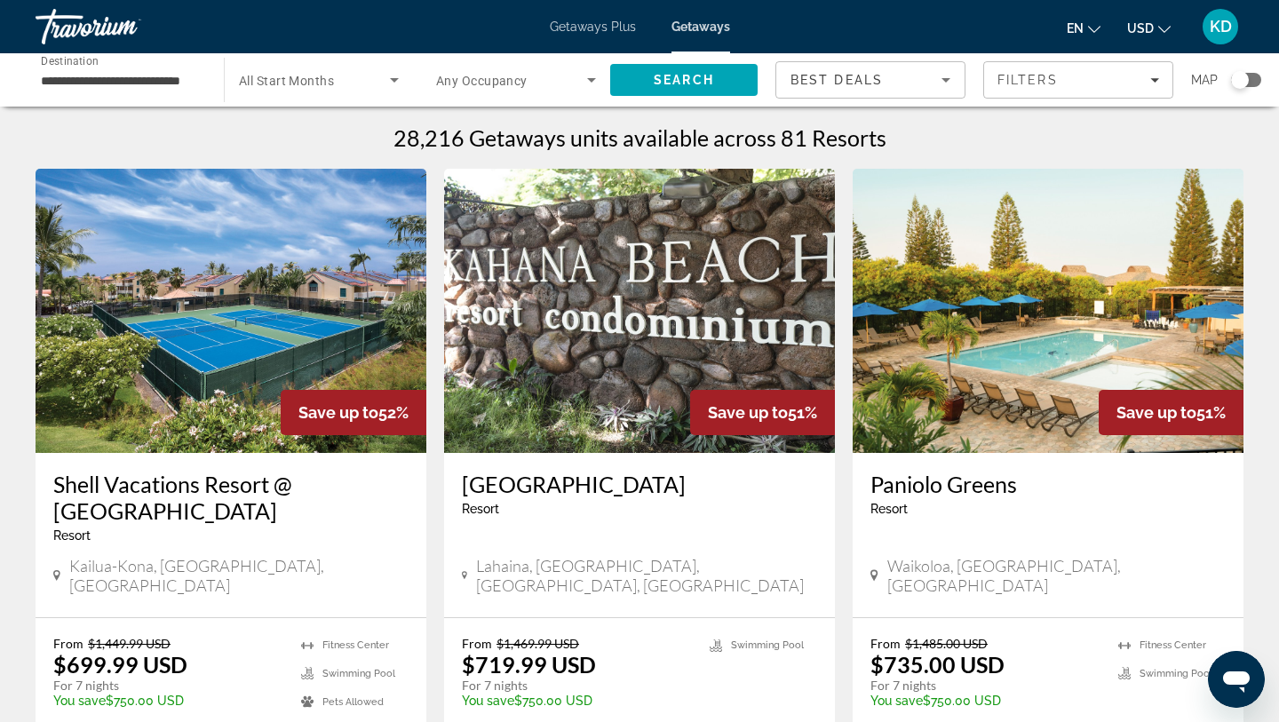
click at [70, 83] on input "**********" at bounding box center [121, 80] width 160 height 21
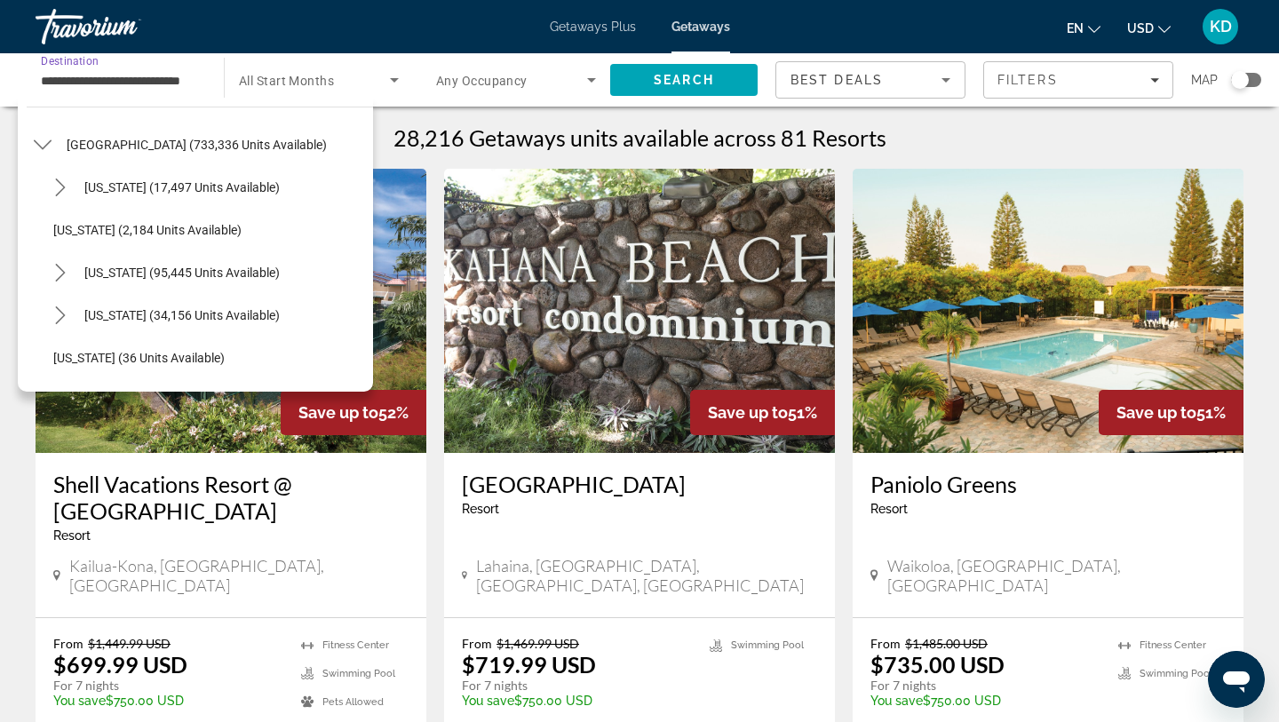
scroll to position [51, 0]
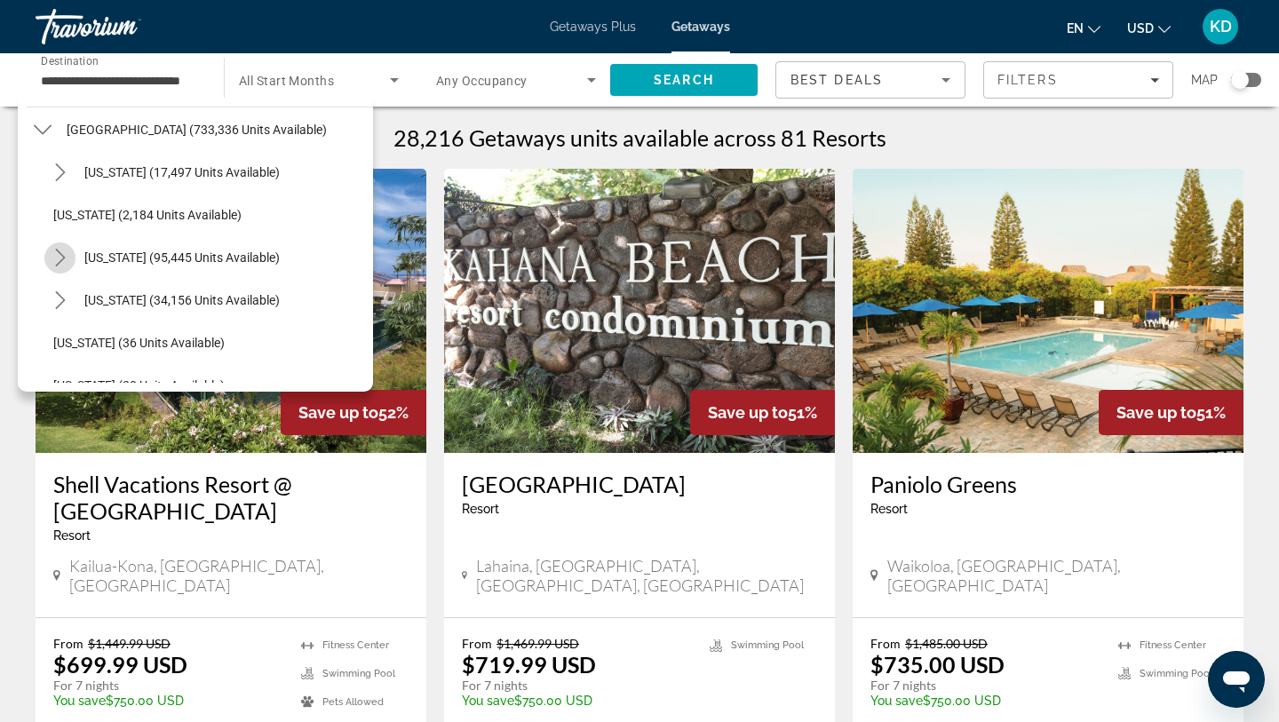
click at [59, 251] on icon "Toggle California (95,445 units available) submenu" at bounding box center [61, 258] width 18 height 18
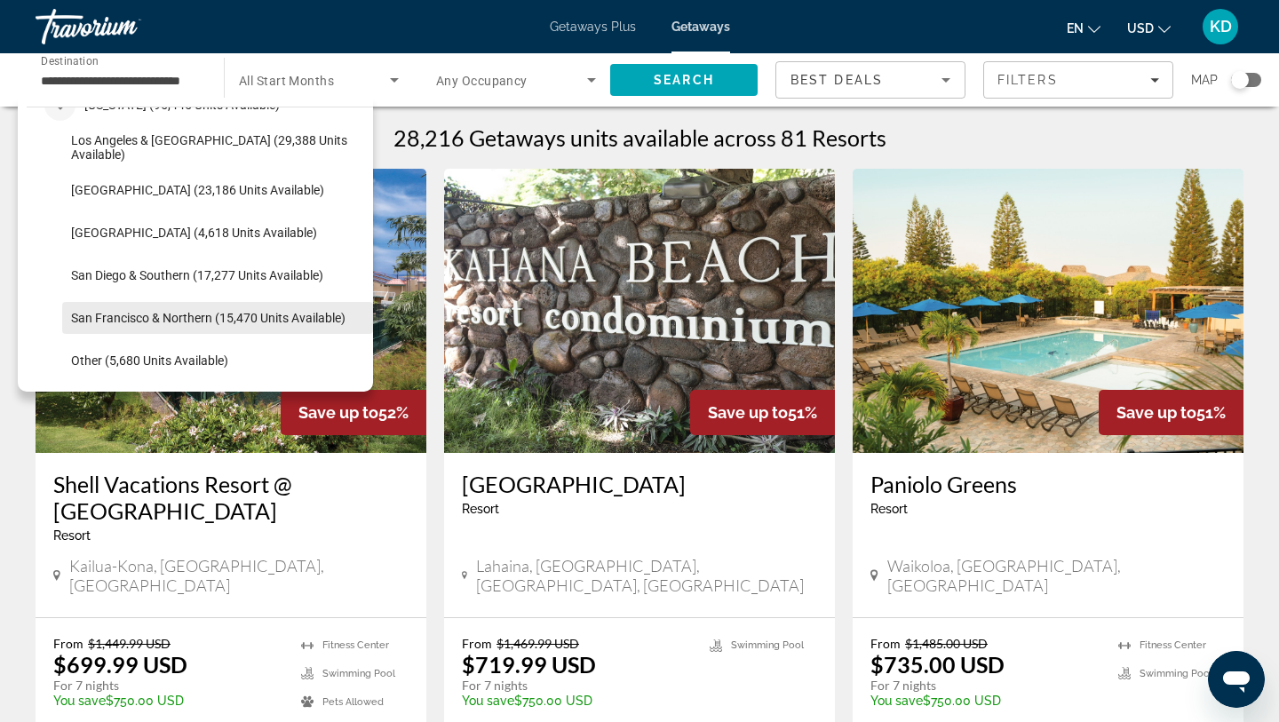
scroll to position [205, 0]
click at [149, 313] on span "San Francisco & Northern (15,470 units available)" at bounding box center [208, 316] width 274 height 14
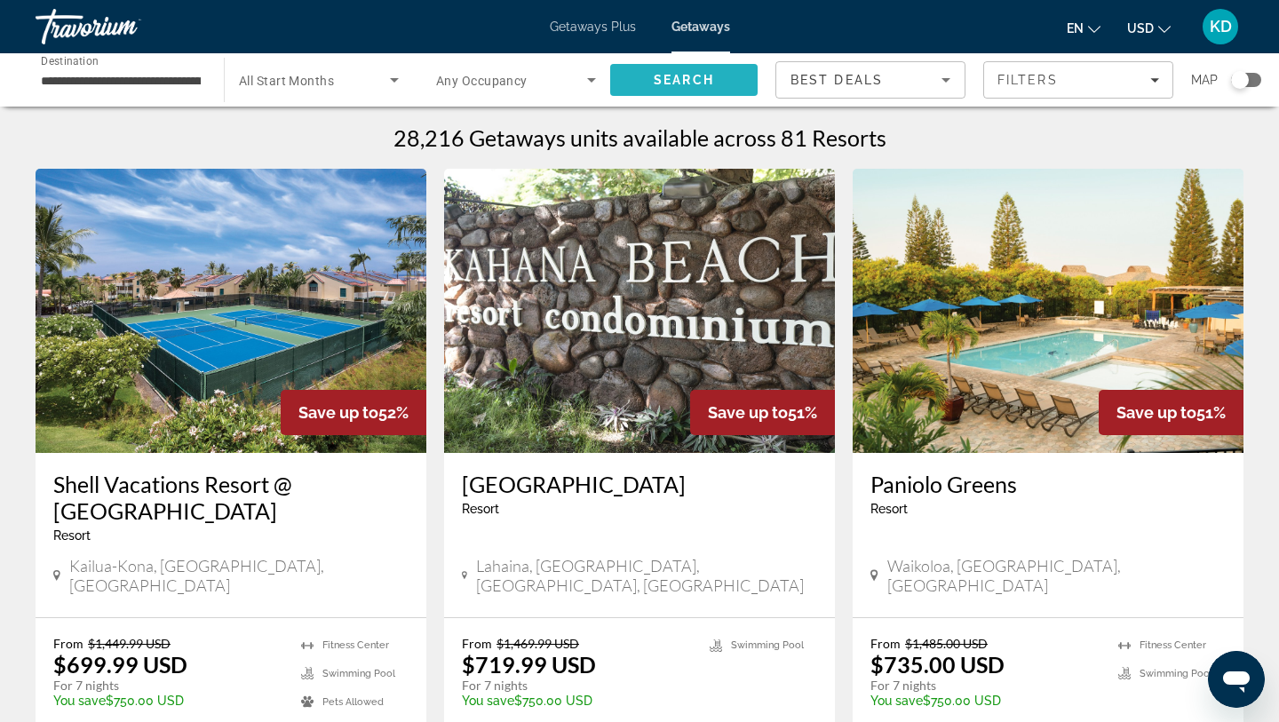
click at [629, 93] on span "Search" at bounding box center [683, 80] width 147 height 43
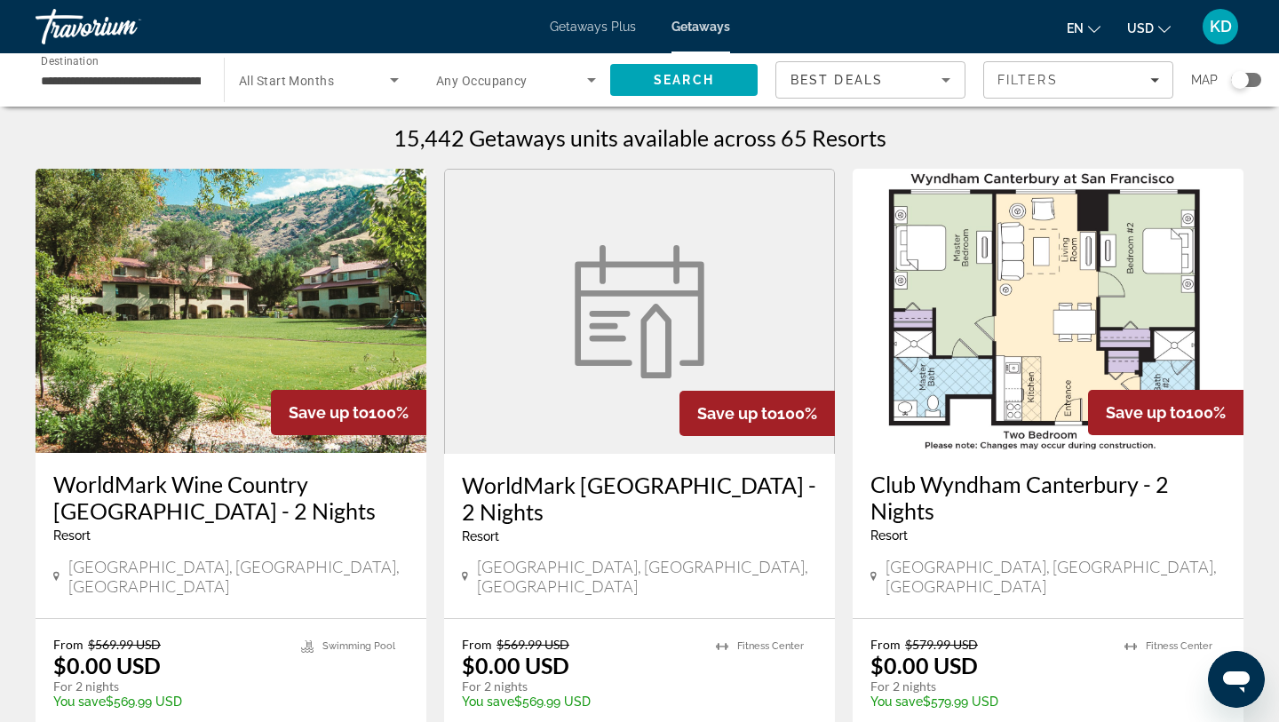
click at [119, 92] on div "**********" at bounding box center [121, 80] width 160 height 51
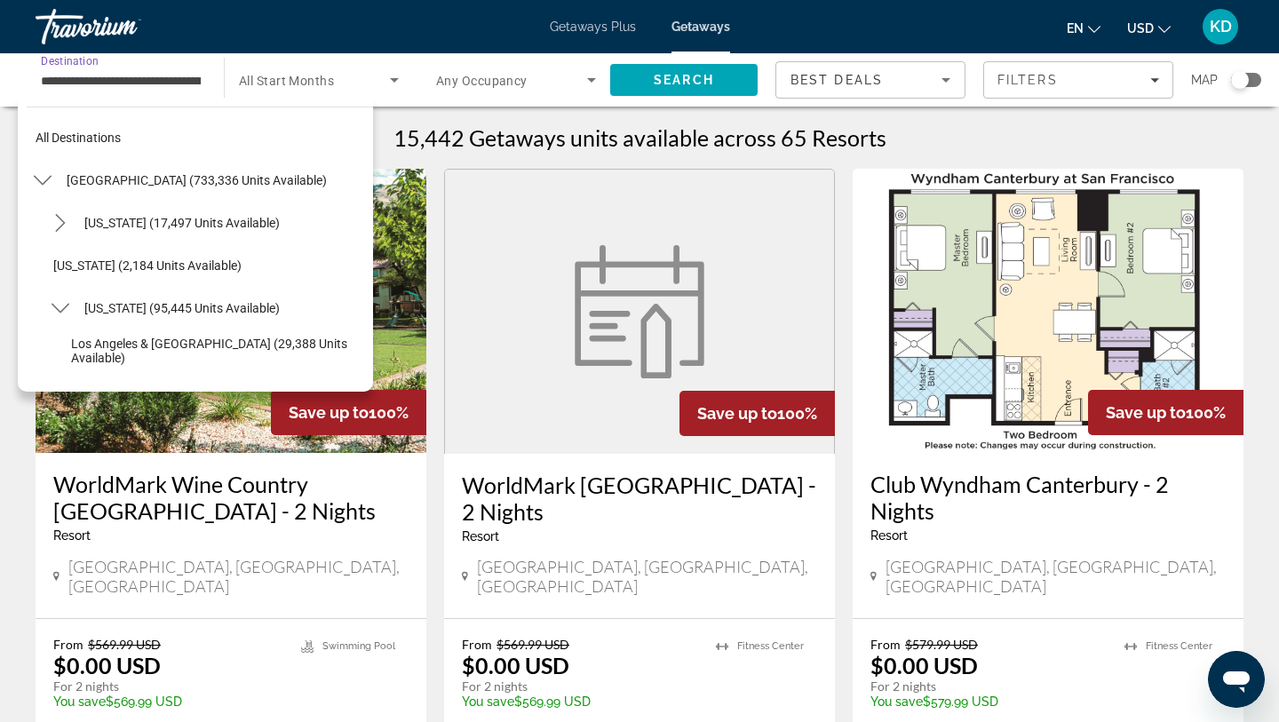
scroll to position [276, 0]
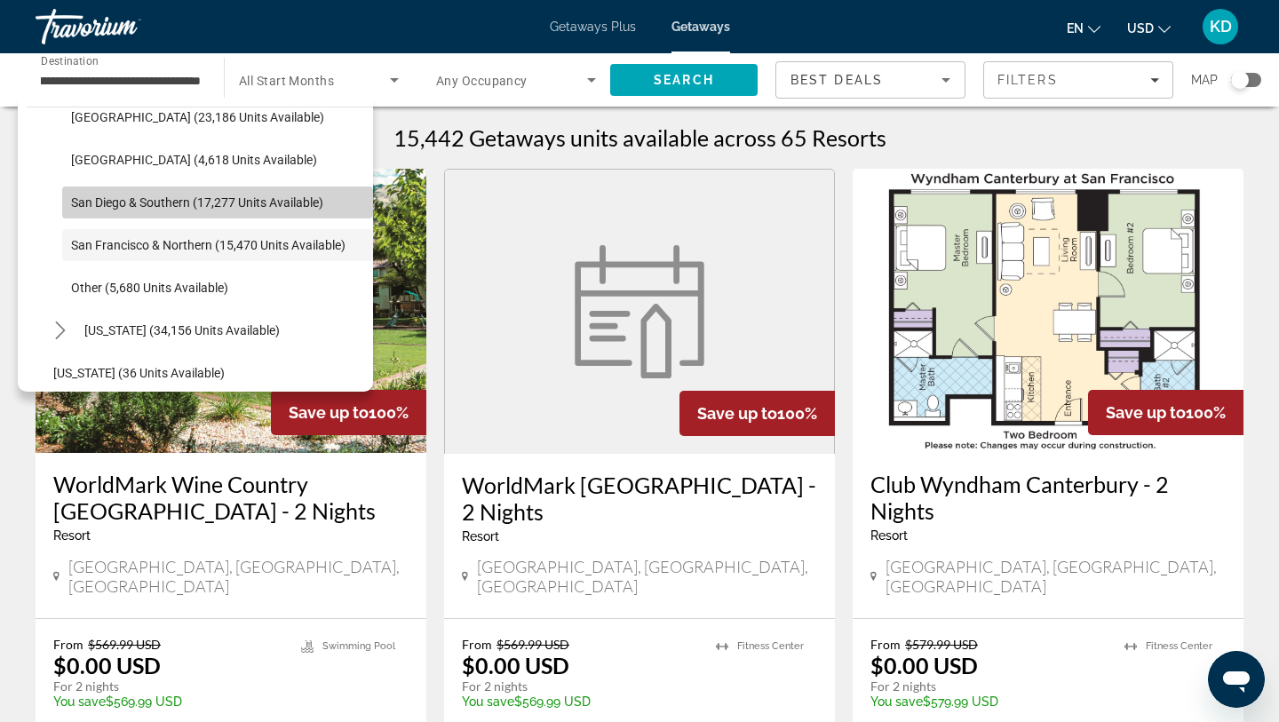
click at [141, 207] on span "San Diego & Southern (17,277 units available)" at bounding box center [197, 202] width 252 height 14
type input "**********"
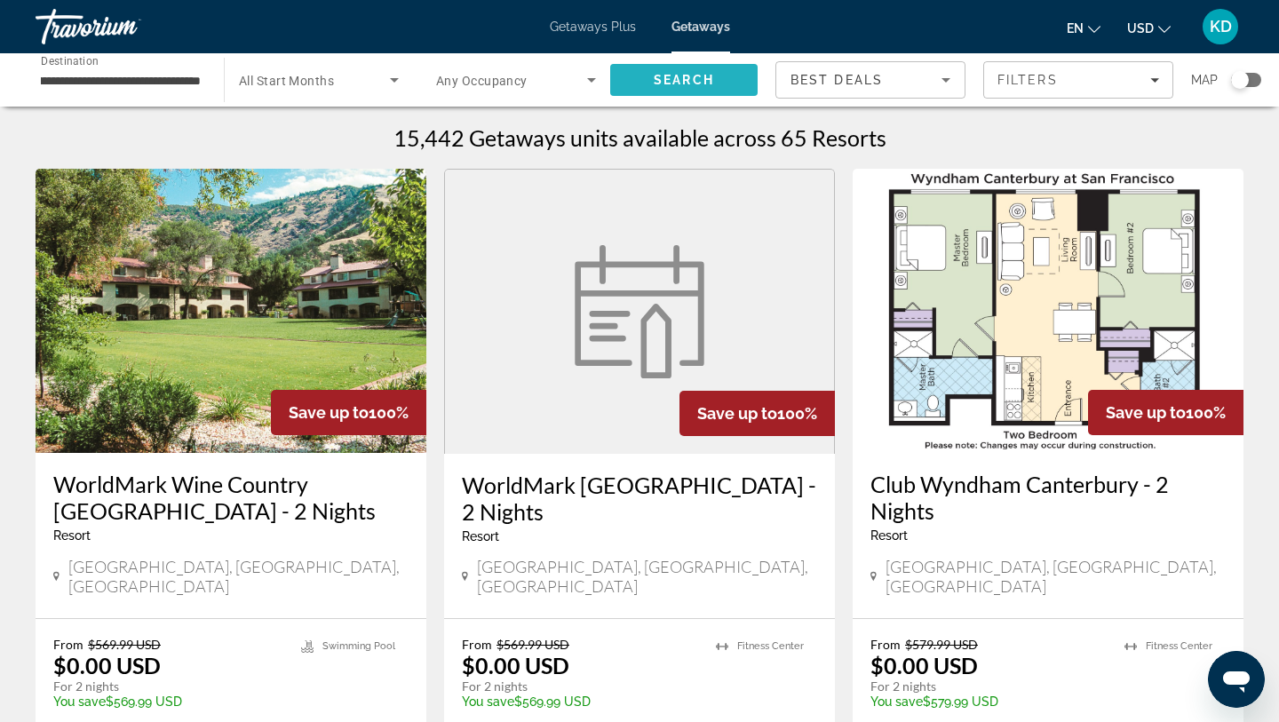
click at [667, 83] on span "Search" at bounding box center [684, 80] width 60 height 14
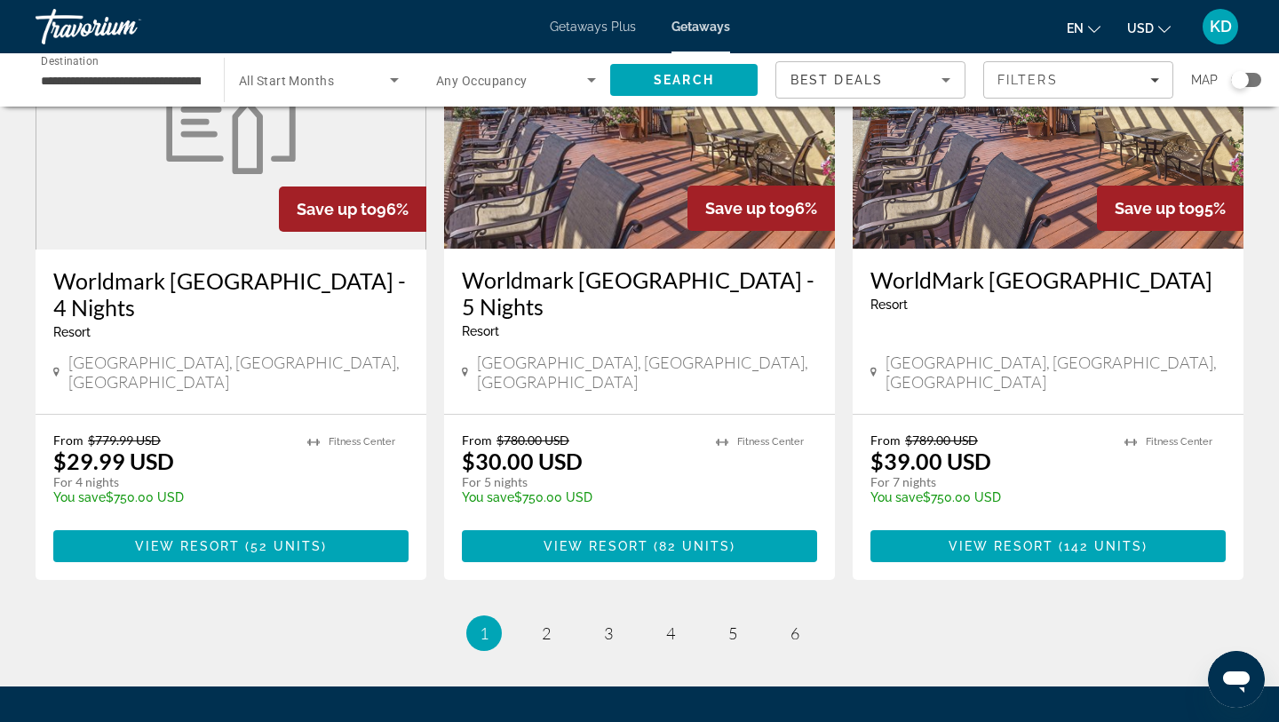
scroll to position [2259, 0]
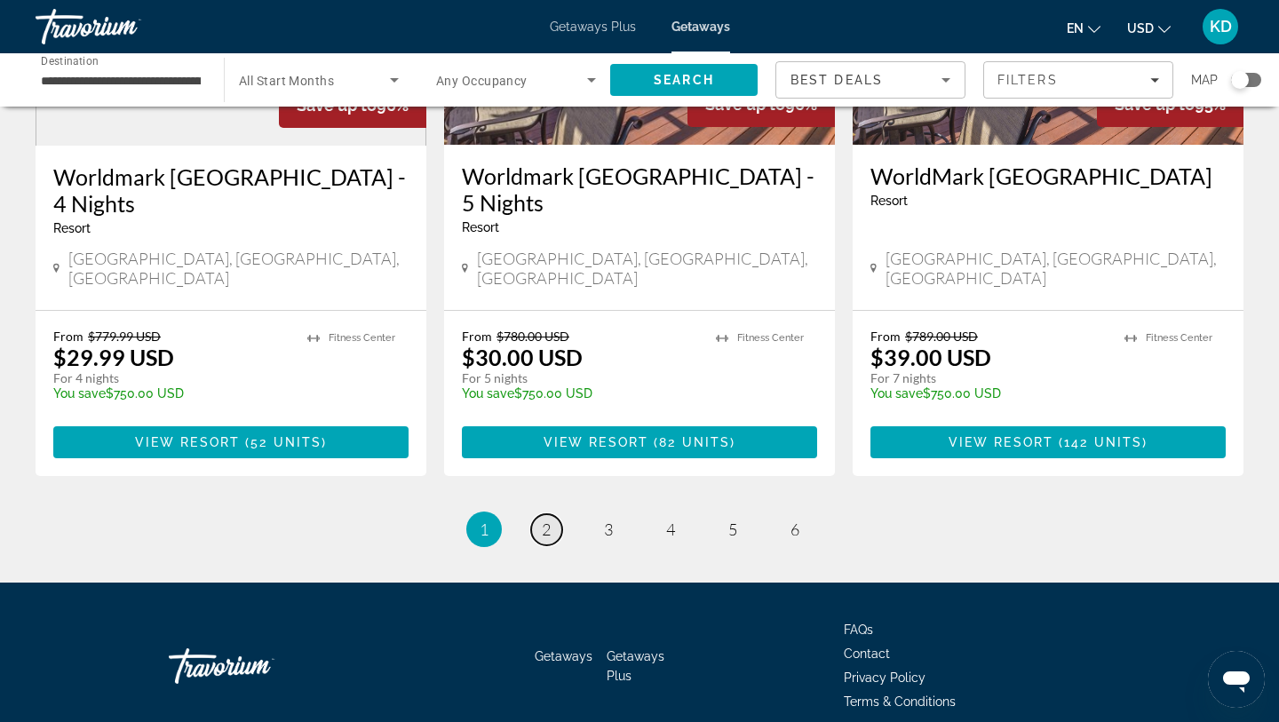
click at [558, 514] on link "page 2" at bounding box center [546, 529] width 31 height 31
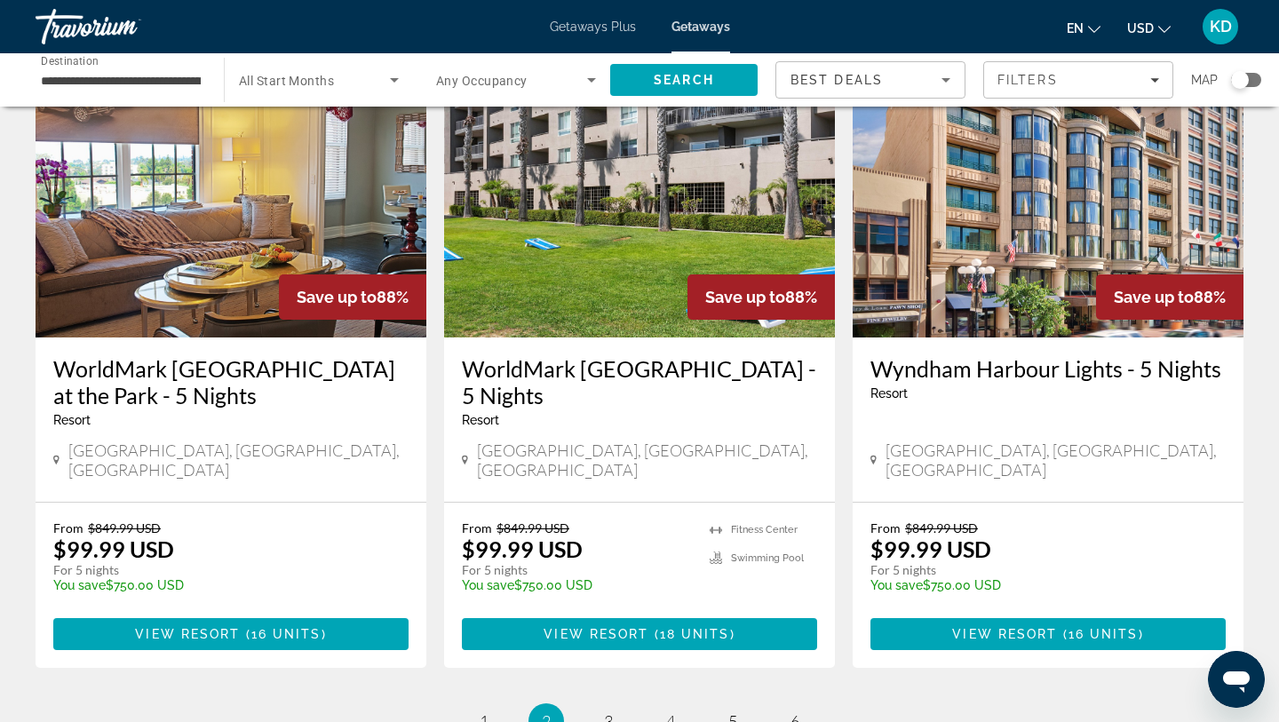
scroll to position [2257, 0]
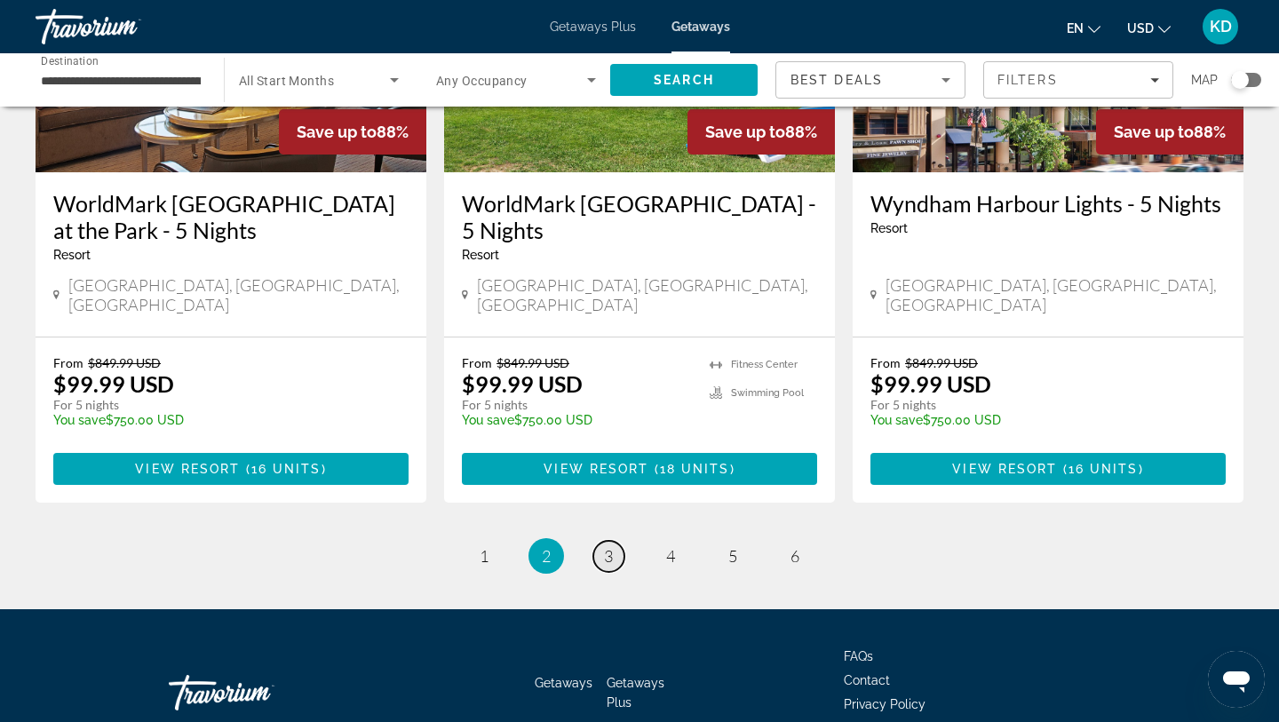
click at [614, 541] on link "page 3" at bounding box center [608, 556] width 31 height 31
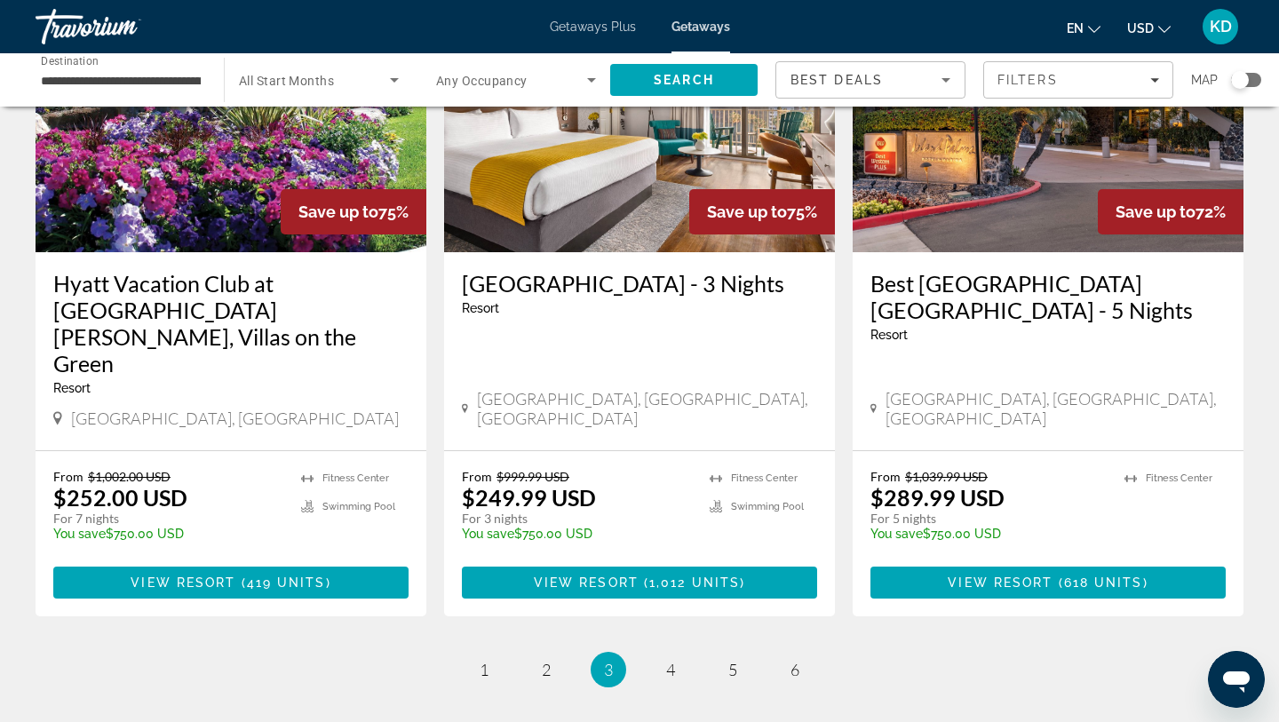
scroll to position [2127, 0]
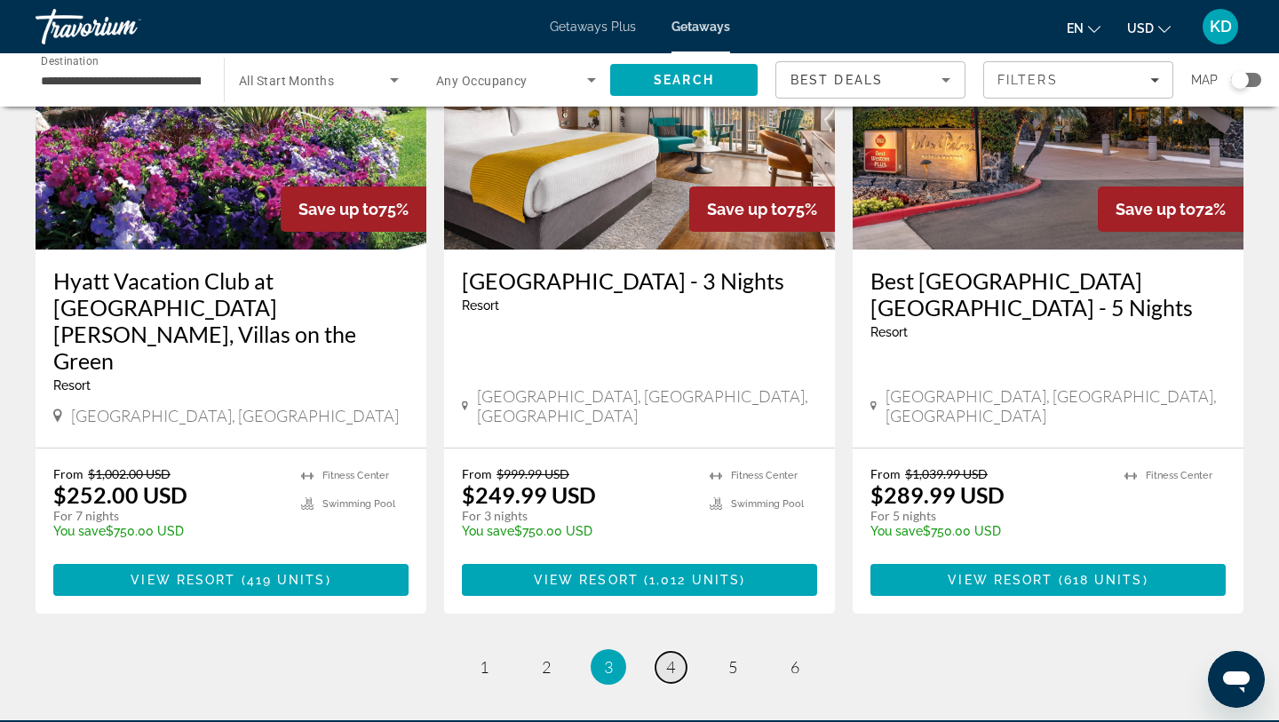
click at [675, 652] on link "page 4" at bounding box center [670, 667] width 31 height 31
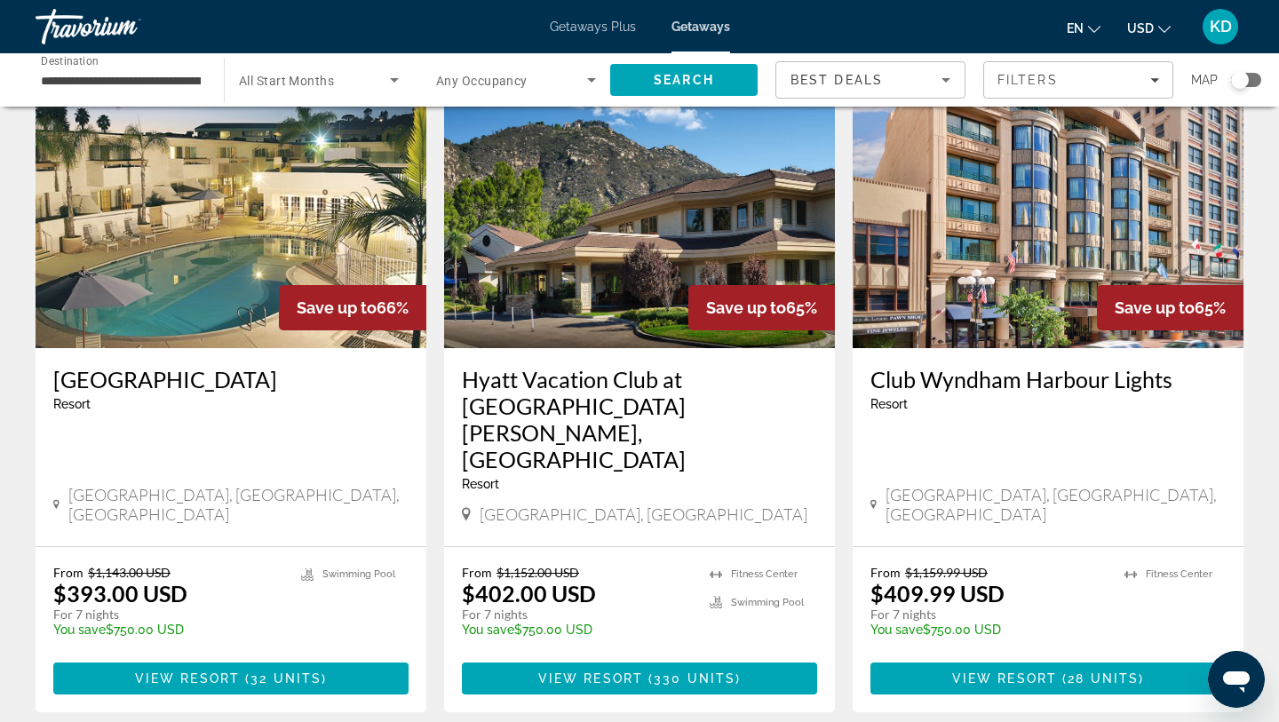
scroll to position [2093, 0]
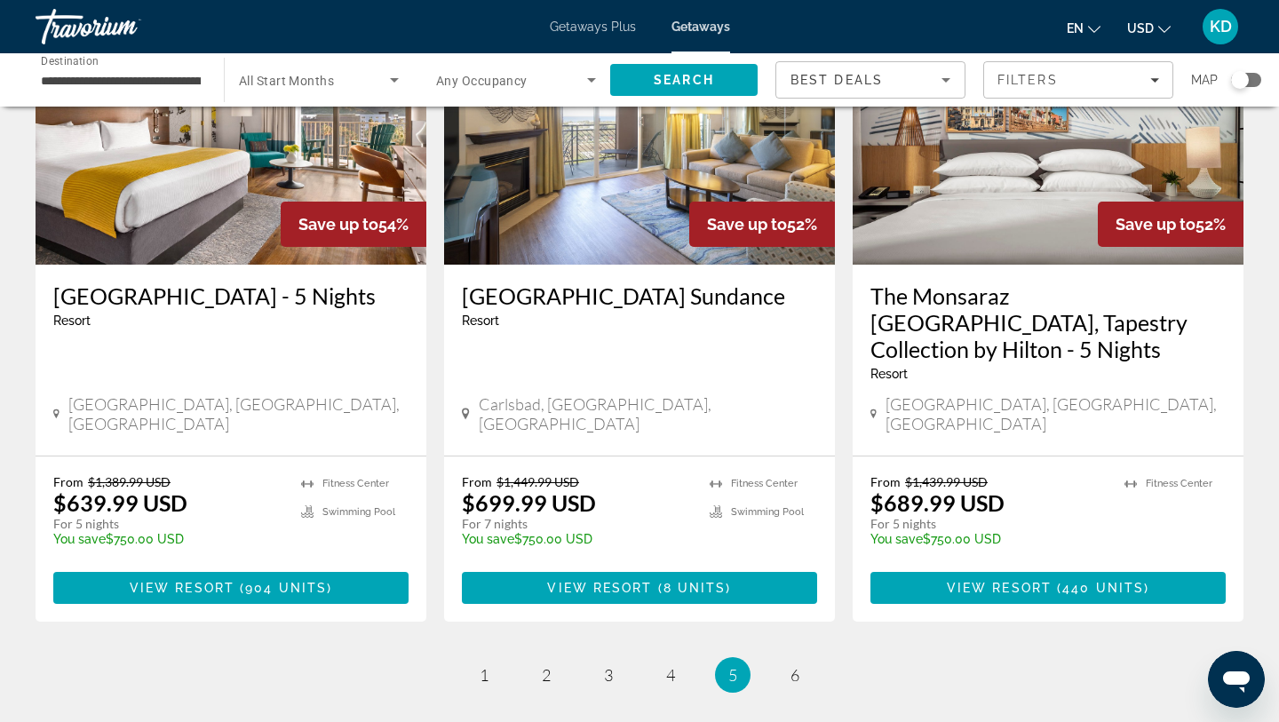
scroll to position [2175, 0]
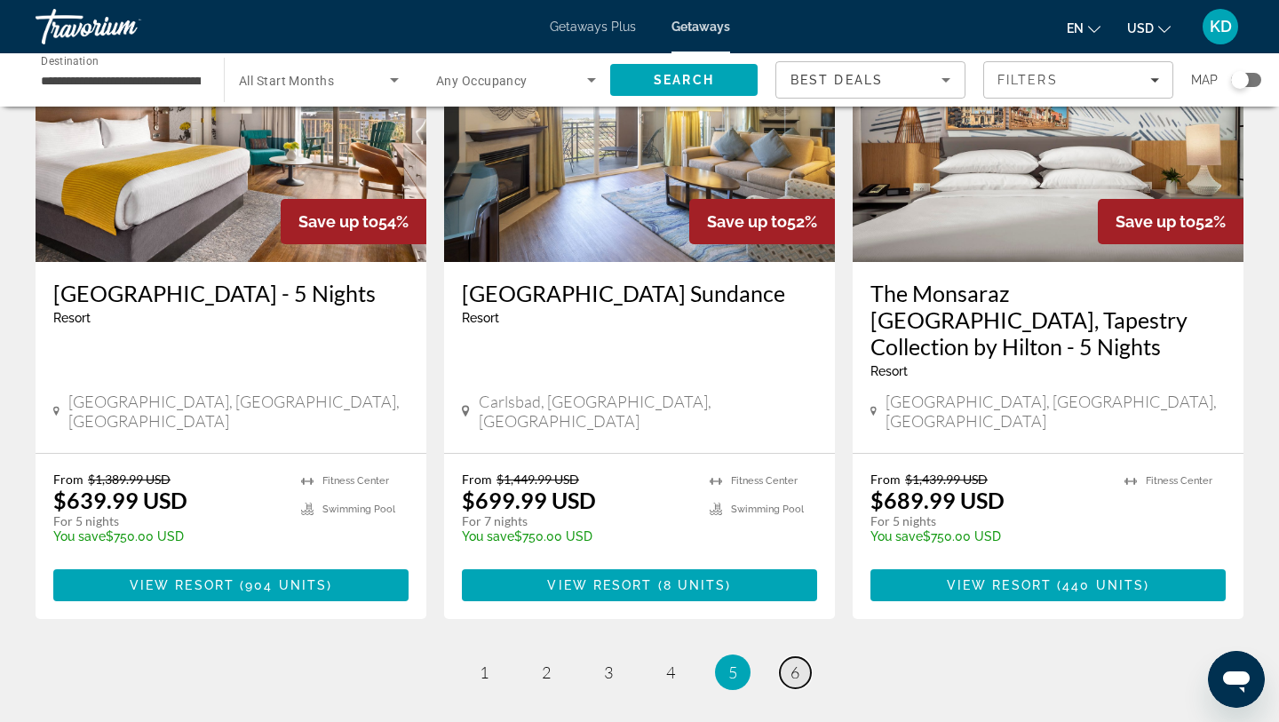
click at [797, 662] on span "6" at bounding box center [794, 672] width 9 height 20
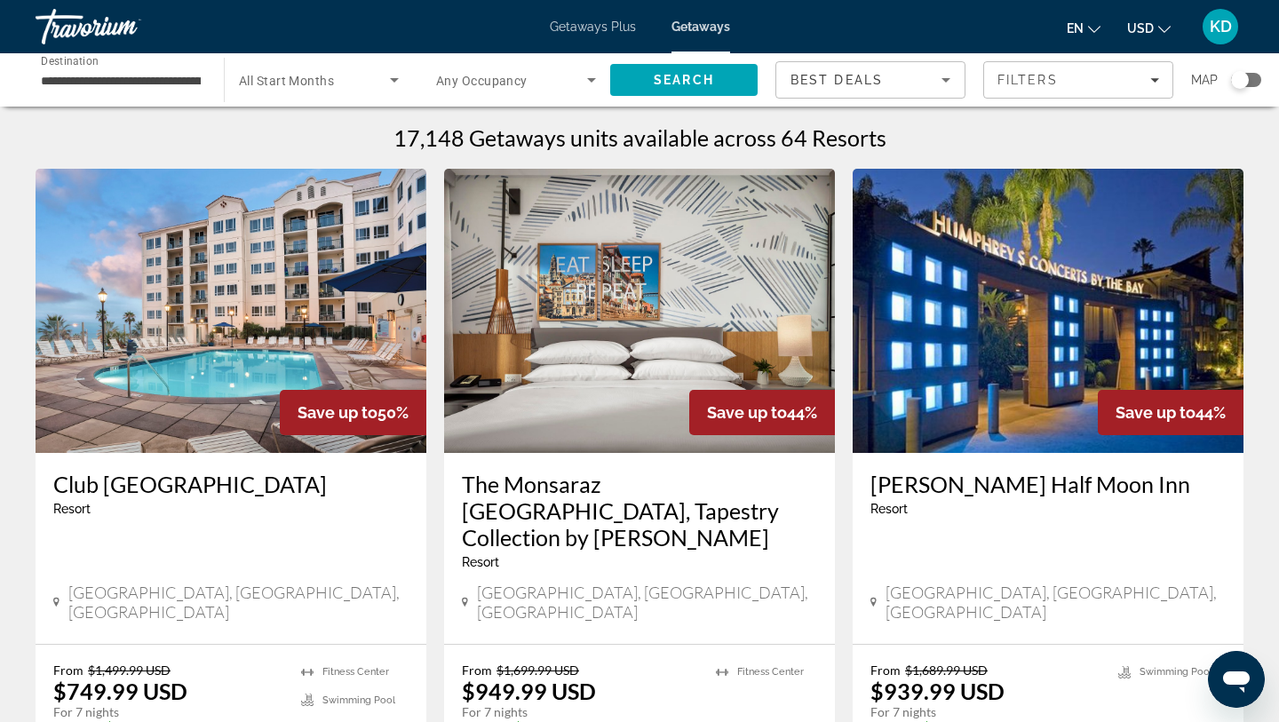
click at [171, 67] on div "**********" at bounding box center [121, 80] width 160 height 51
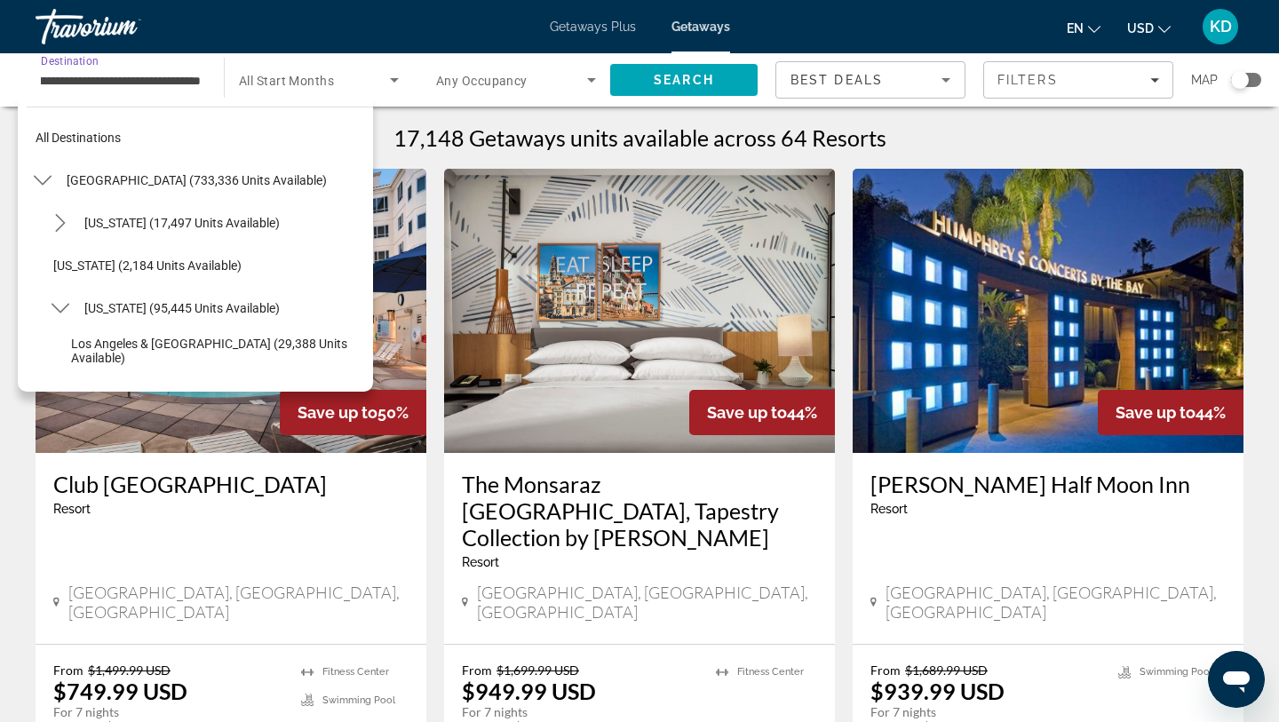
scroll to position [234, 0]
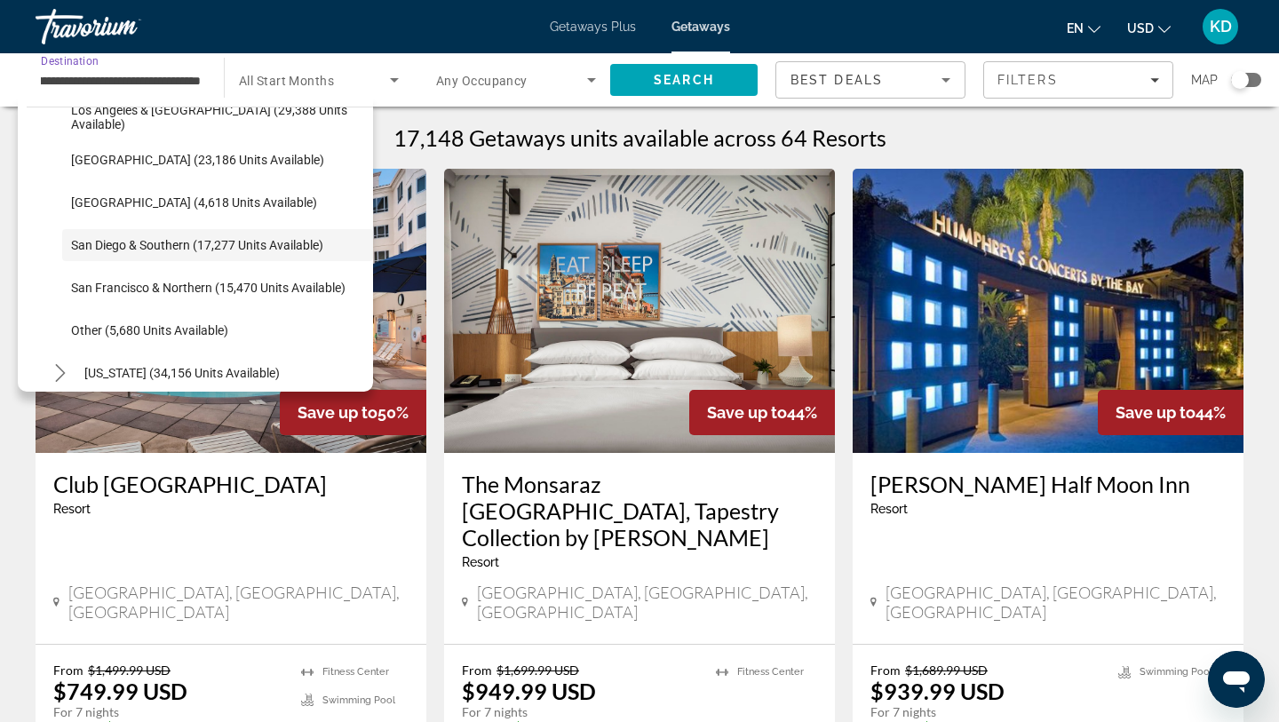
click at [171, 84] on input "**********" at bounding box center [121, 80] width 160 height 21
click at [171, 74] on input "**********" at bounding box center [121, 80] width 160 height 21
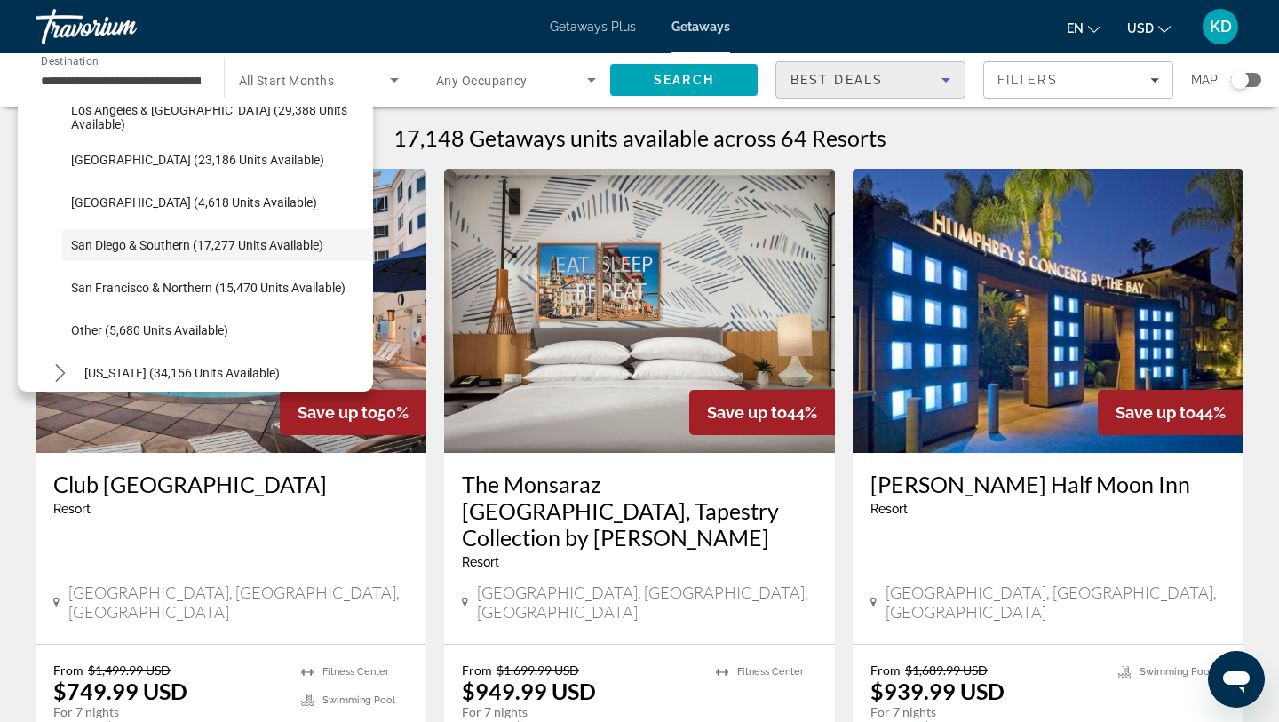
click at [896, 71] on div "Best Deals" at bounding box center [865, 79] width 151 height 21
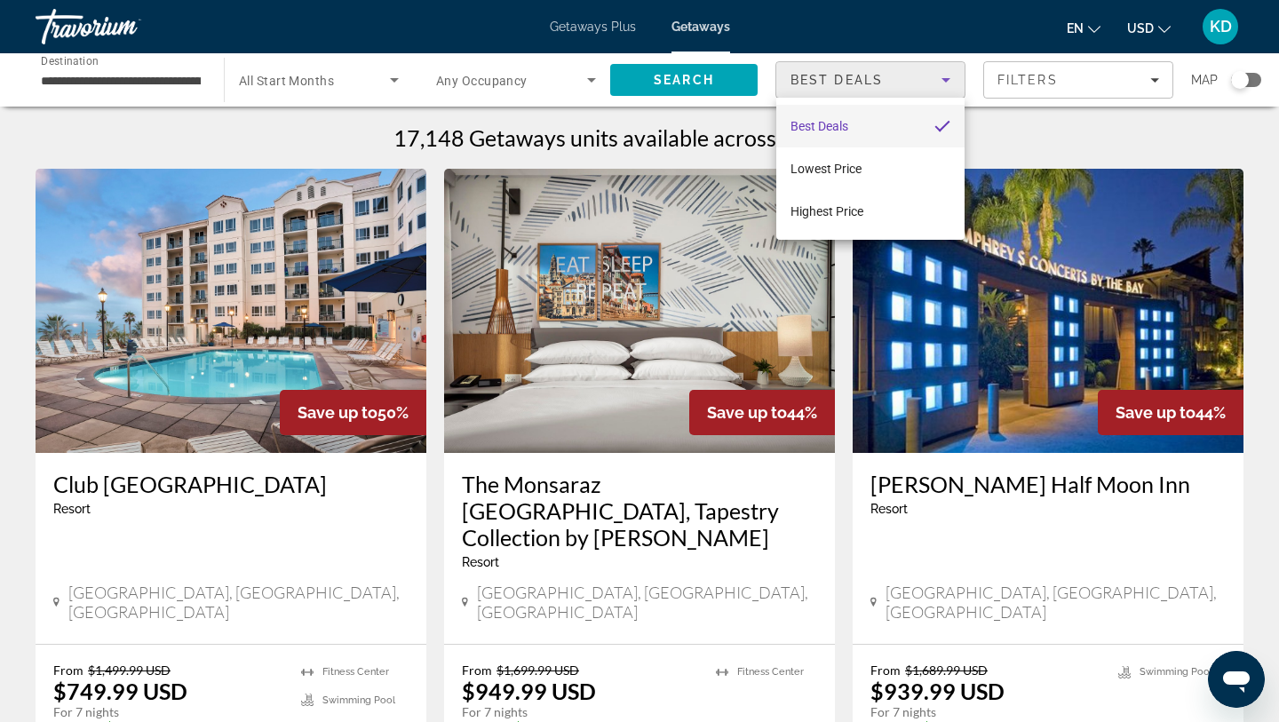
click at [1018, 91] on div at bounding box center [639, 361] width 1279 height 722
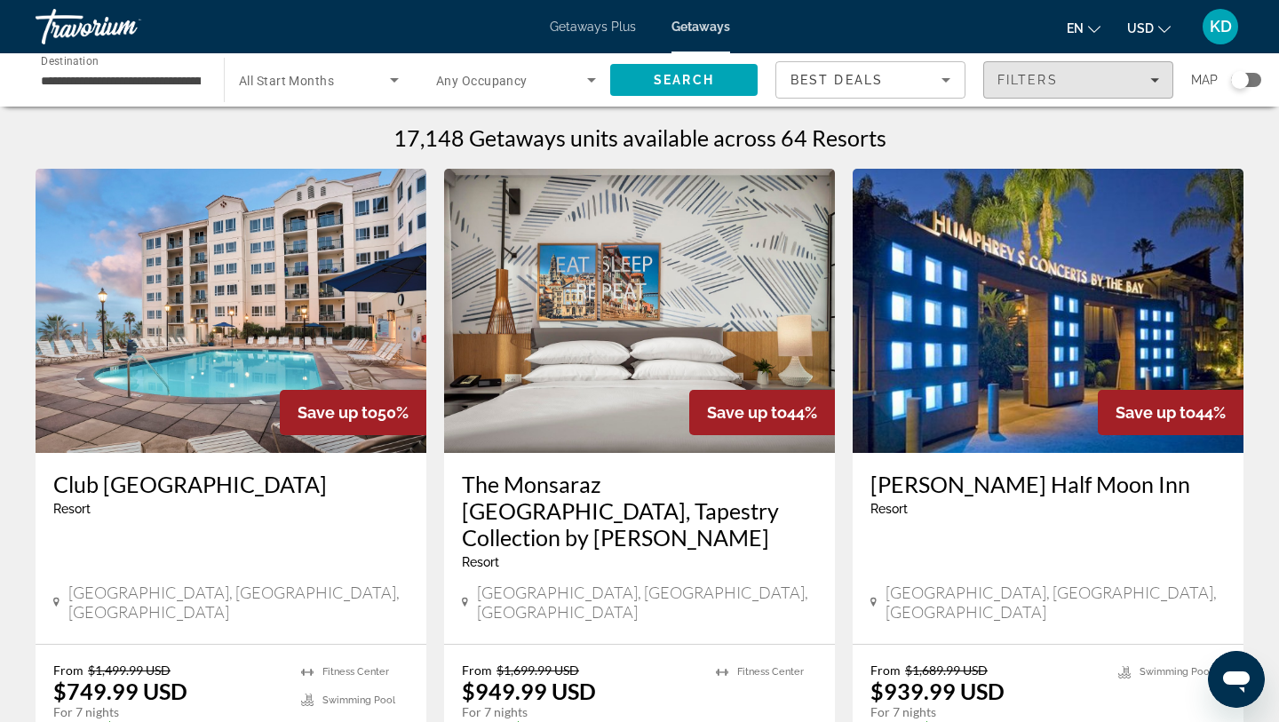
click at [1018, 91] on span "Filters" at bounding box center [1078, 80] width 188 height 43
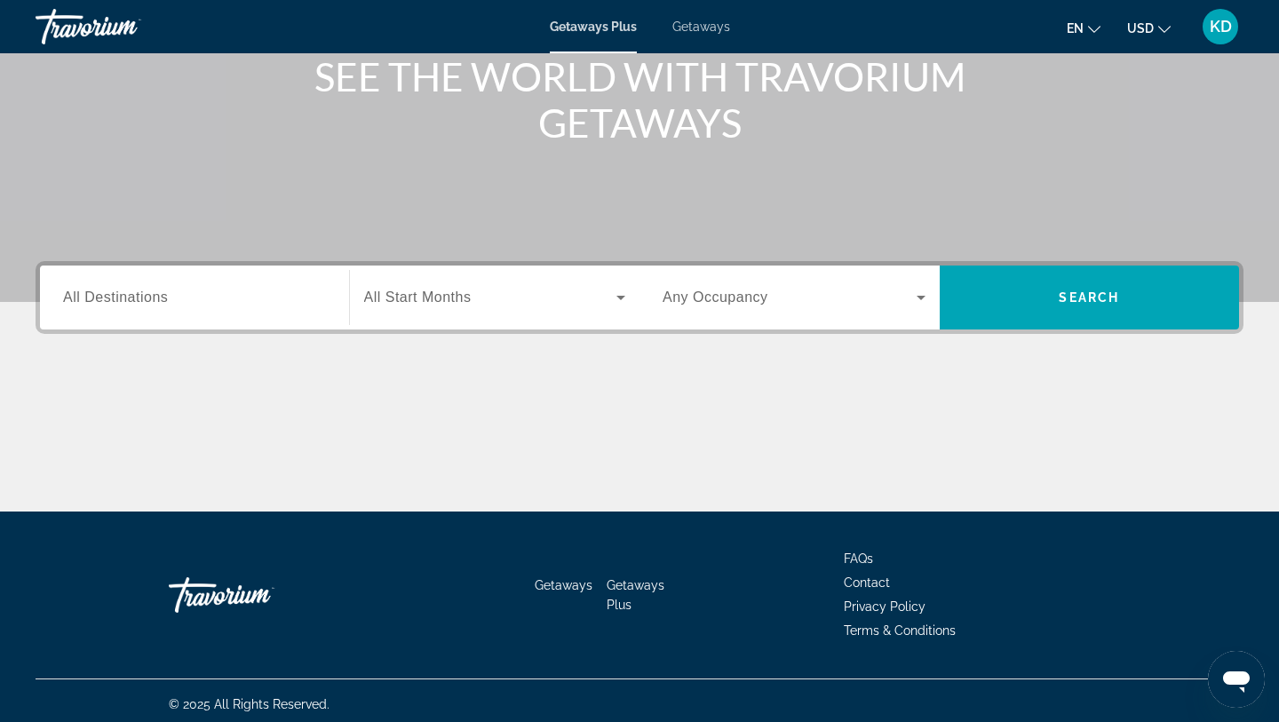
scroll to position [238, 0]
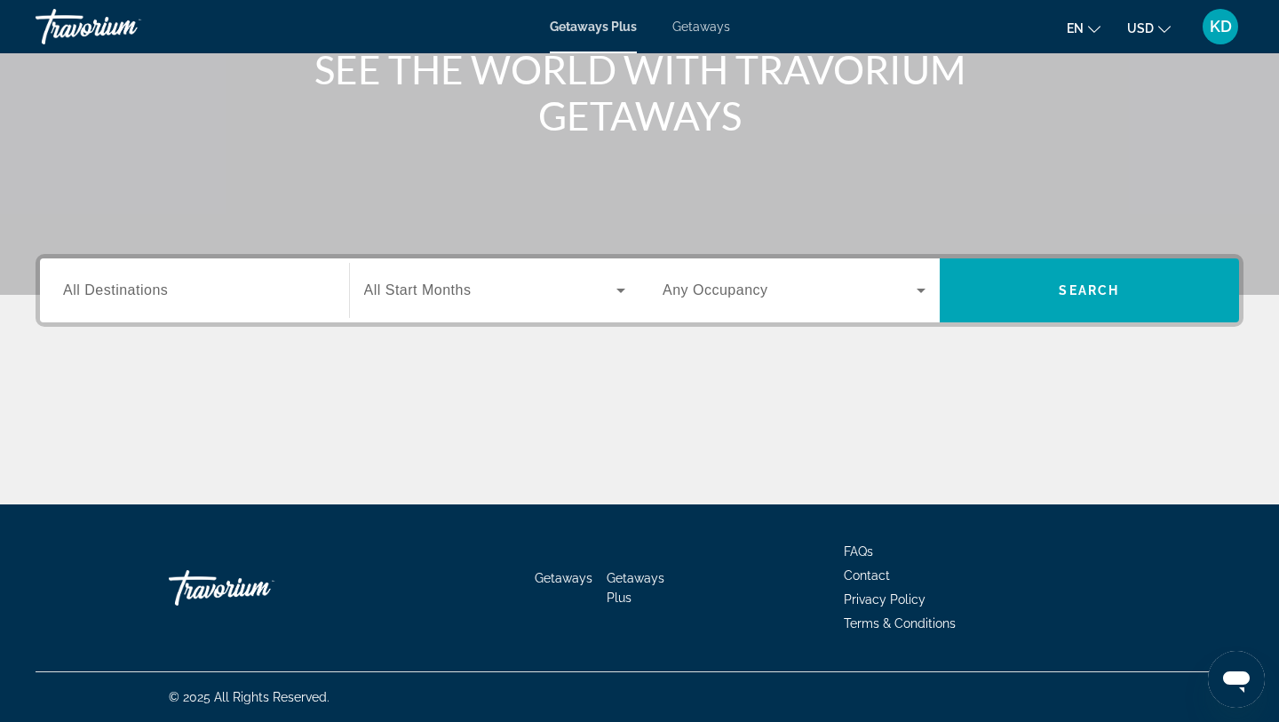
click at [281, 290] on input "Destination All Destinations" at bounding box center [194, 291] width 263 height 21
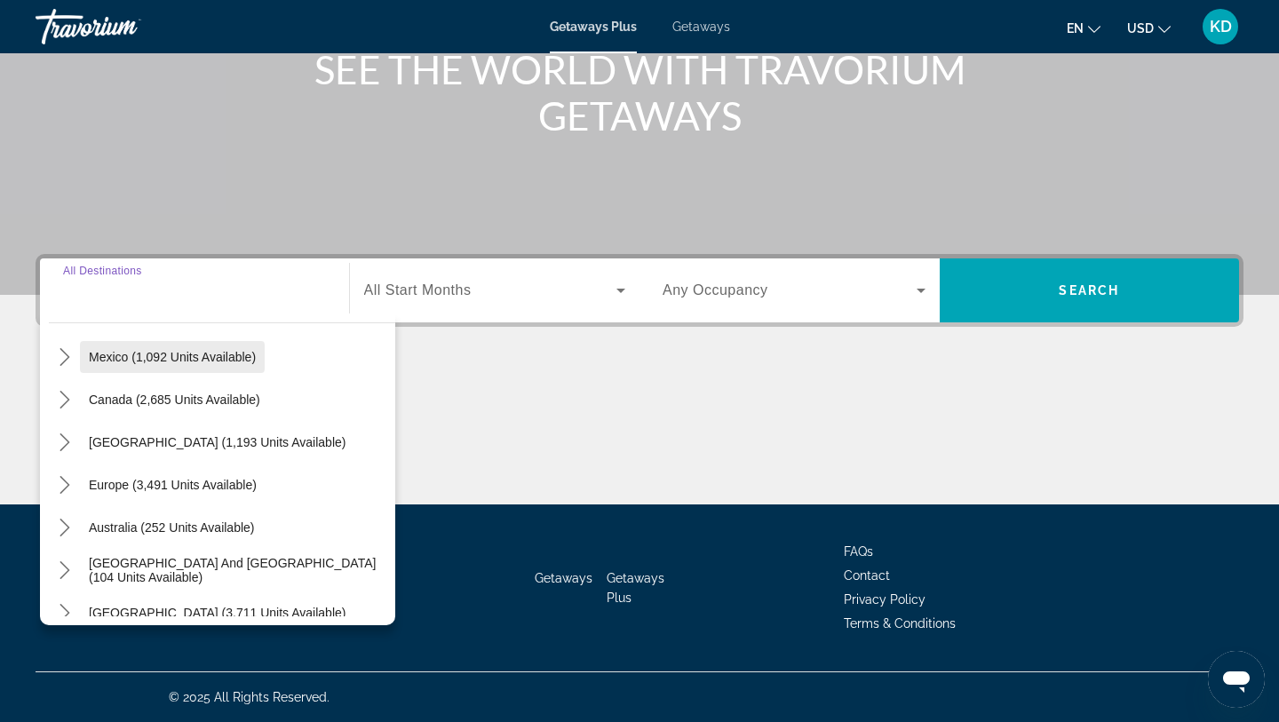
scroll to position [0, 0]
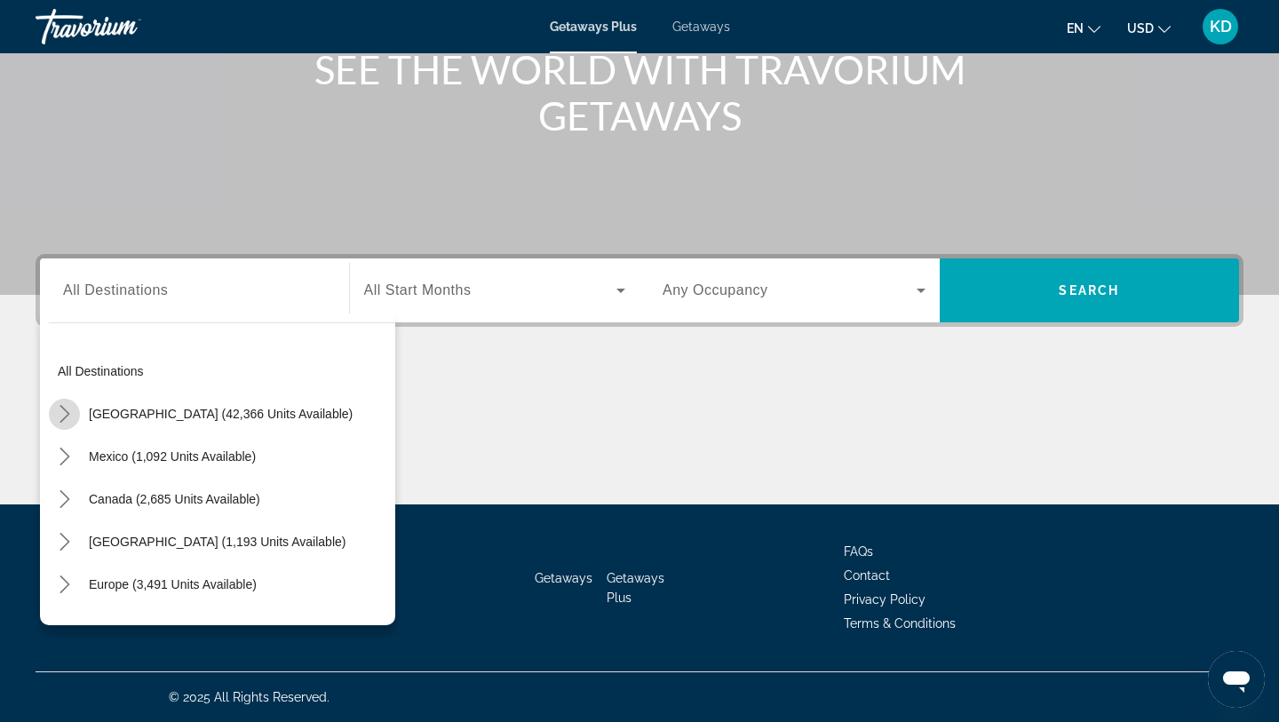
click at [67, 417] on icon "Toggle United States (42,366 units available) submenu" at bounding box center [65, 414] width 18 height 18
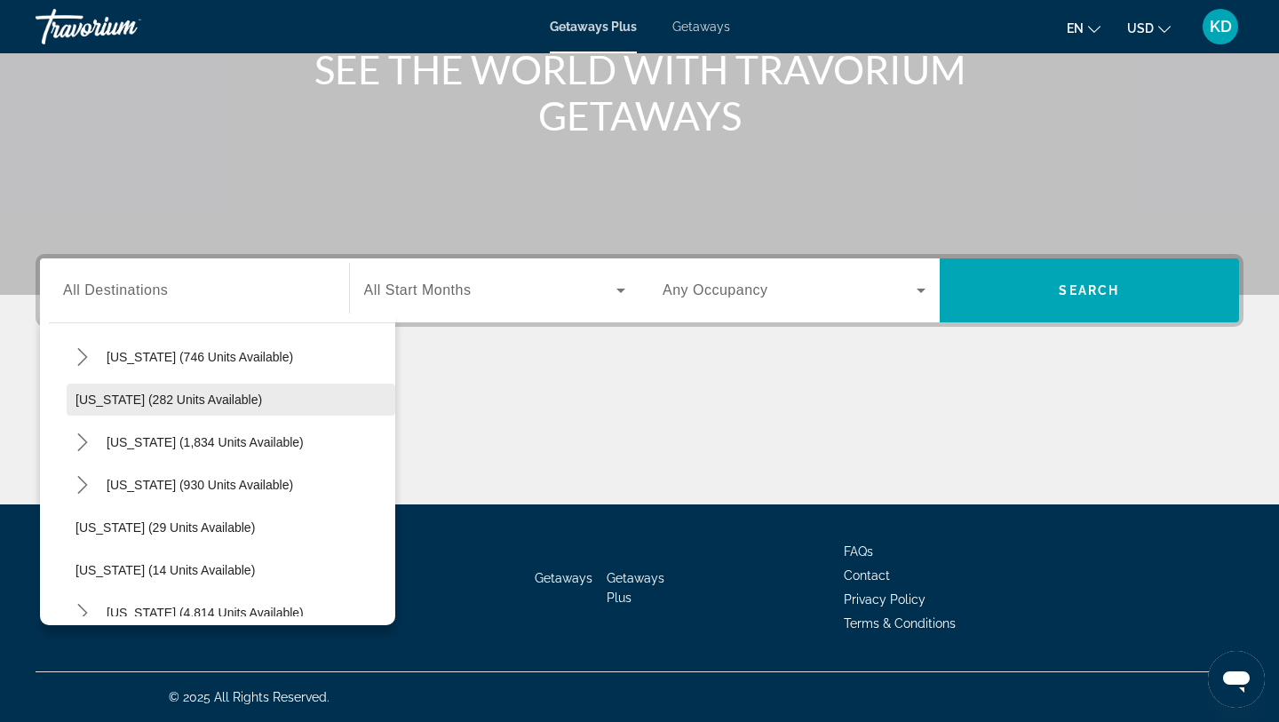
scroll to position [99, 0]
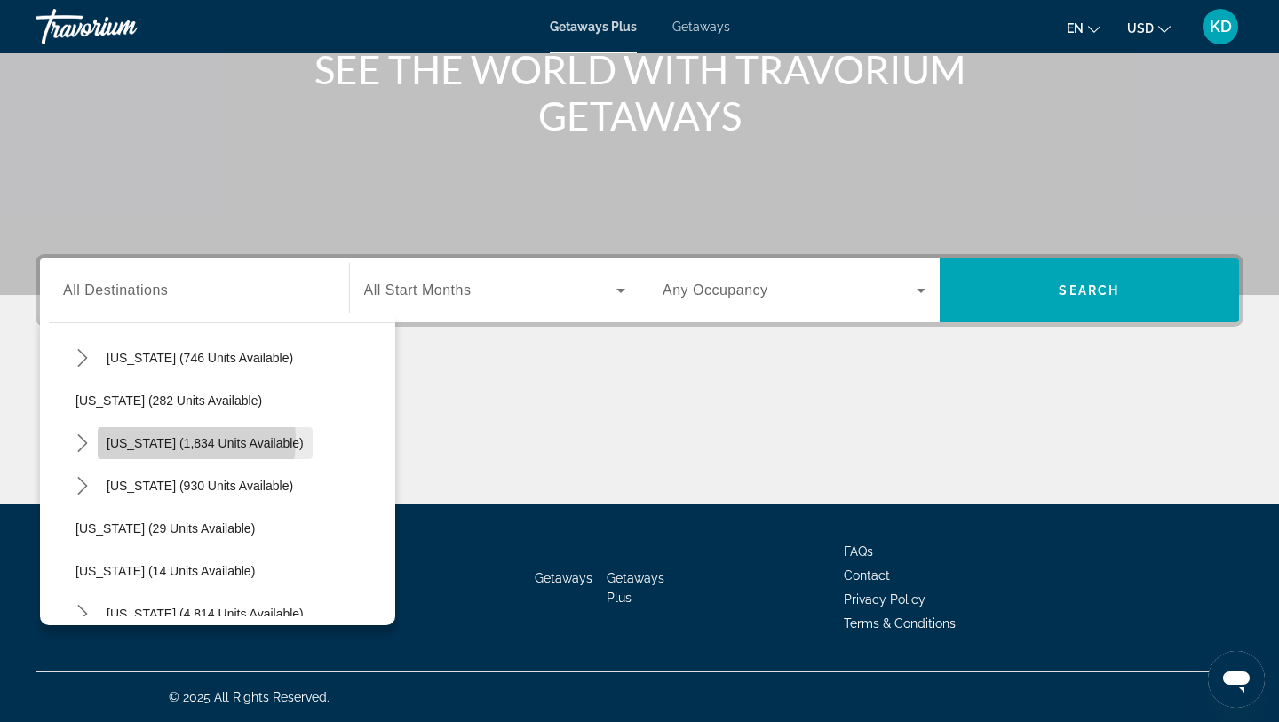
click at [168, 440] on span "[US_STATE] (1,834 units available)" at bounding box center [205, 443] width 197 height 14
type input "**********"
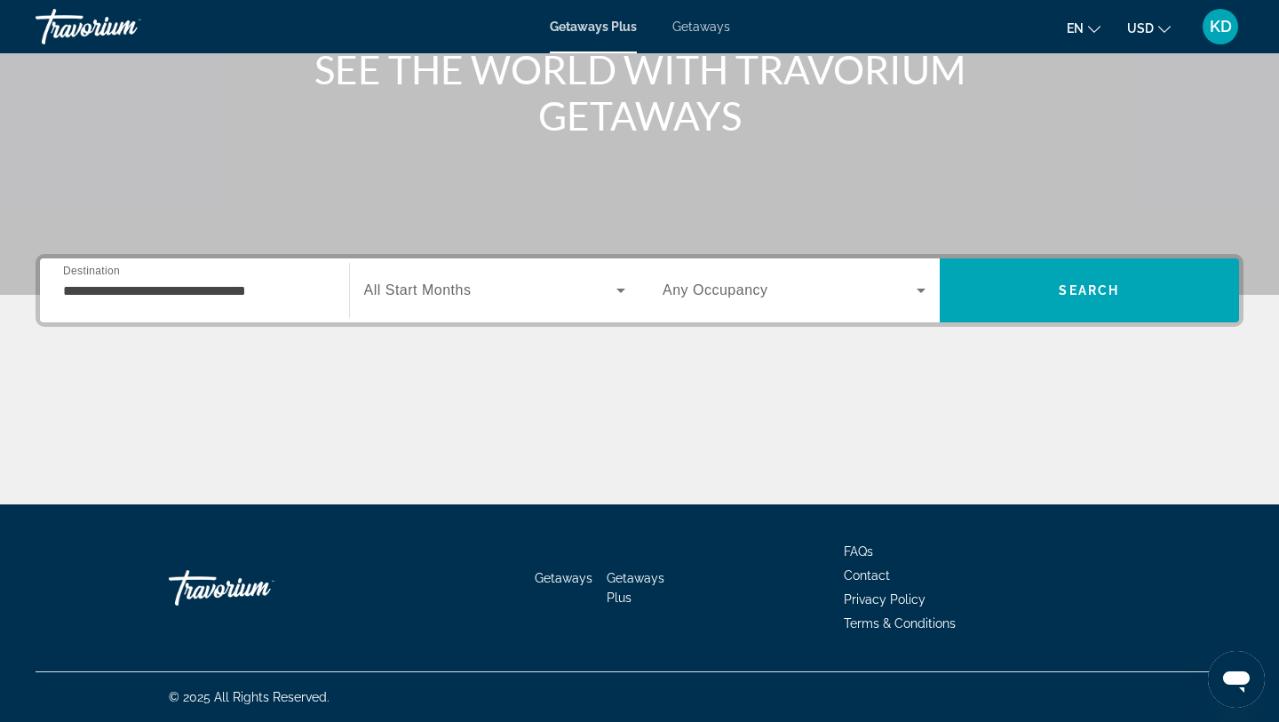
click at [591, 304] on div "Search widget" at bounding box center [495, 291] width 262 height 50
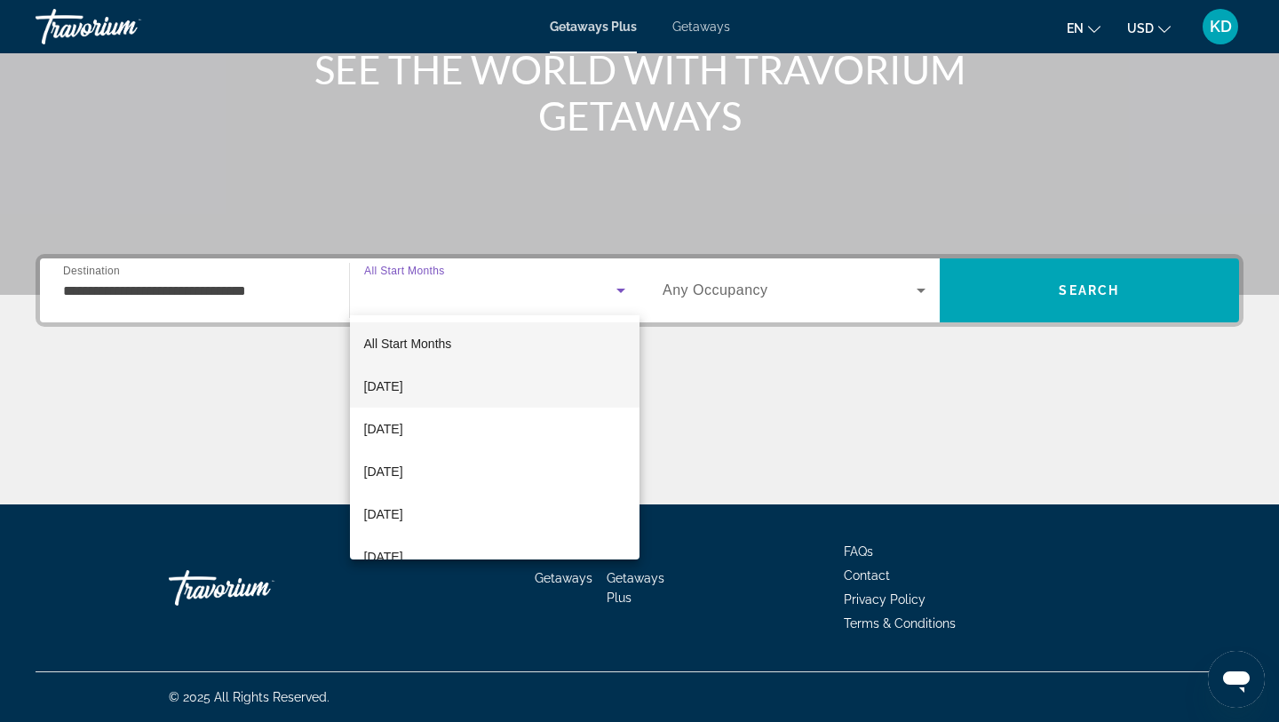
click at [501, 386] on mat-option "[DATE]" at bounding box center [495, 386] width 290 height 43
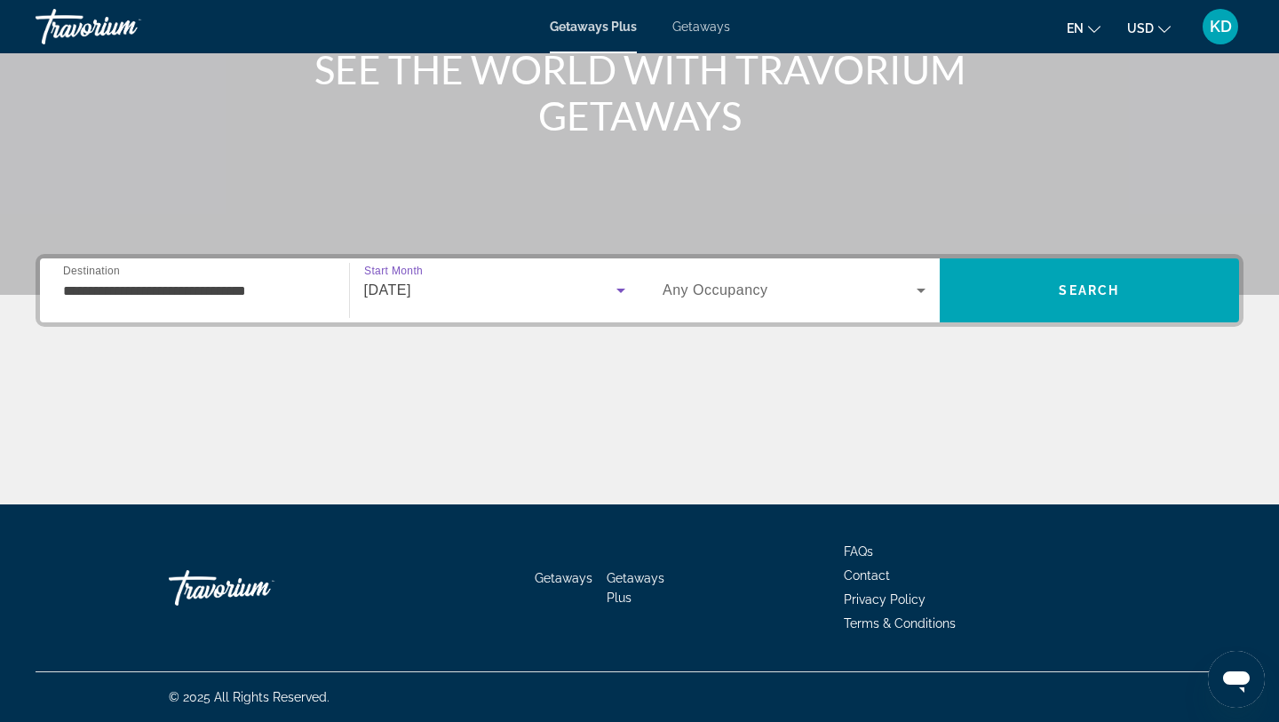
click at [725, 288] on span "Any Occupancy" at bounding box center [715, 289] width 106 height 15
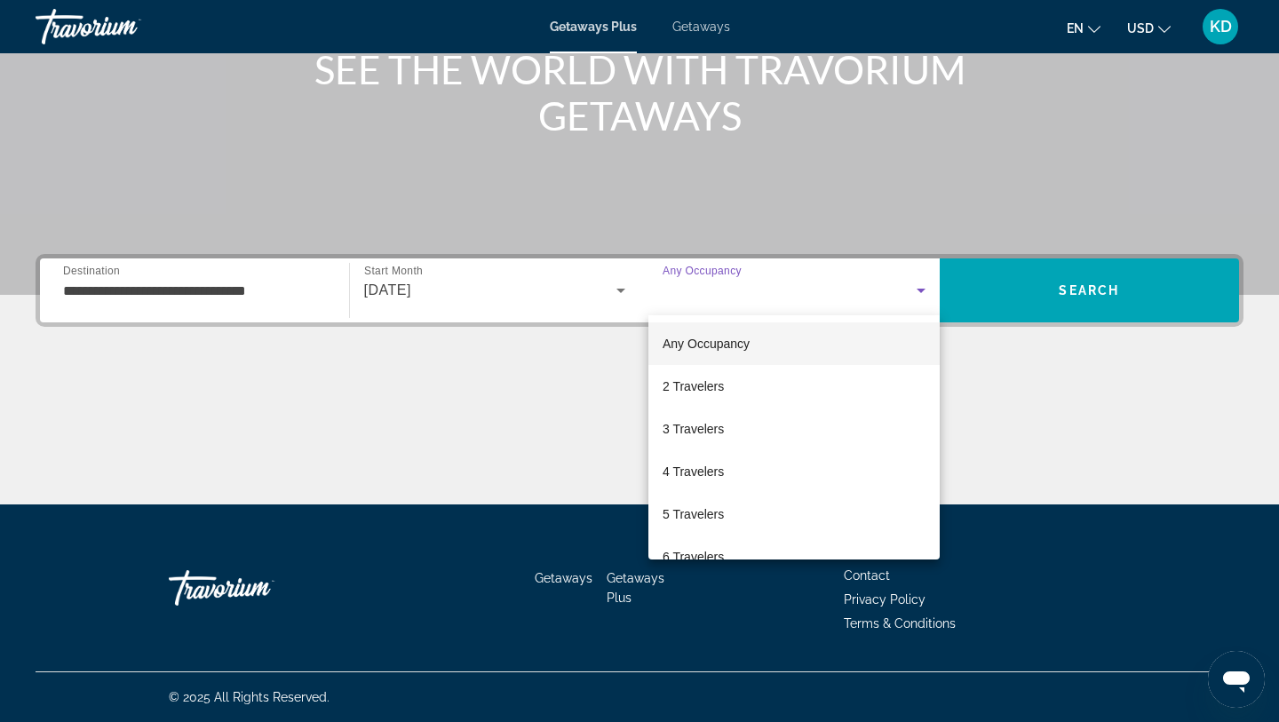
click at [725, 288] on div at bounding box center [639, 361] width 1279 height 722
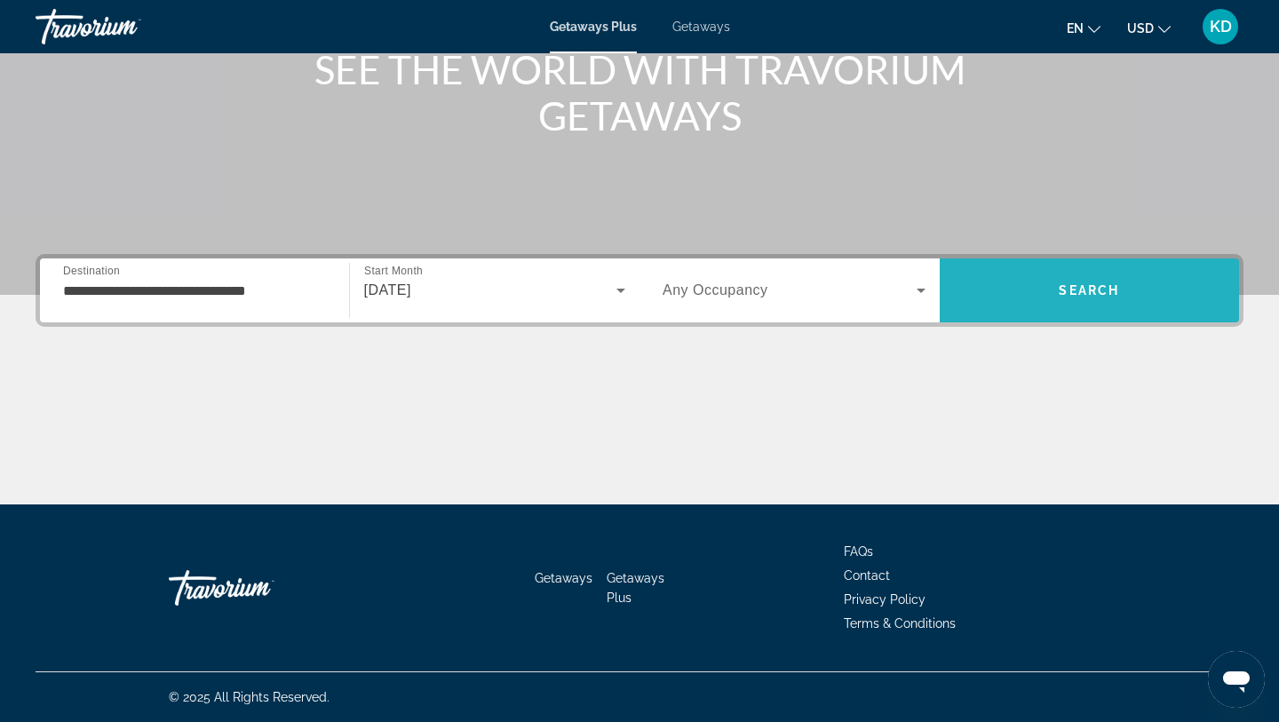
click at [1067, 270] on span "Search" at bounding box center [1090, 290] width 300 height 43
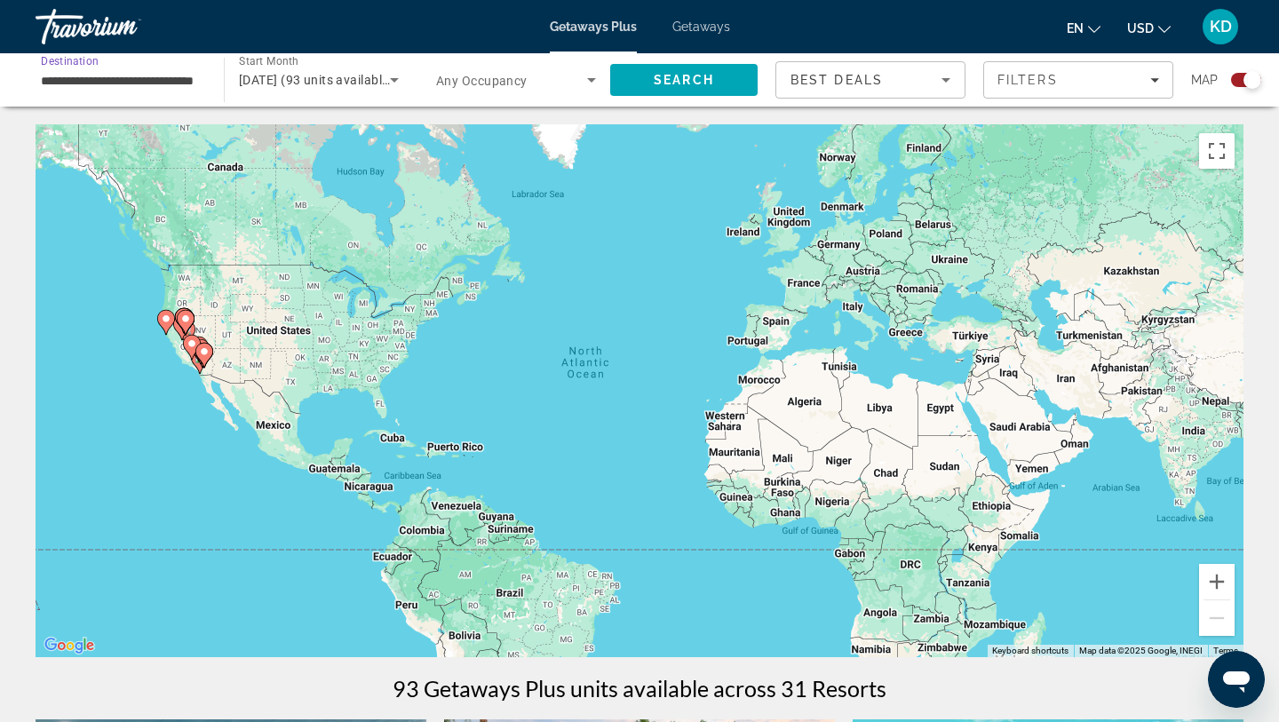
click at [131, 91] on div "**********" at bounding box center [121, 80] width 160 height 51
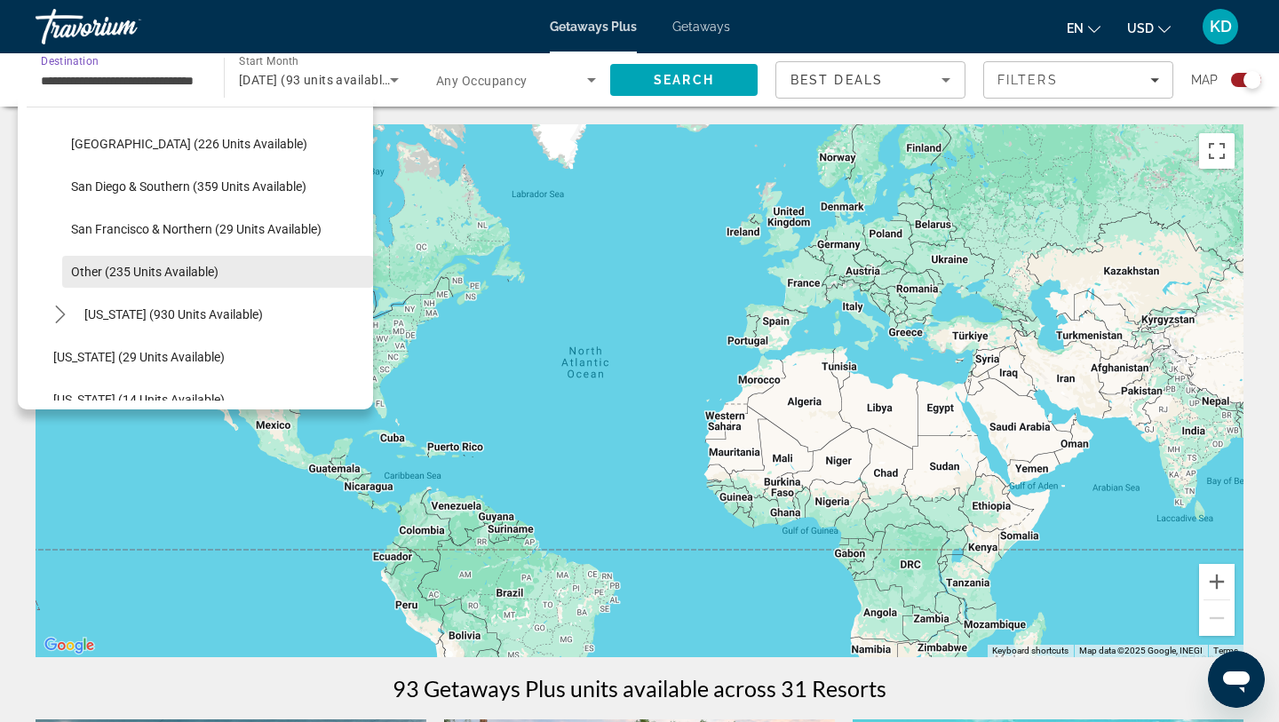
scroll to position [327, 0]
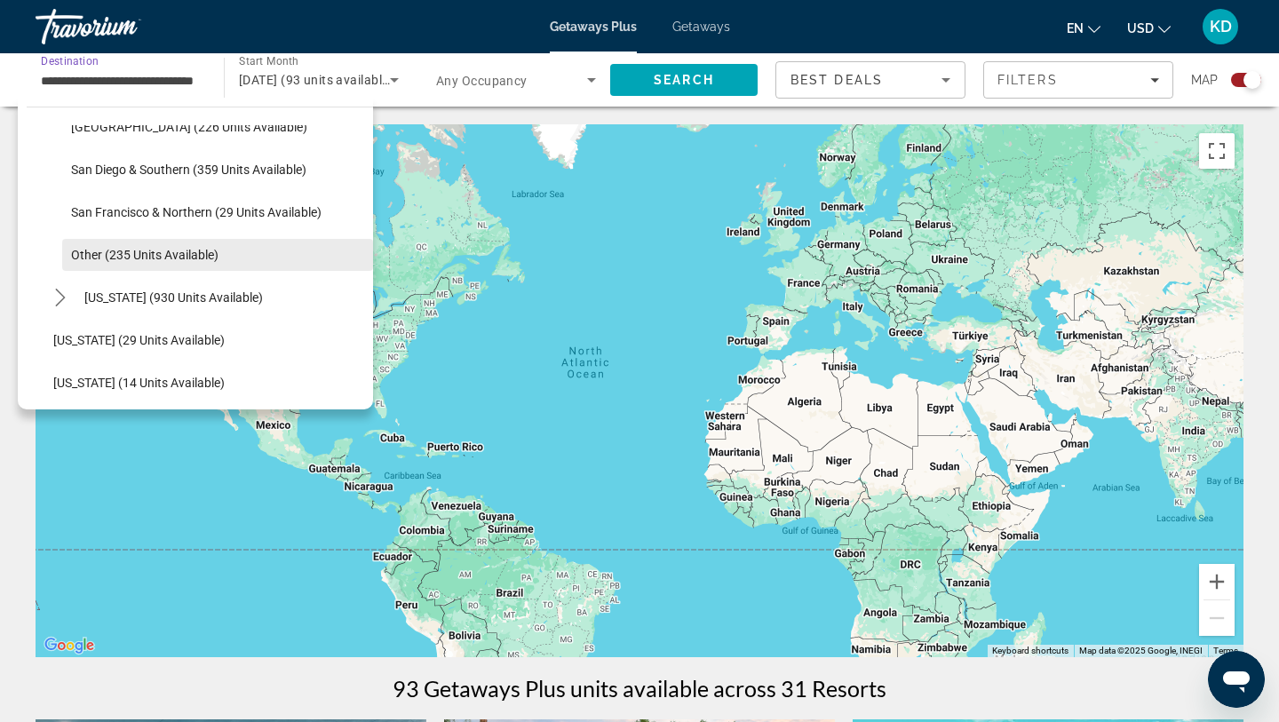
click at [173, 261] on span "Other (235 units available)" at bounding box center [144, 255] width 147 height 14
type input "**********"
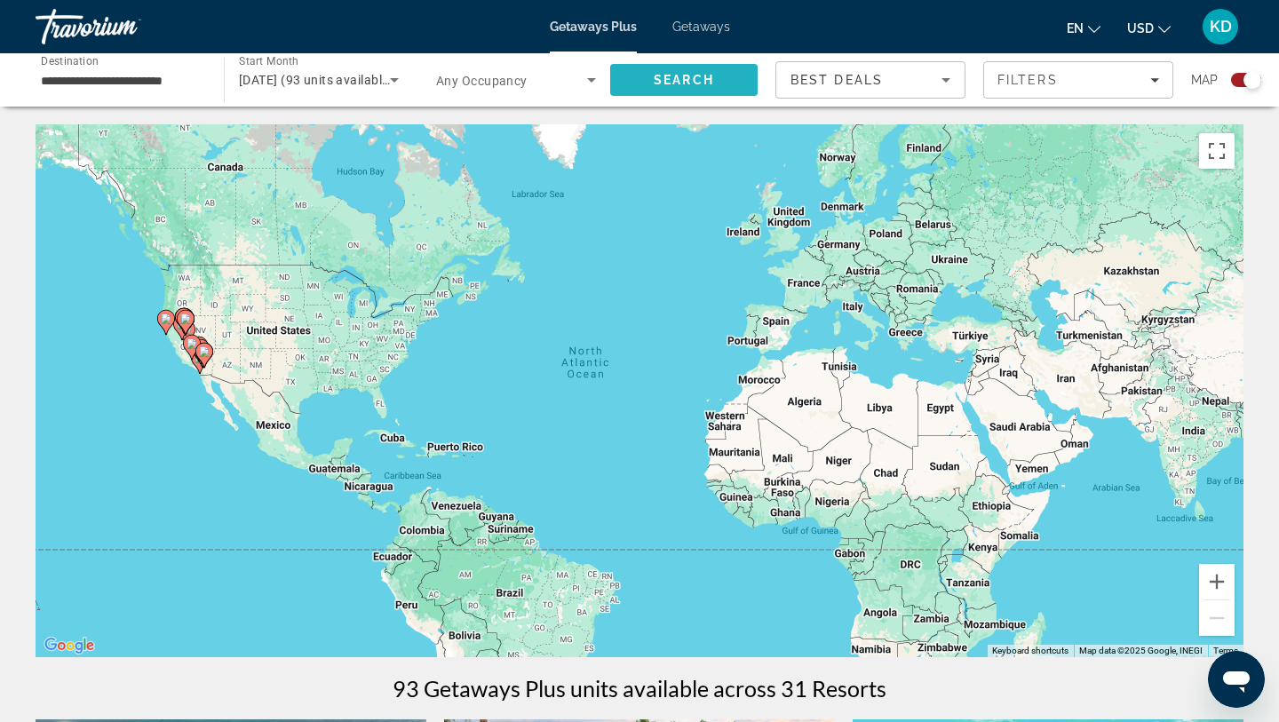
click at [717, 75] on span "Search" at bounding box center [683, 80] width 147 height 43
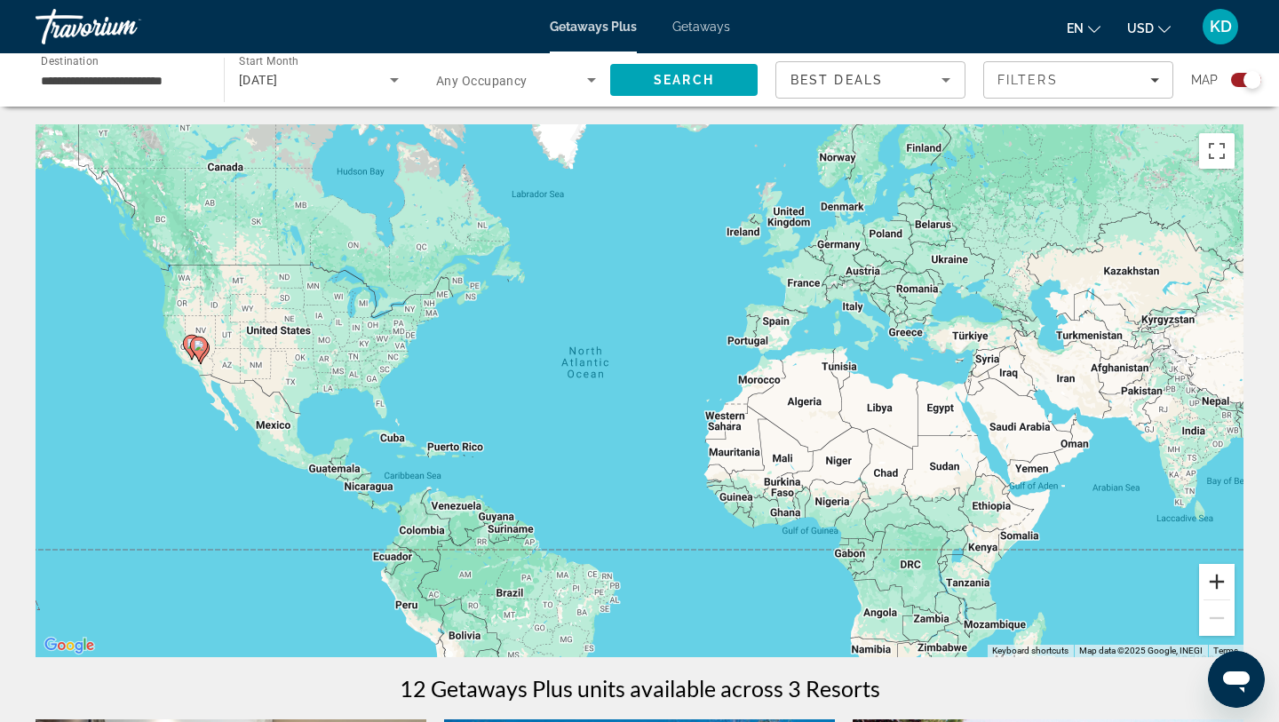
click at [1220, 597] on button "Zoom in" at bounding box center [1217, 582] width 36 height 36
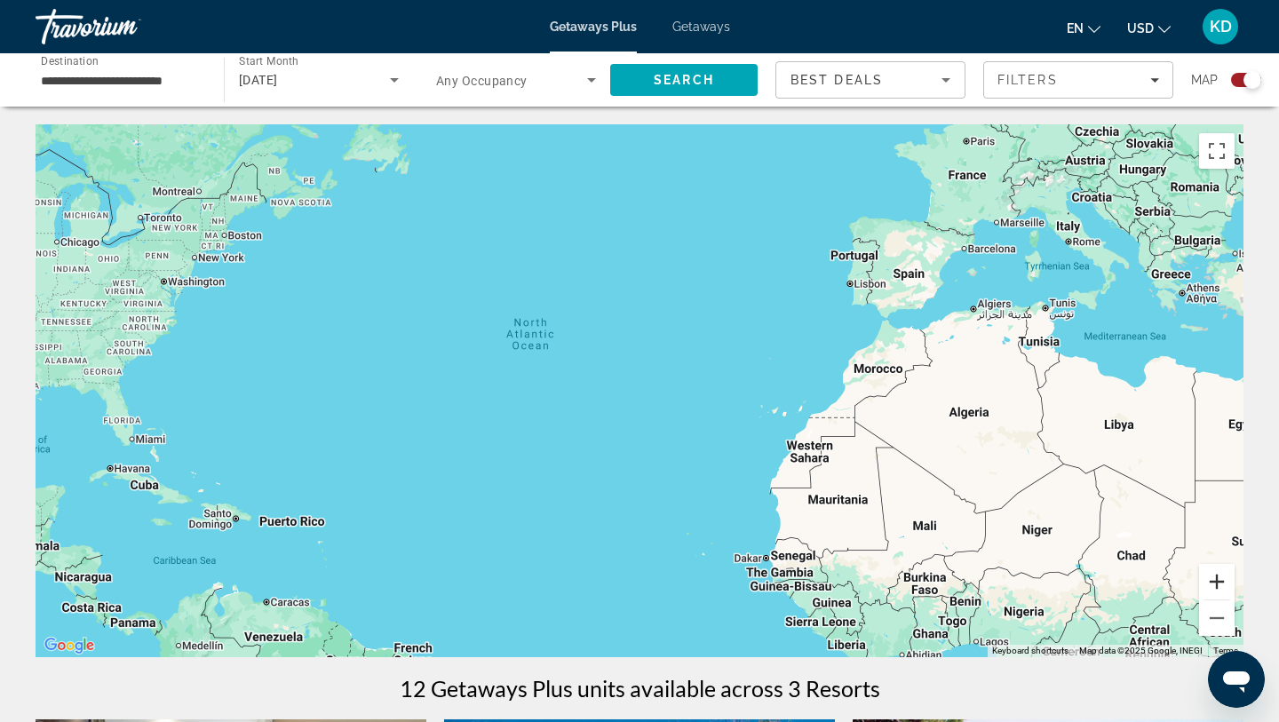
click at [1220, 592] on button "Zoom in" at bounding box center [1217, 582] width 36 height 36
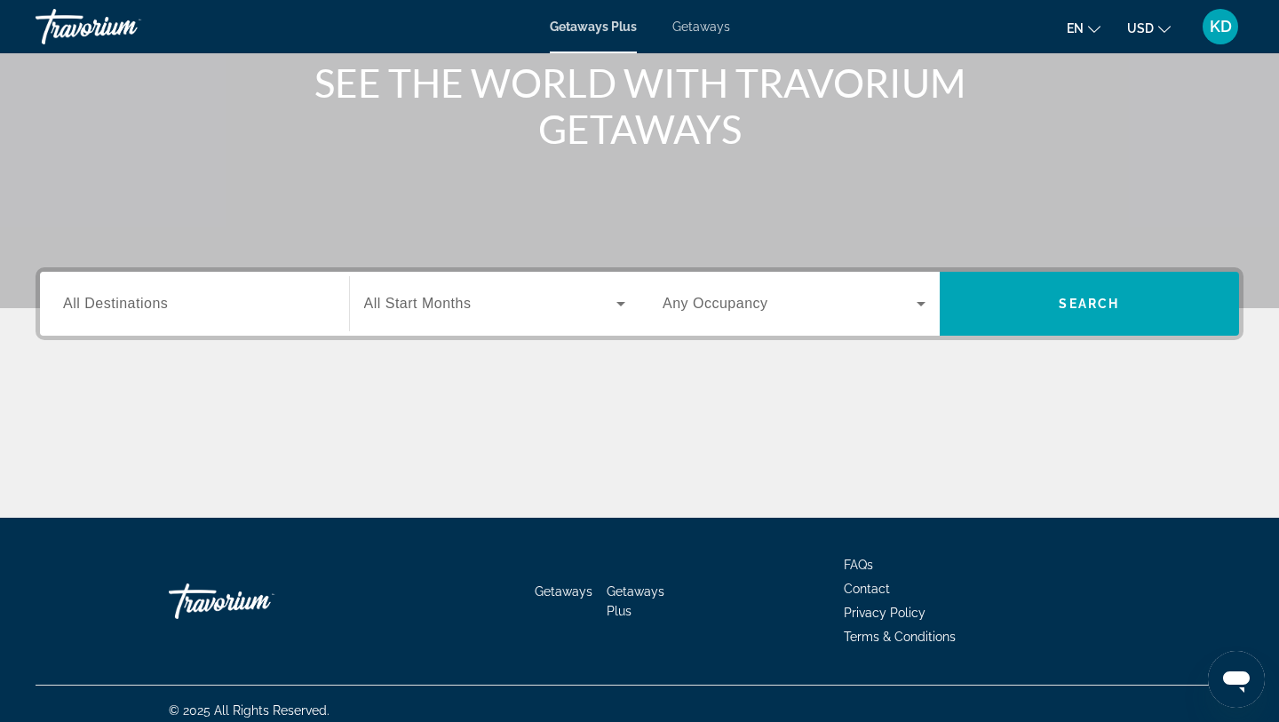
scroll to position [238, 0]
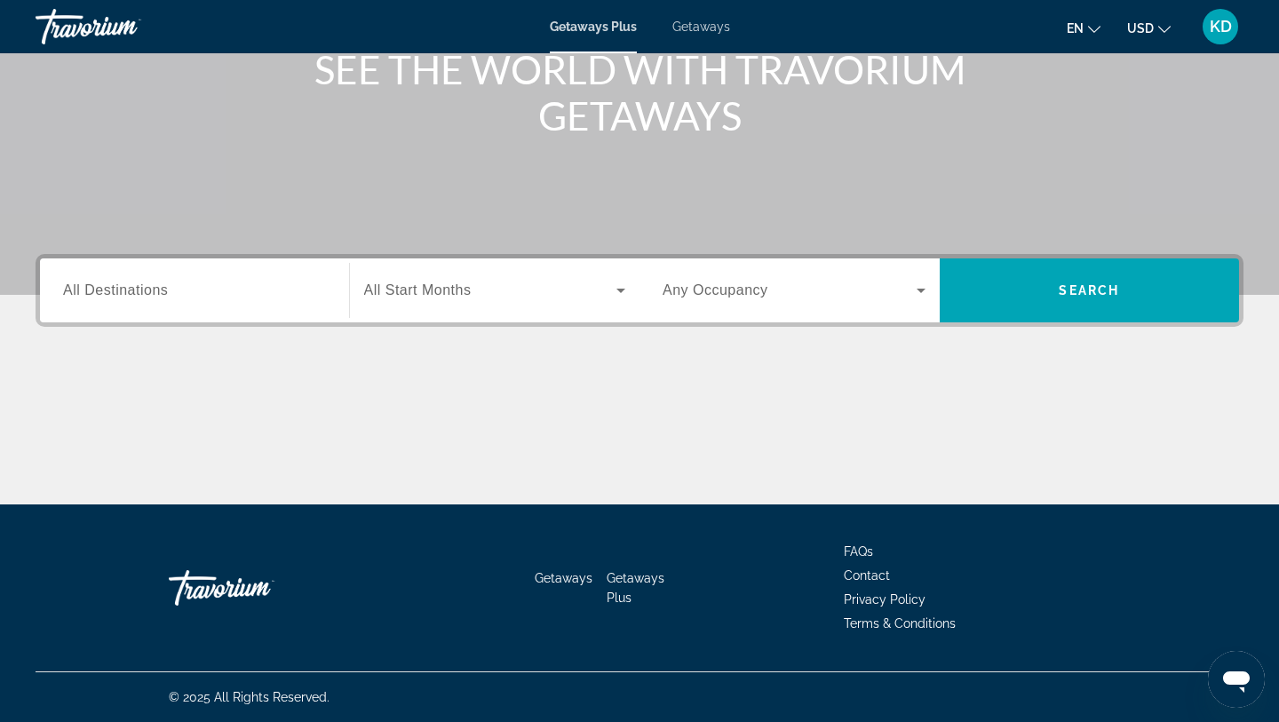
click at [318, 308] on div "Search widget" at bounding box center [194, 291] width 263 height 51
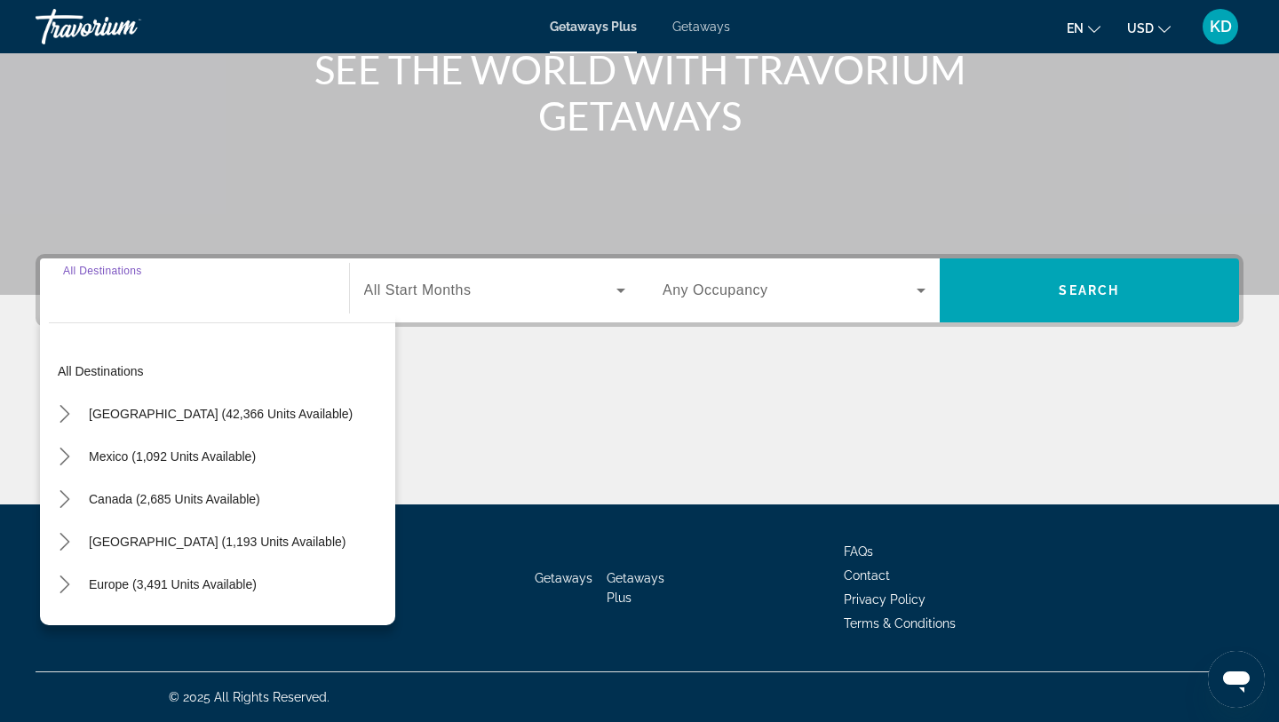
click at [226, 287] on input "Destination All Destinations" at bounding box center [194, 291] width 263 height 21
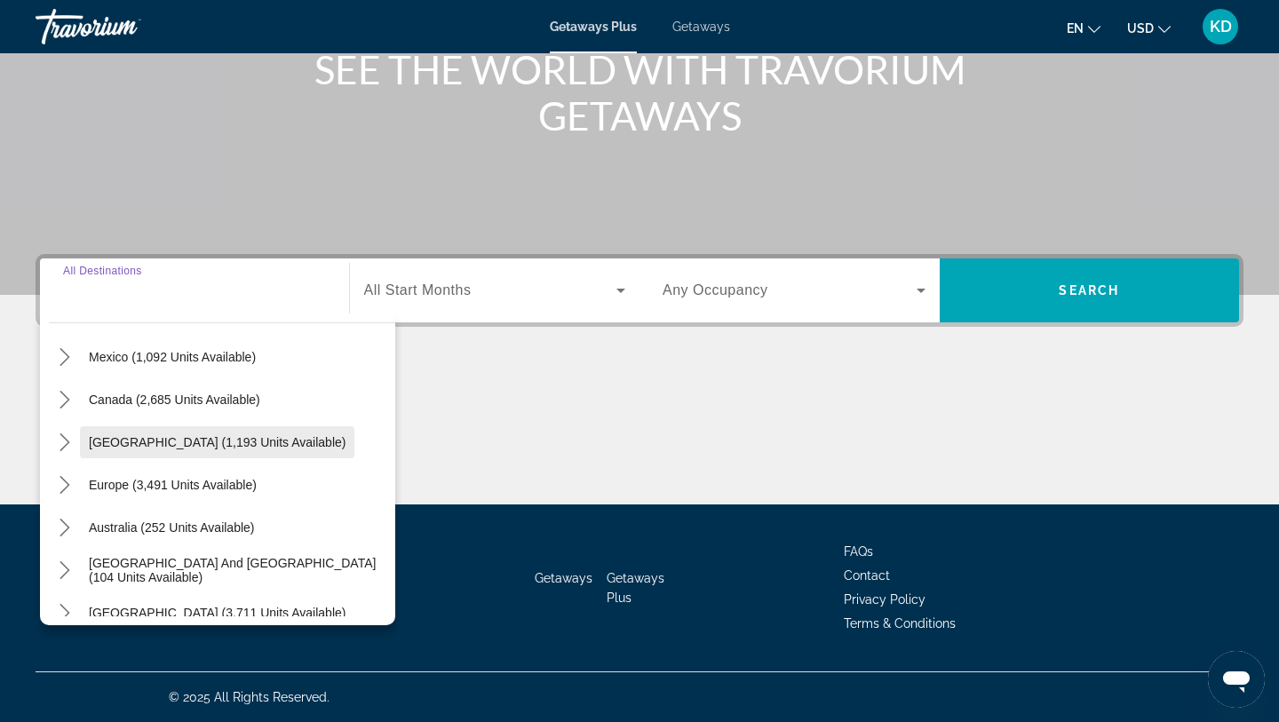
scroll to position [0, 0]
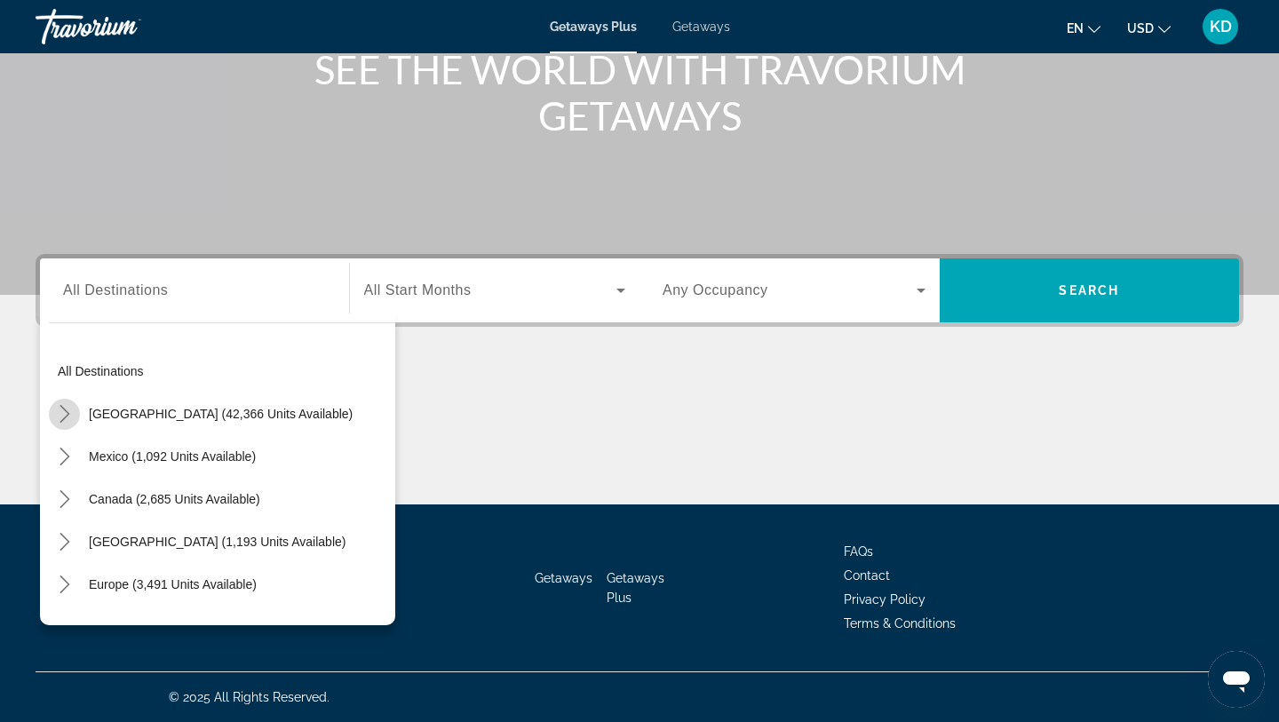
click at [69, 414] on icon "Toggle United States (42,366 units available) submenu" at bounding box center [65, 414] width 18 height 18
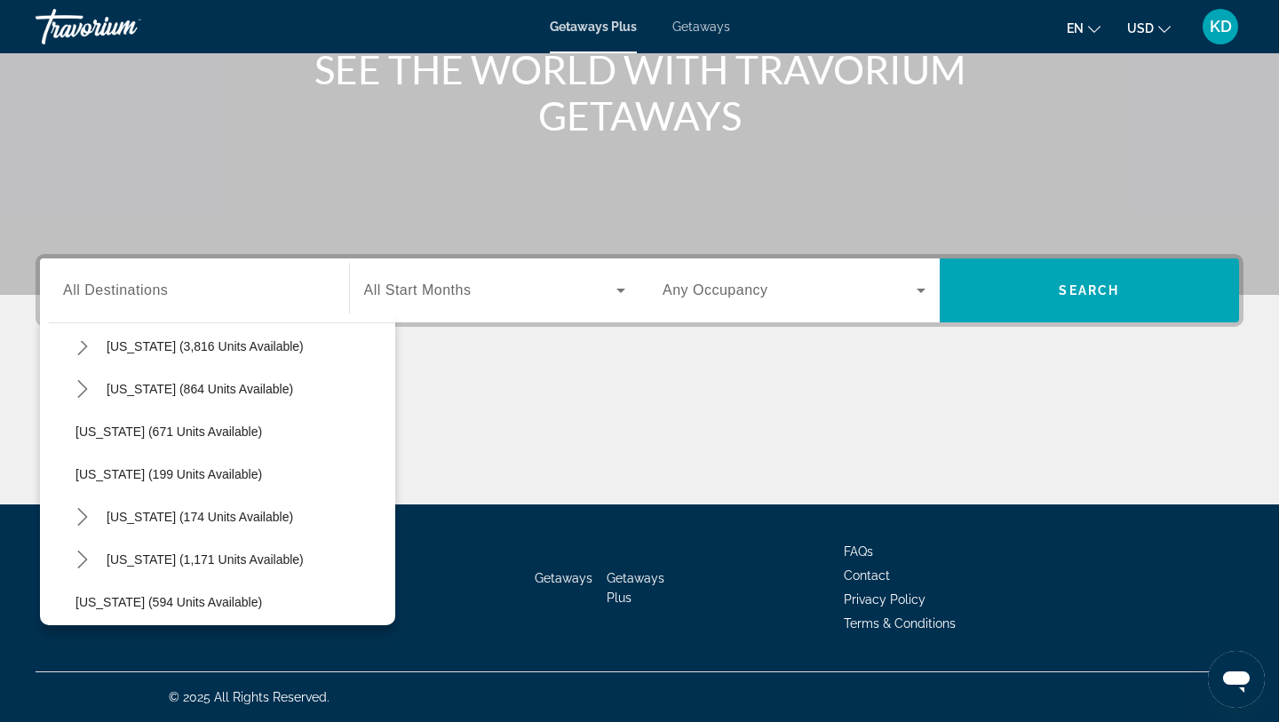
scroll to position [1076, 0]
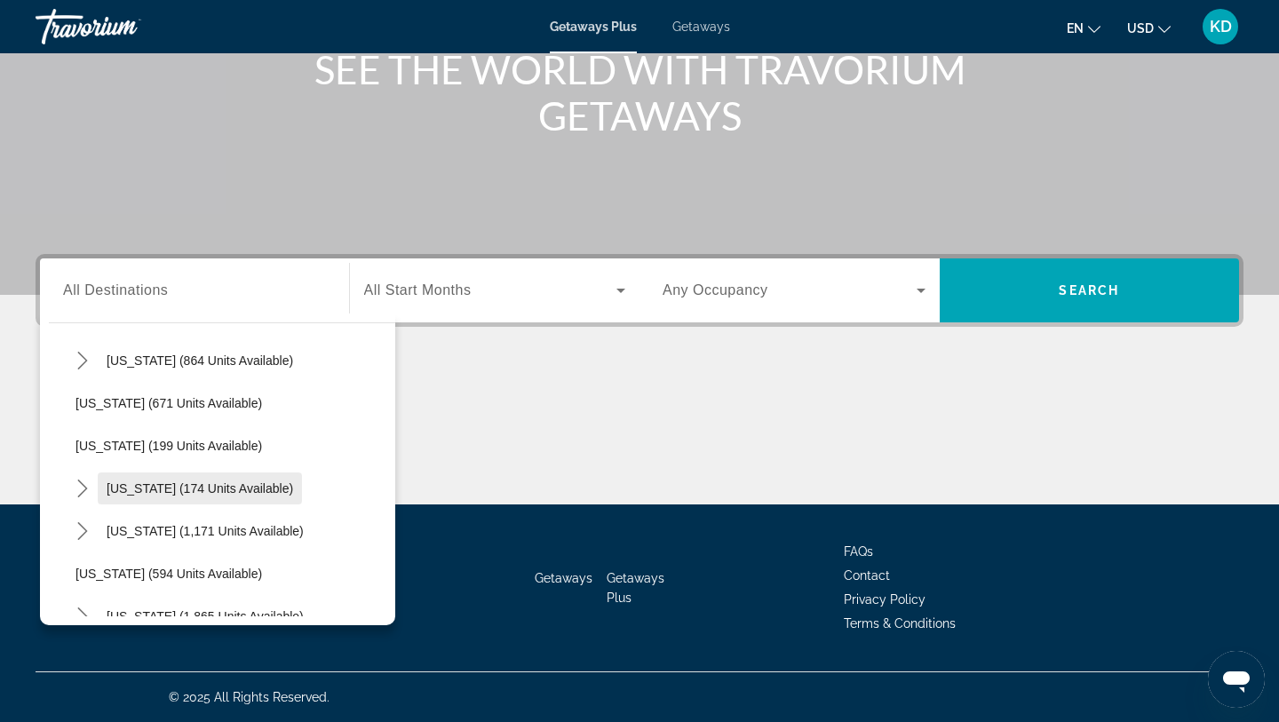
click at [162, 491] on span "[US_STATE] (174 units available)" at bounding box center [200, 488] width 186 height 14
type input "**********"
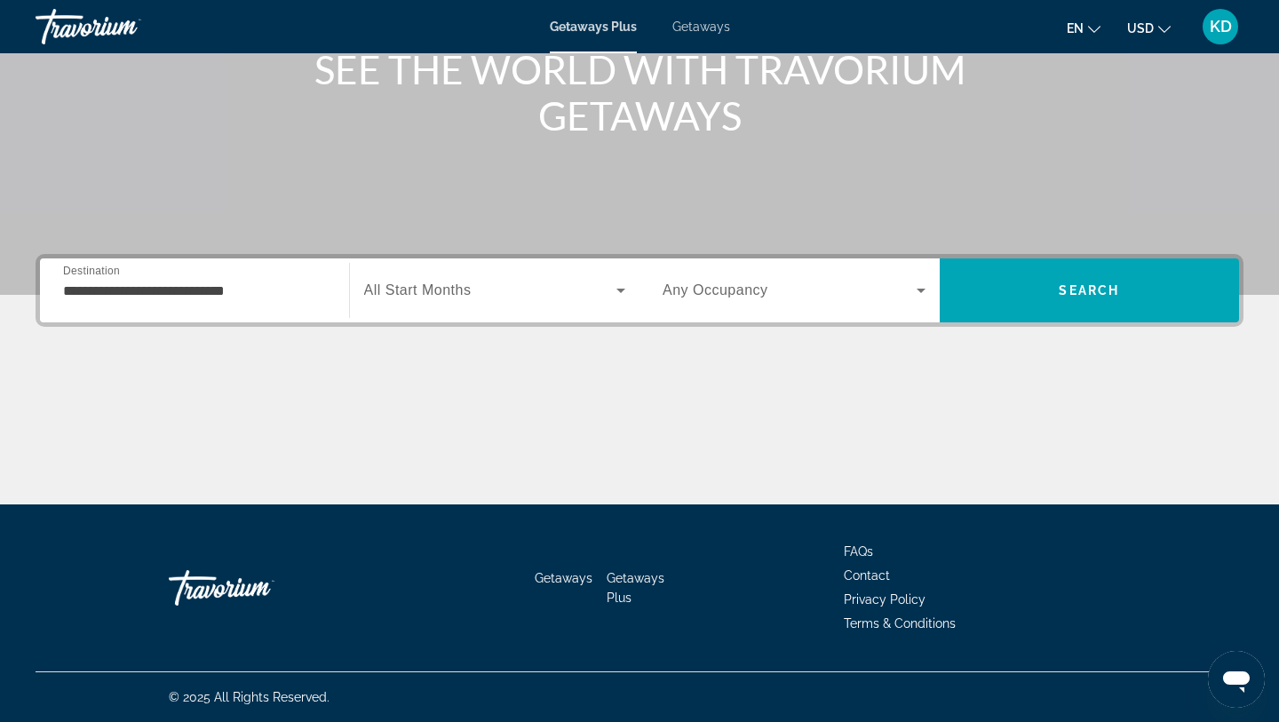
click at [740, 296] on span "Any Occupancy" at bounding box center [715, 289] width 106 height 15
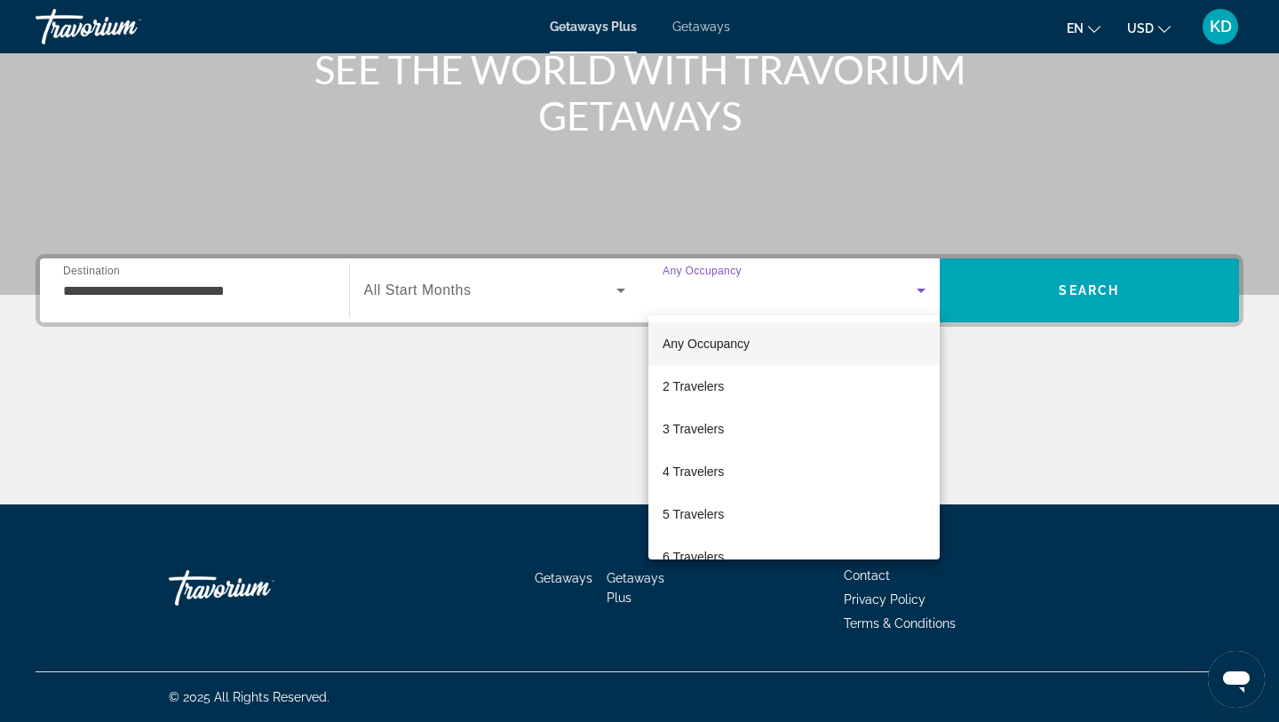
click at [513, 303] on div at bounding box center [639, 361] width 1279 height 722
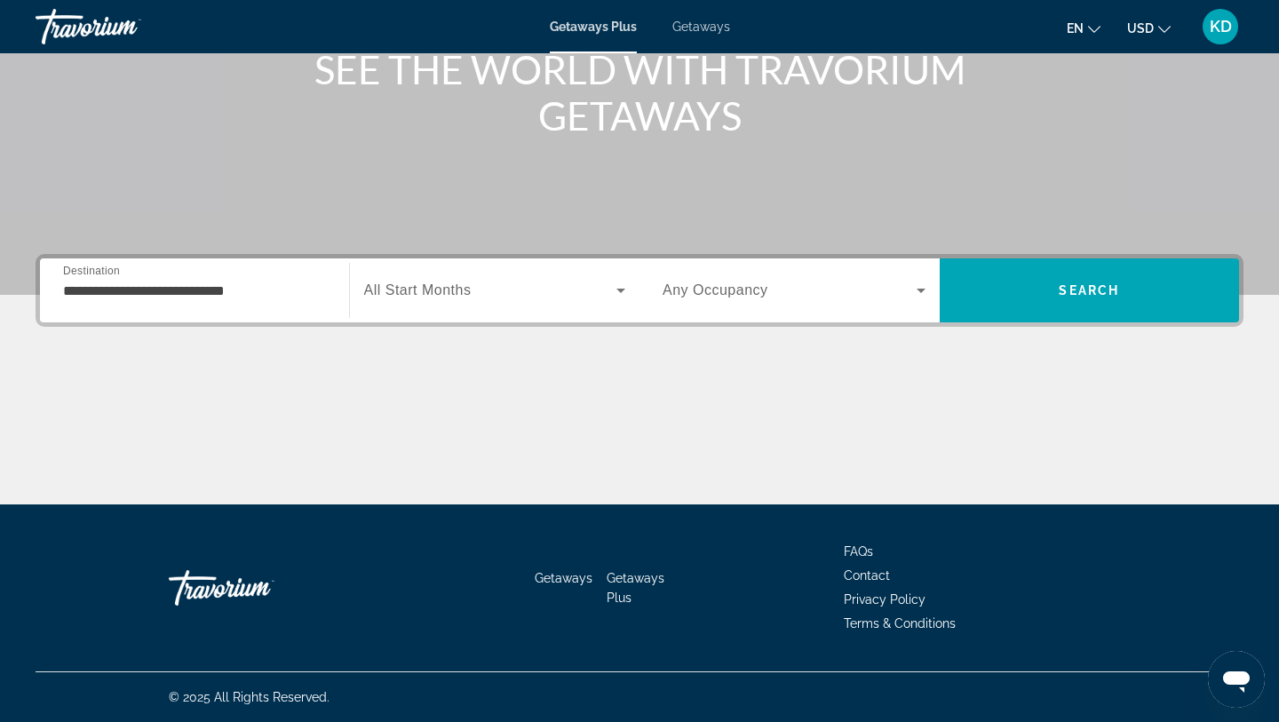
click at [513, 303] on div "Search widget" at bounding box center [495, 291] width 262 height 50
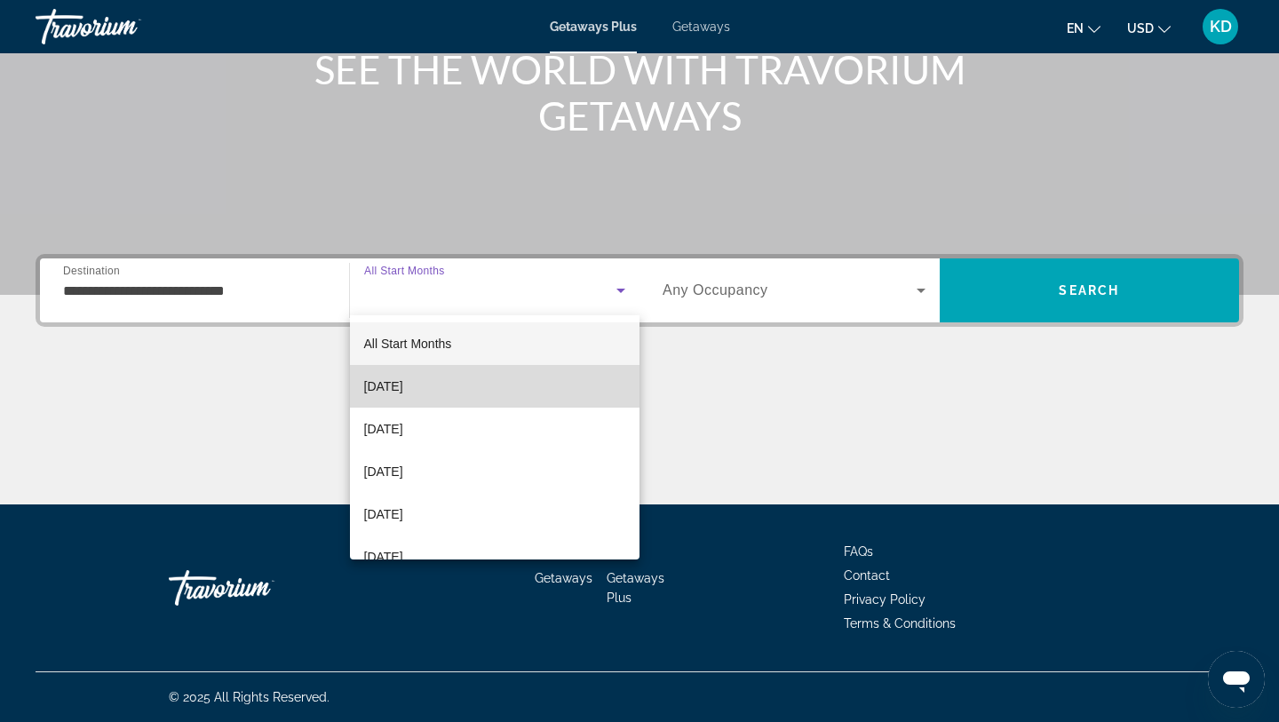
click at [493, 391] on mat-option "[DATE]" at bounding box center [495, 386] width 290 height 43
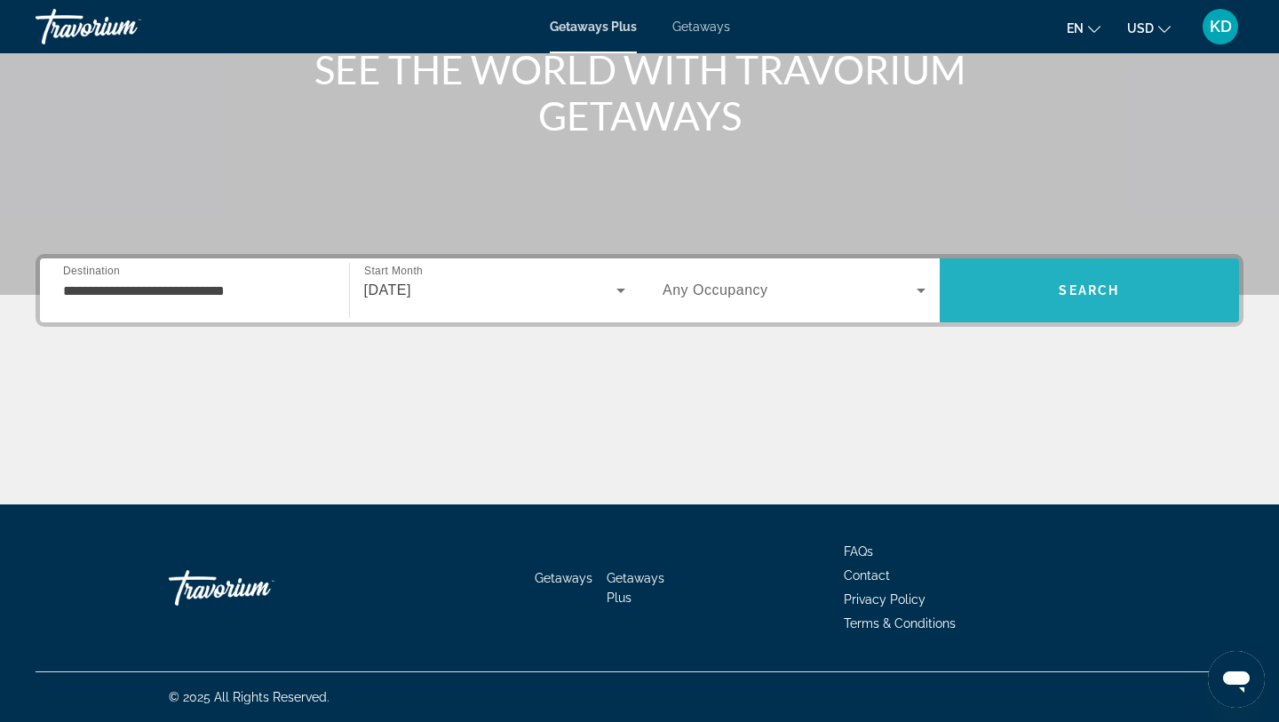
click at [1019, 290] on span "Search" at bounding box center [1090, 290] width 300 height 43
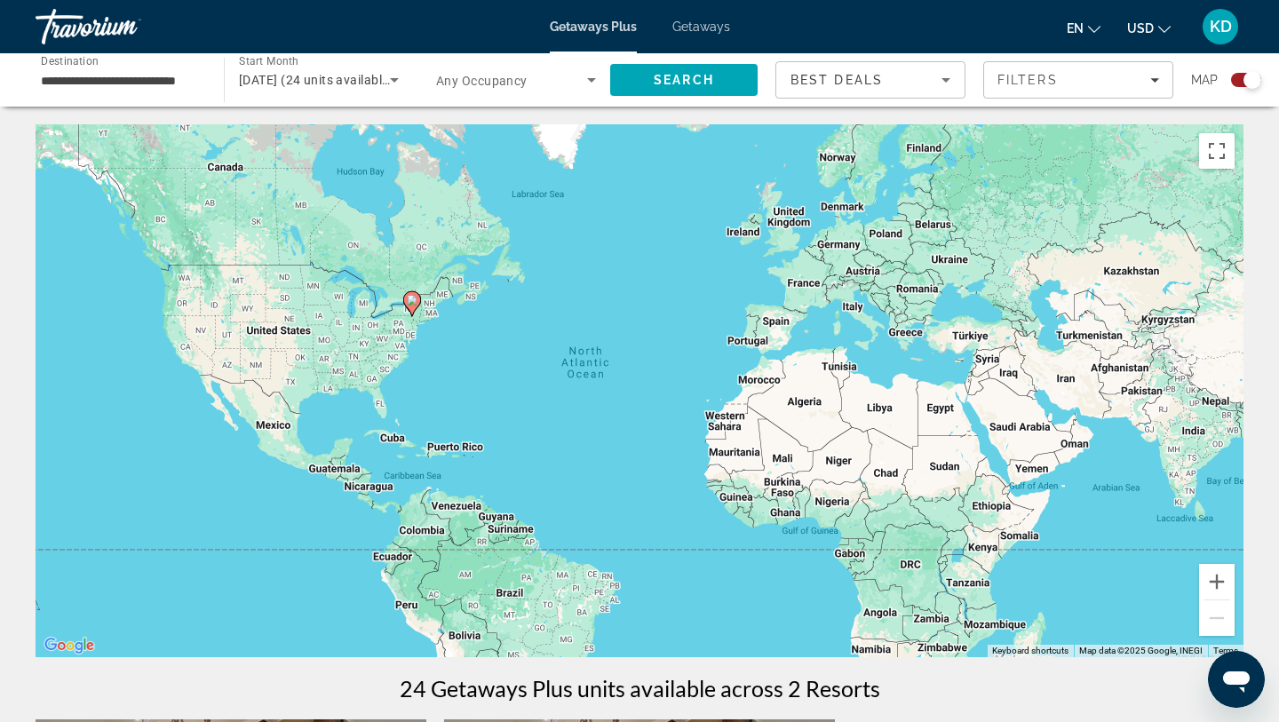
click at [183, 83] on input "**********" at bounding box center [121, 80] width 160 height 21
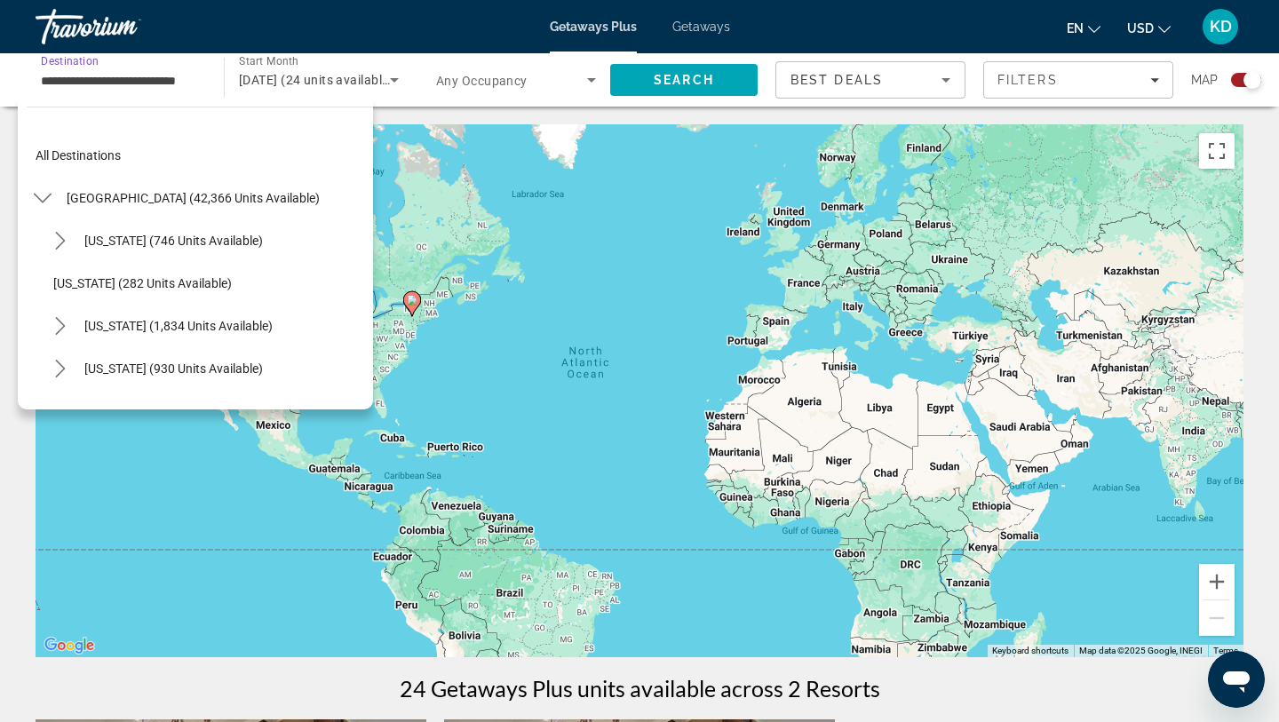
scroll to position [1086, 0]
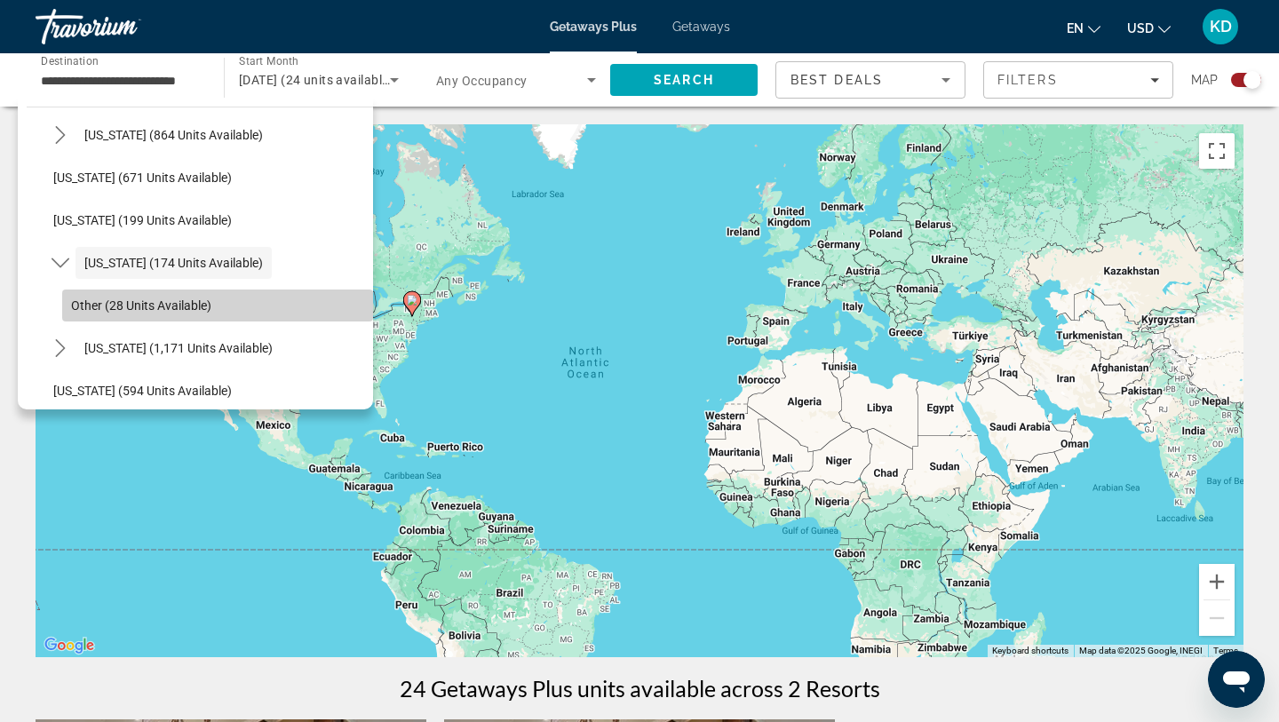
click at [98, 301] on span "Other (28 units available)" at bounding box center [141, 305] width 140 height 14
type input "**********"
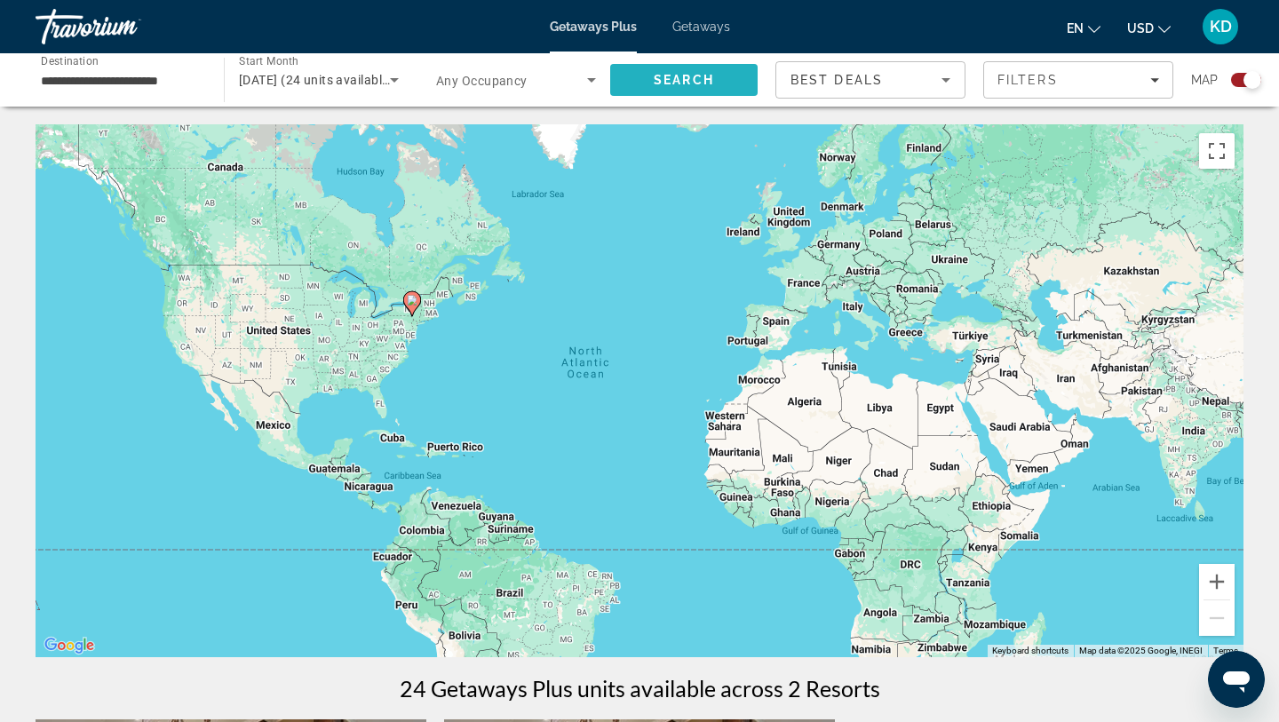
click at [672, 77] on span "Search" at bounding box center [684, 80] width 60 height 14
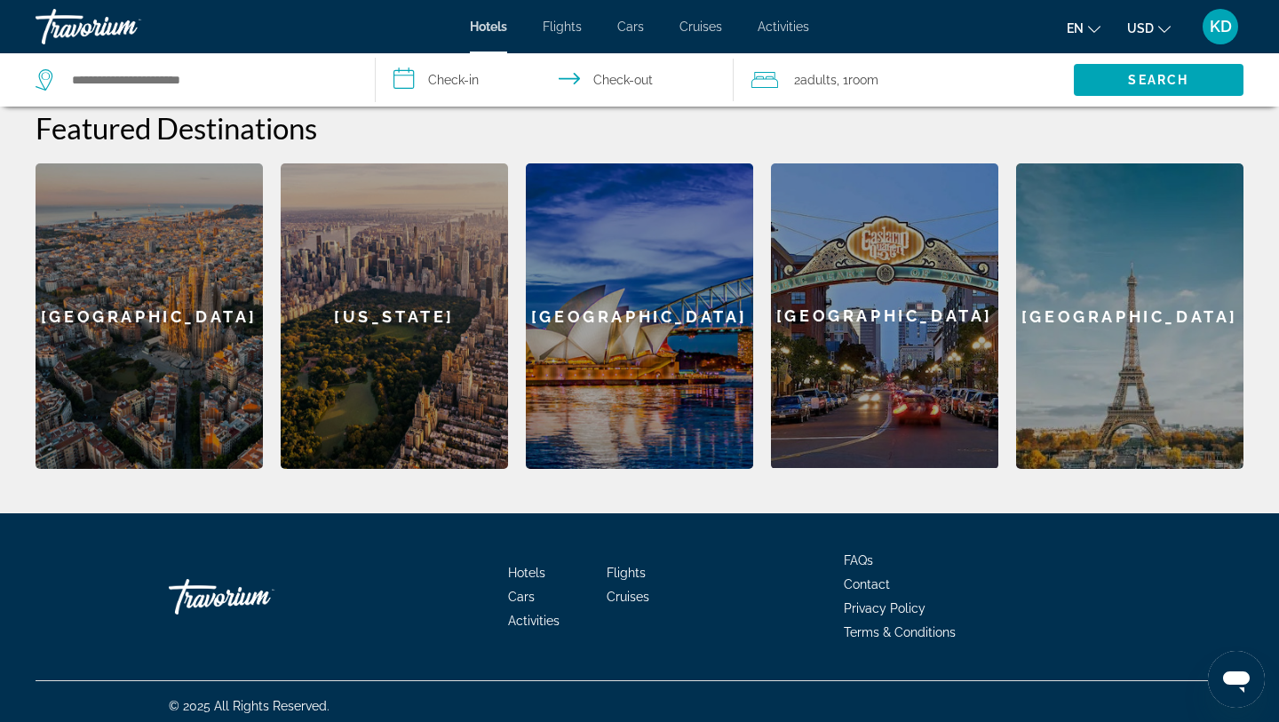
scroll to position [500, 0]
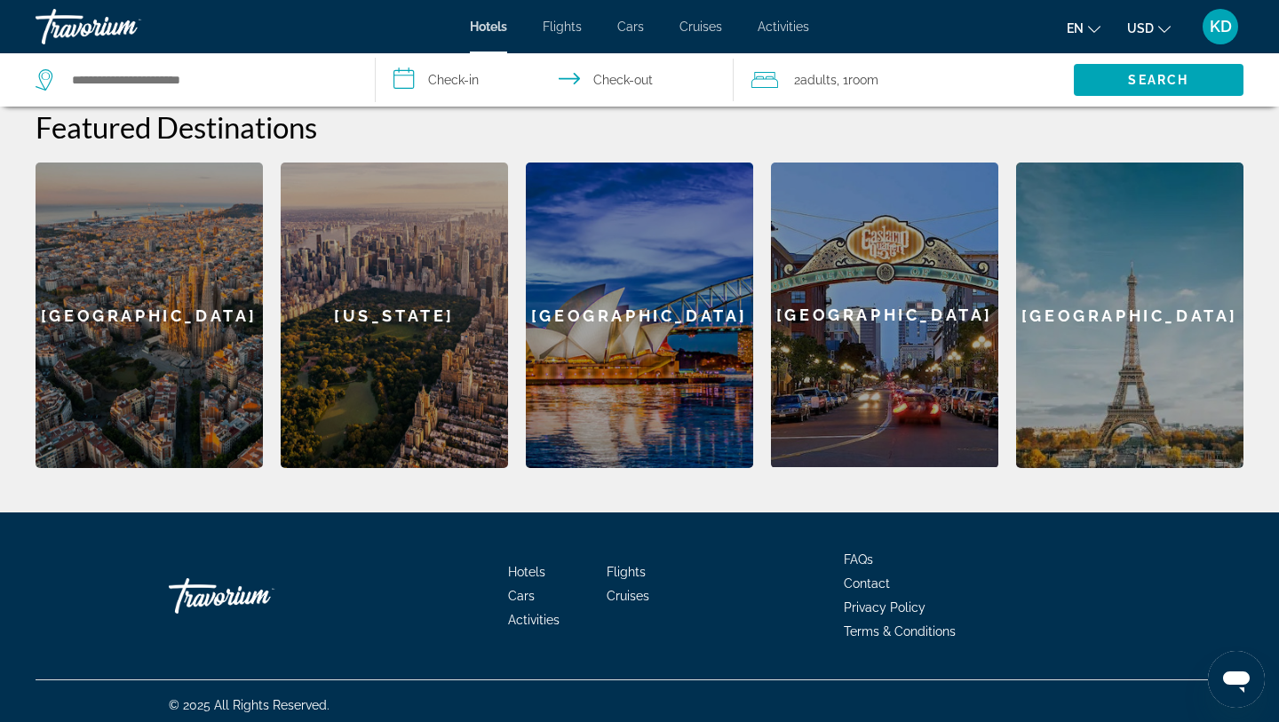
click at [371, 309] on div "New York" at bounding box center [394, 315] width 227 height 305
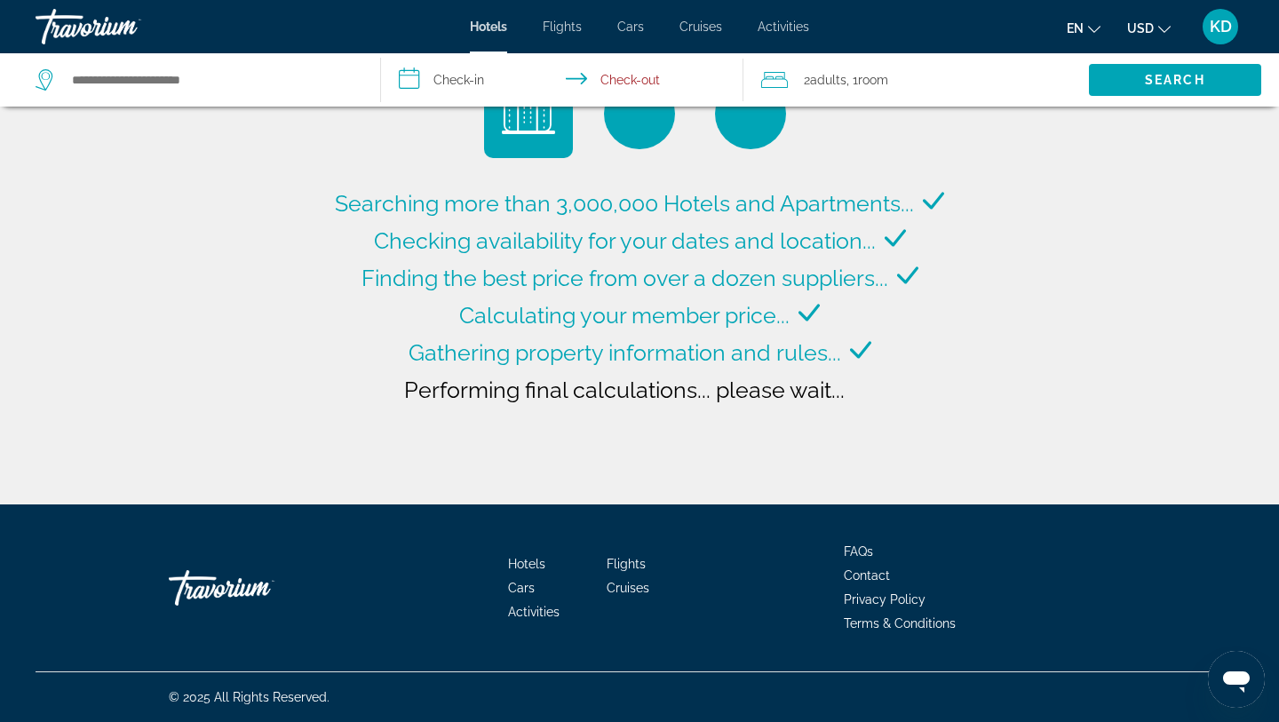
type input "**********"
